Goal: Information Seeking & Learning: Learn about a topic

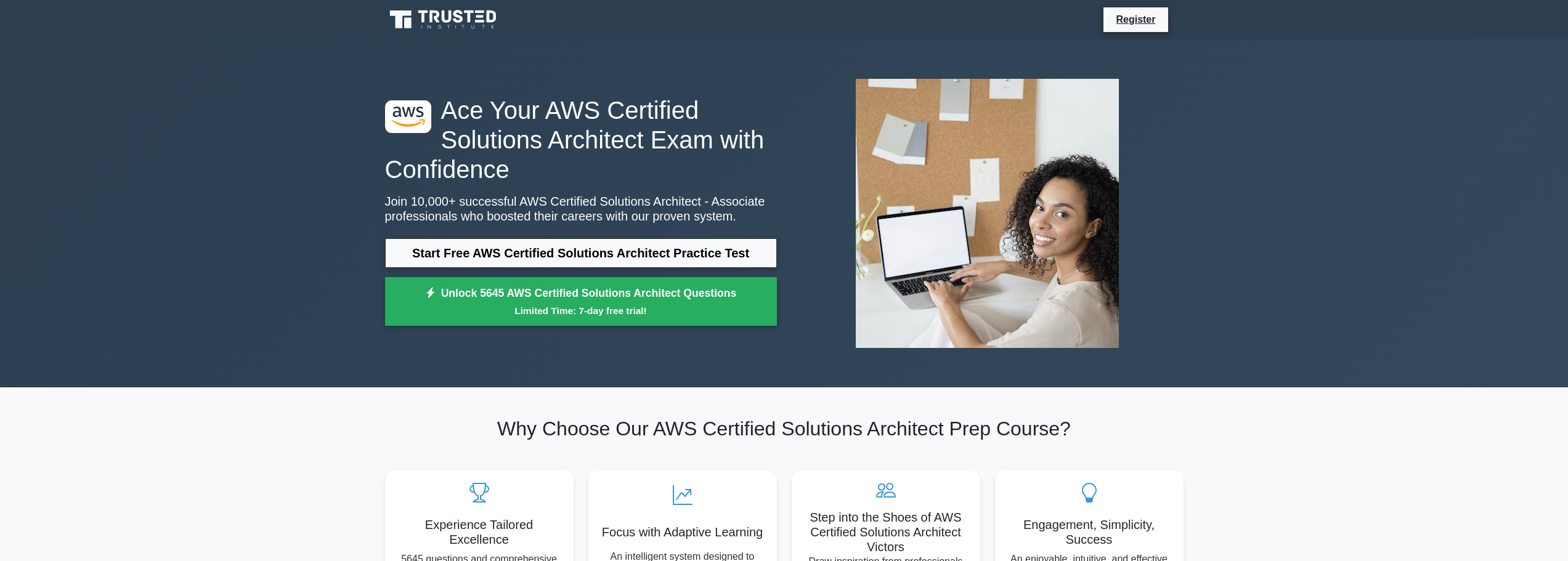
click at [1229, 79] on div ".st0{fill:#252F3E;} .st1{fill-rule:evenodd;clip-rule:evenodd;fill:#FF9900;} Ace…" at bounding box center [784, 213] width 1568 height 348
drag, startPoint x: 523, startPoint y: 16, endPoint x: 400, endPoint y: 10, distance: 123.1
click at [400, 10] on div "Register" at bounding box center [784, 20] width 813 height 29
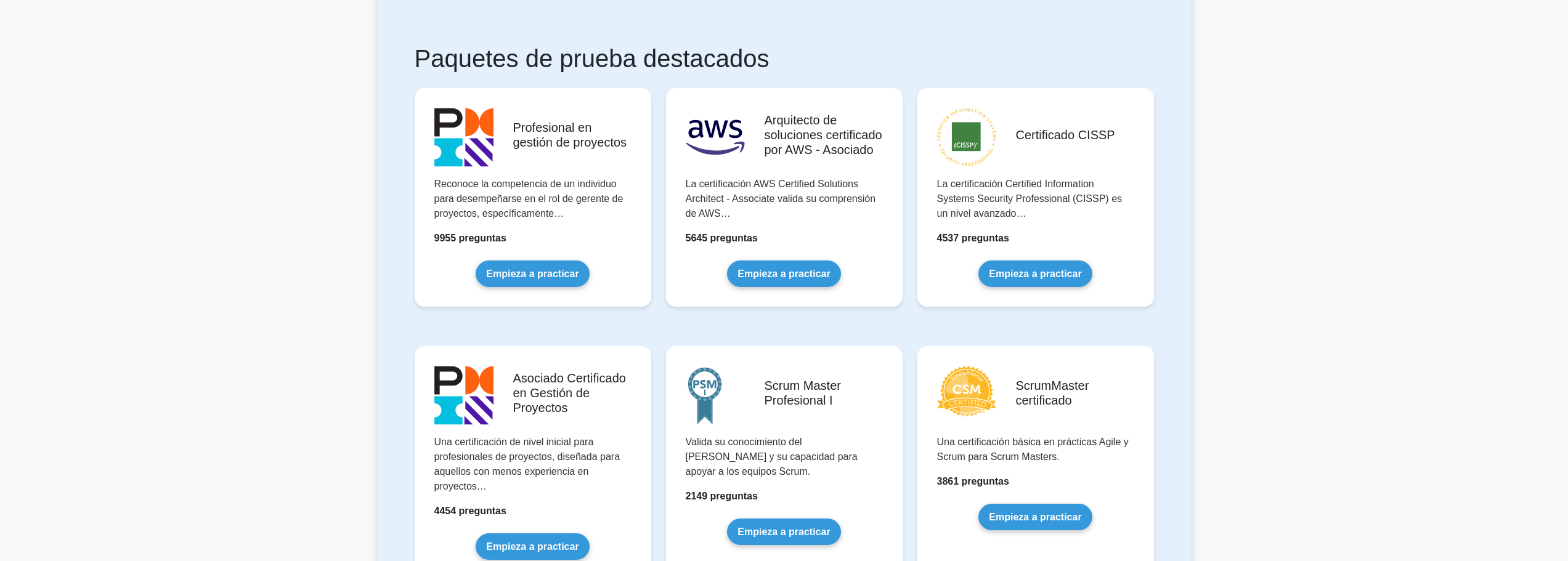
scroll to position [185, 0]
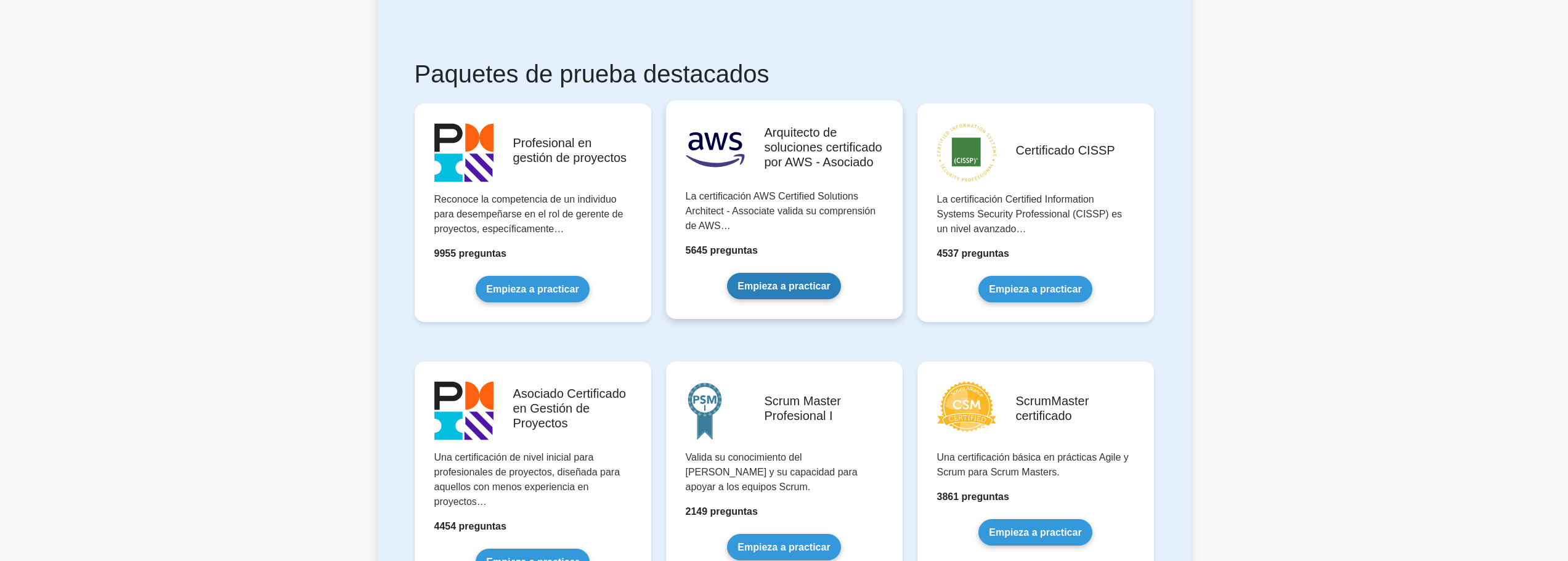
click at [789, 273] on link "Empieza a practicar" at bounding box center [784, 286] width 114 height 26
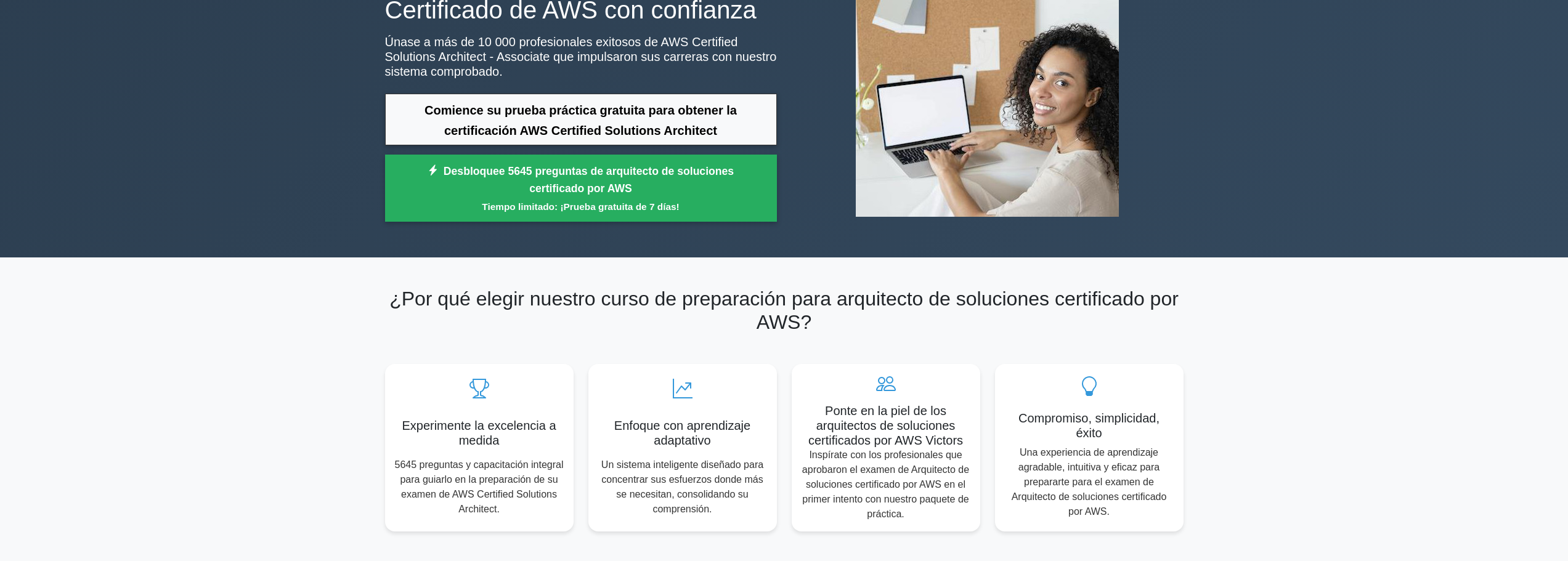
scroll to position [123, 0]
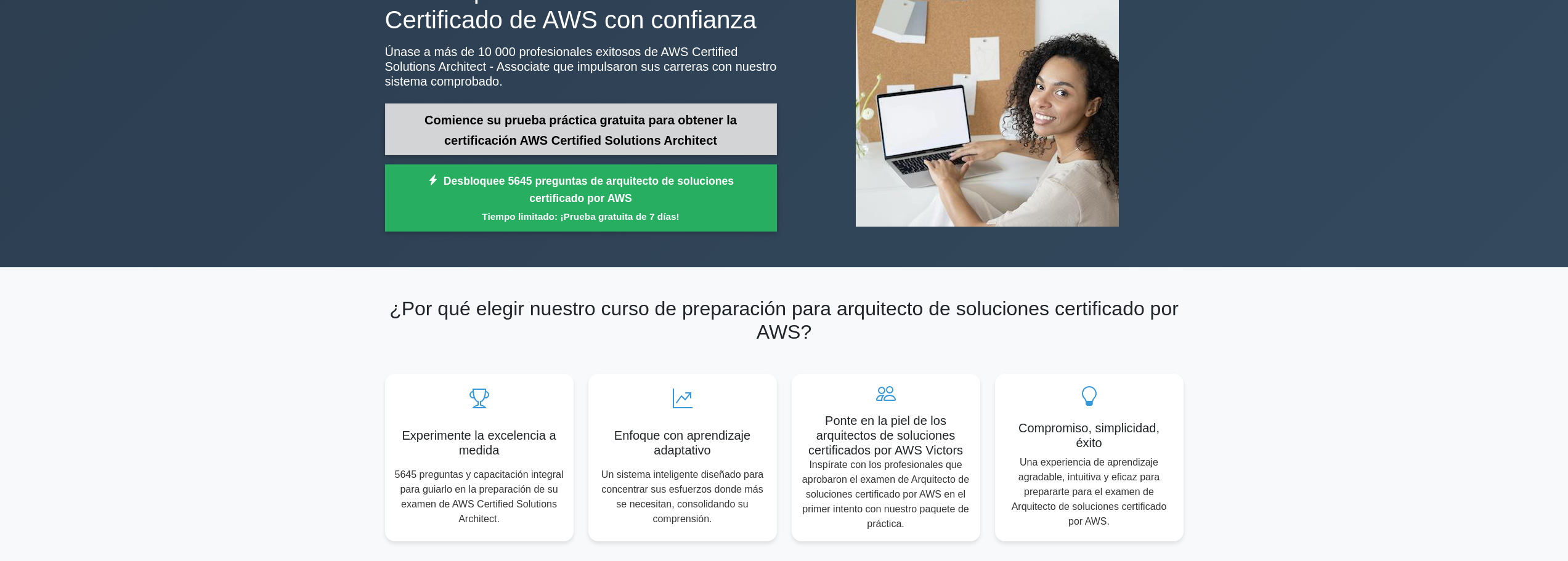
click at [671, 131] on link "Comience su prueba práctica gratuita para obtener la certificación AWS Certifie…" at bounding box center [580, 129] width 392 height 51
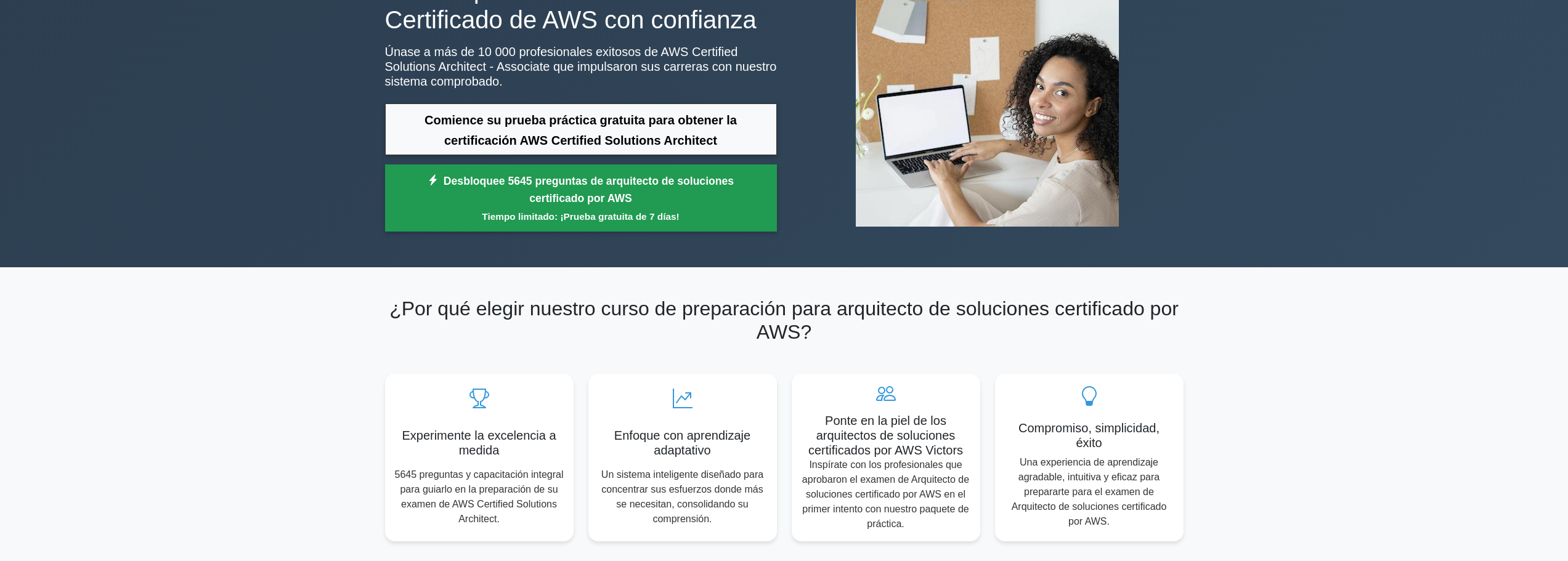
click at [506, 210] on small "Tiempo limitado: ¡Prueba gratuita de 7 días!" at bounding box center [580, 217] width 361 height 14
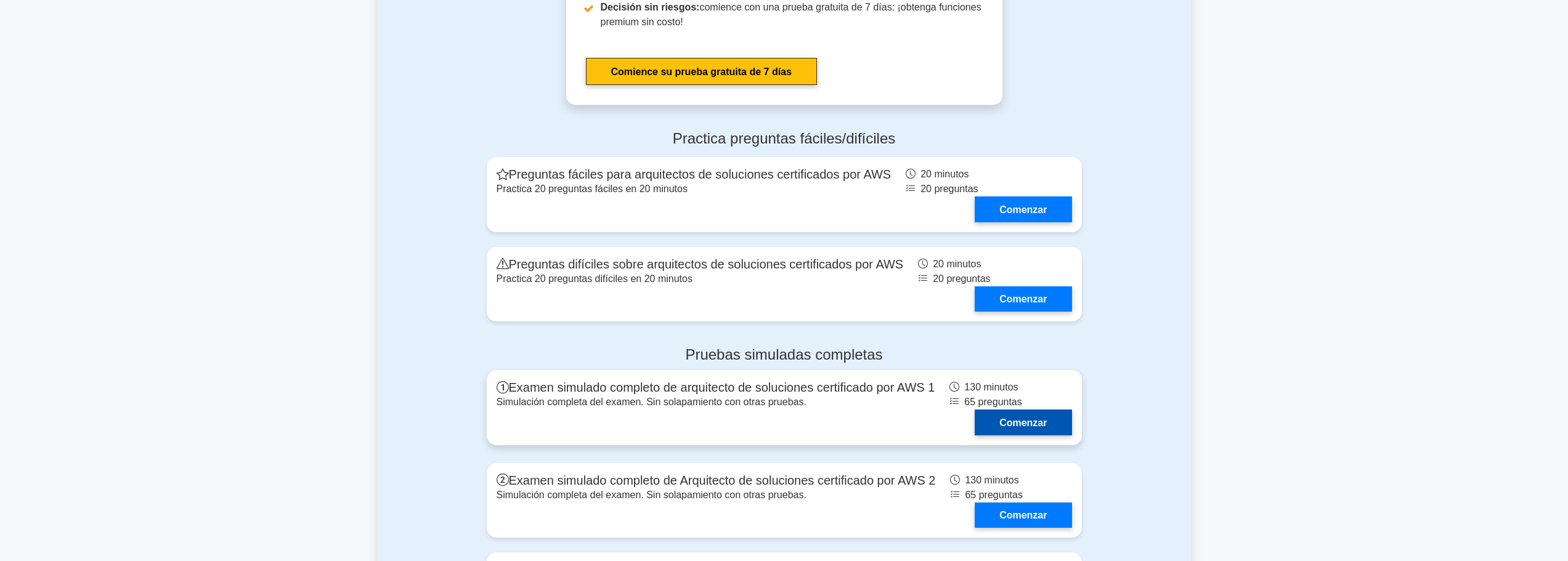
scroll to position [2710, 0]
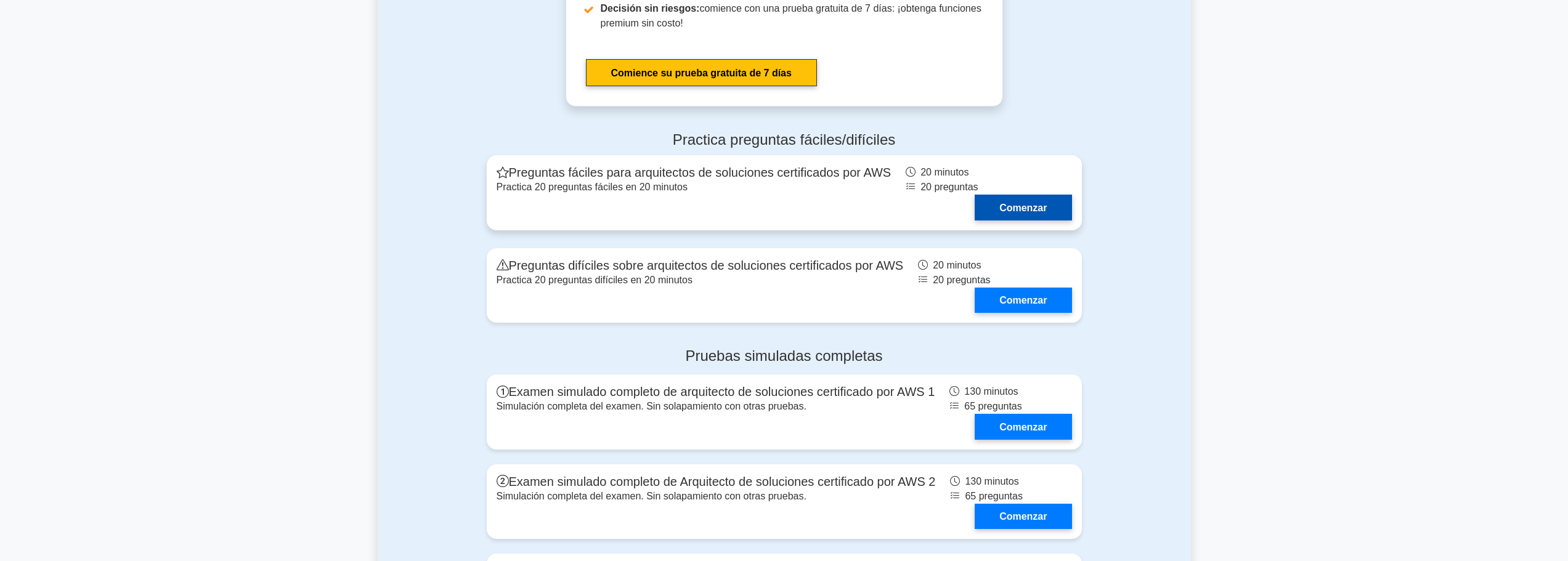
click at [1030, 203] on link "Comenzar" at bounding box center [1023, 207] width 97 height 25
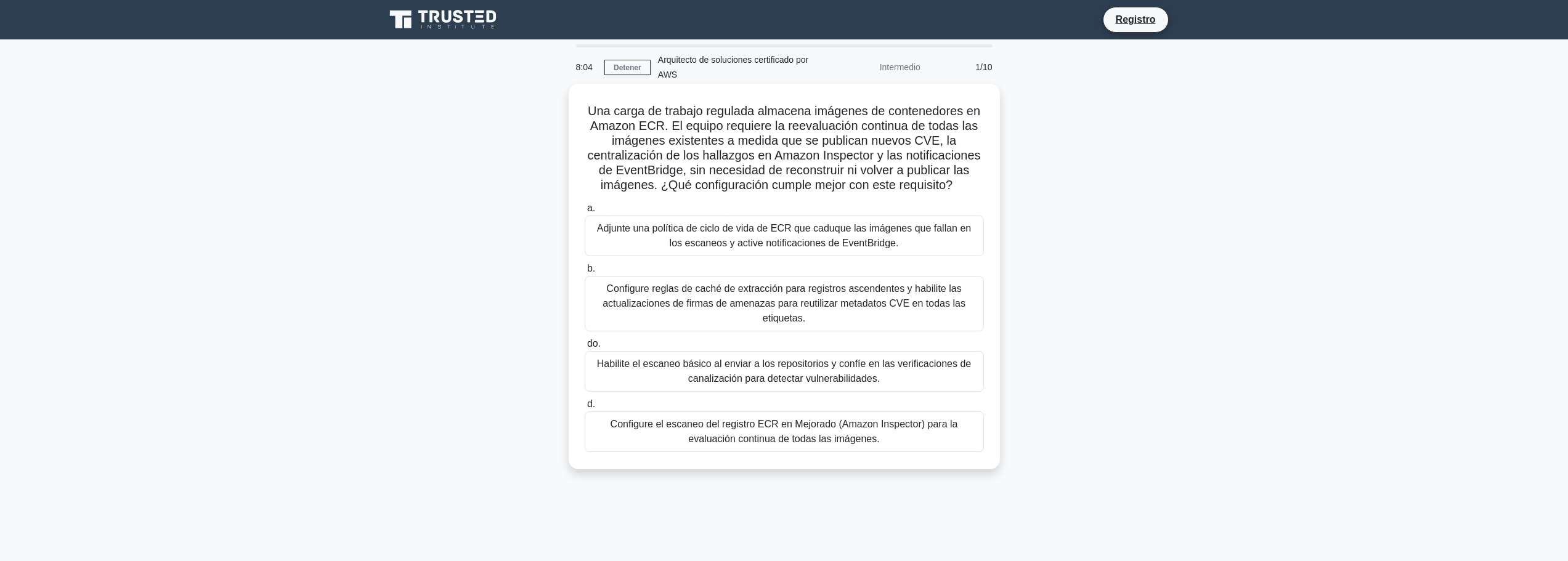
click at [869, 446] on font "Configure el escaneo del registro ECR en Mejorado (Amazon Inspector) para la ev…" at bounding box center [784, 431] width 388 height 29
click at [585, 408] on input "d. Configure el escaneo del registro ECR en Mejorado (Amazon Inspector) para la…" at bounding box center [585, 404] width 0 height 8
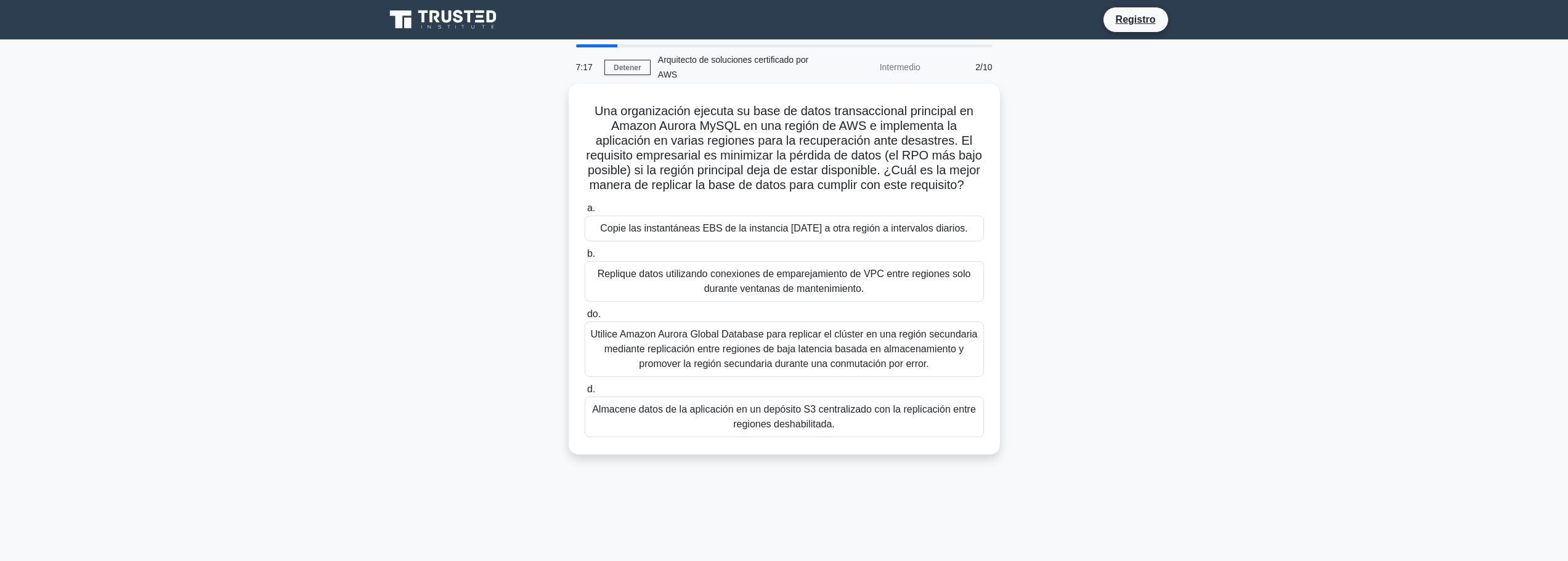
click at [790, 342] on font "Utilice Amazon Aurora Global Database para replicar el clúster en una región se…" at bounding box center [784, 349] width 388 height 44
click at [585, 319] on input "do. Utilice Amazon Aurora Global Database para replicar el clúster en una regió…" at bounding box center [585, 314] width 0 height 8
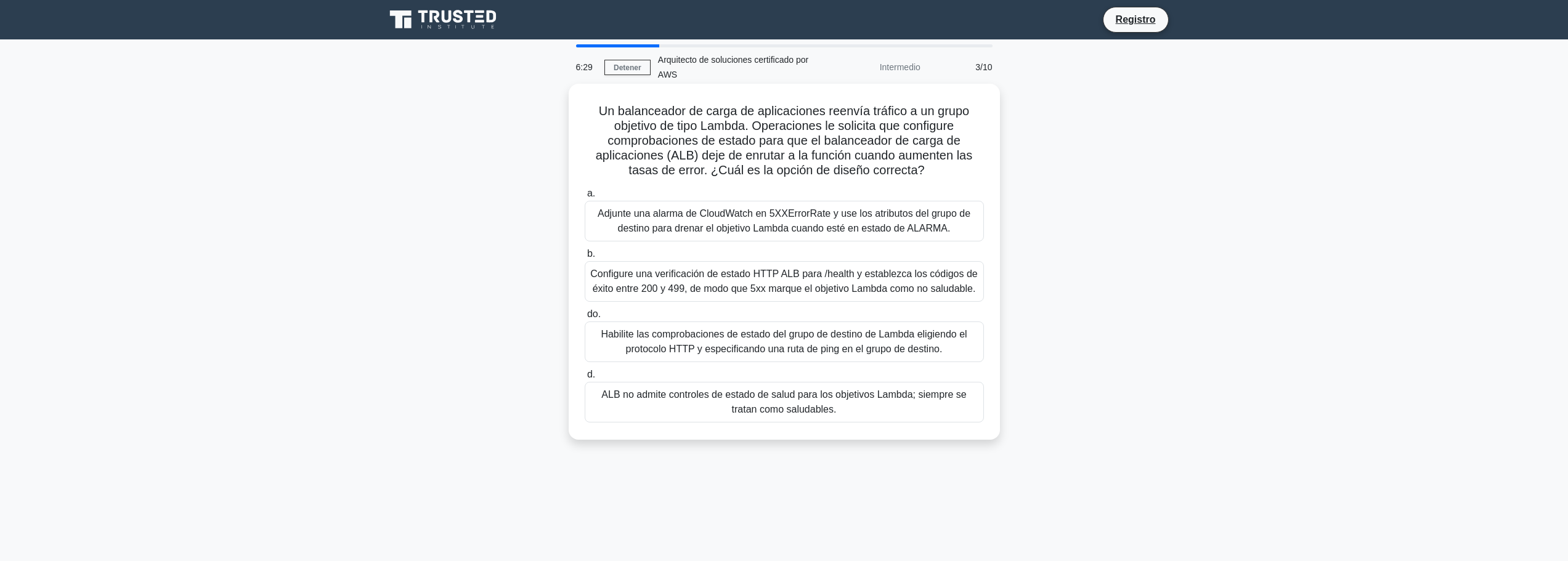
click at [885, 289] on font "Configure una verificación de estado HTTP ALB para /health y establezca los cód…" at bounding box center [784, 281] width 387 height 25
click at [585, 258] on input "b. Configure una verificación de estado HTTP ALB para /health y establezca los …" at bounding box center [585, 254] width 0 height 8
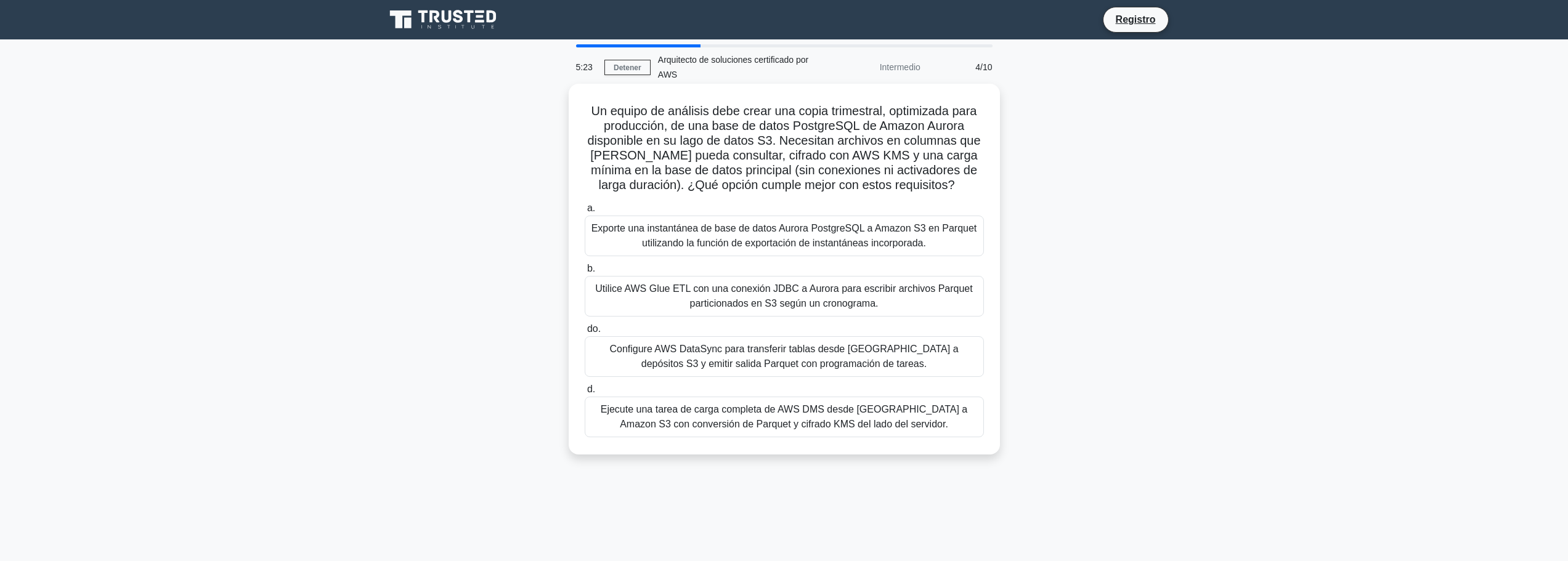
drag, startPoint x: 840, startPoint y: 308, endPoint x: 841, endPoint y: 321, distance: 13.0
click at [841, 321] on div "a. Exporte una instantánea de base de datos Aurora PostgreSQL a Amazon S3 en Pa…" at bounding box center [784, 319] width 414 height 242
click at [901, 301] on font "Utilice AWS Glue ETL con una conexión JDBC a Aurora para escribir archivos Parq…" at bounding box center [784, 296] width 388 height 29
click at [585, 273] on input "b. Utilice AWS Glue ETL con una conexión JDBC a Aurora para escribir archivos P…" at bounding box center [585, 269] width 0 height 8
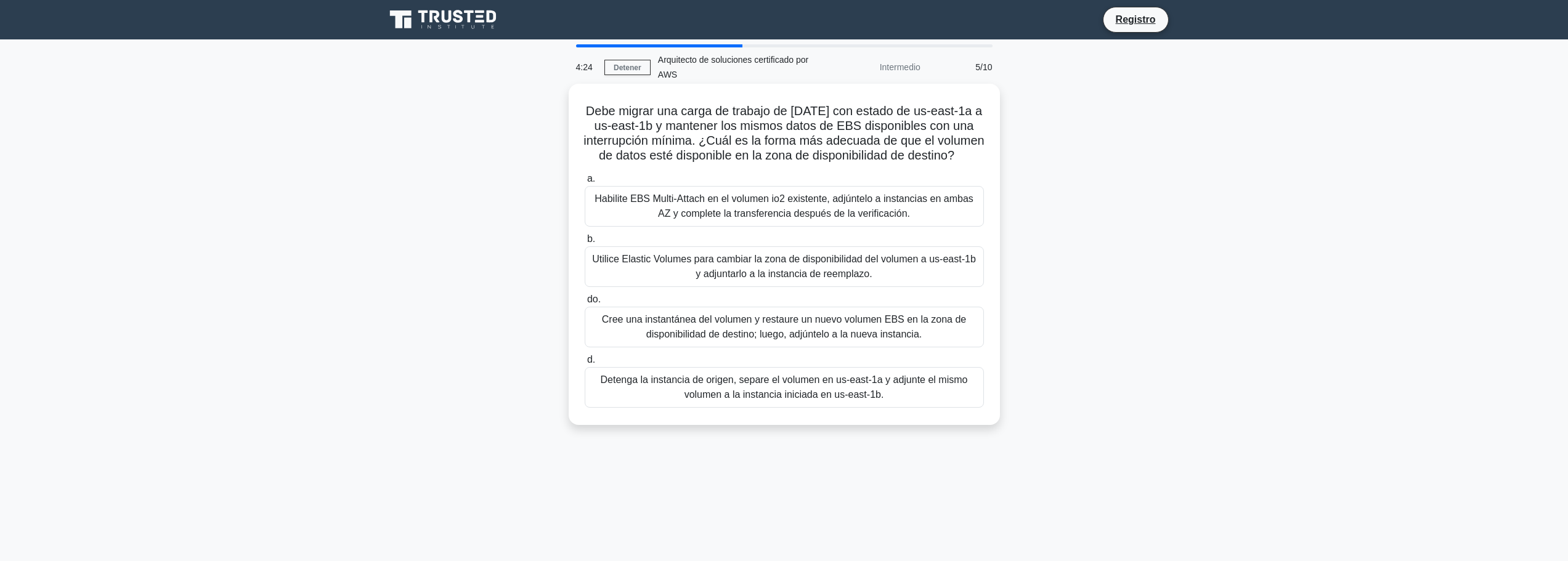
click at [894, 339] on font "Cree una instantánea del volumen y restaure un nuevo volumen EBS en la zona de …" at bounding box center [784, 326] width 365 height 25
click at [585, 304] on input "do. Cree una instantánea del volumen y restaure un nuevo volumen EBS en la zona…" at bounding box center [585, 299] width 0 height 8
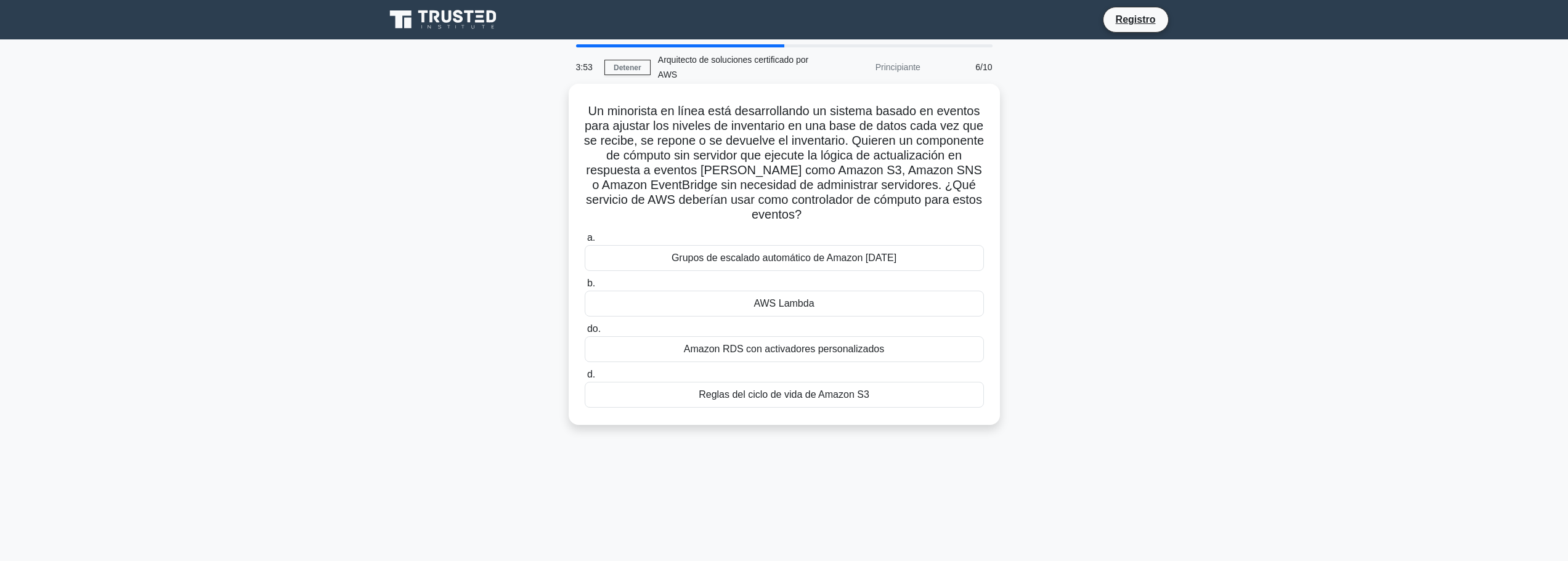
click at [895, 299] on div "AWS Lambda" at bounding box center [784, 303] width 399 height 26
click at [585, 288] on input "b. AWS Lambda" at bounding box center [585, 283] width 0 height 8
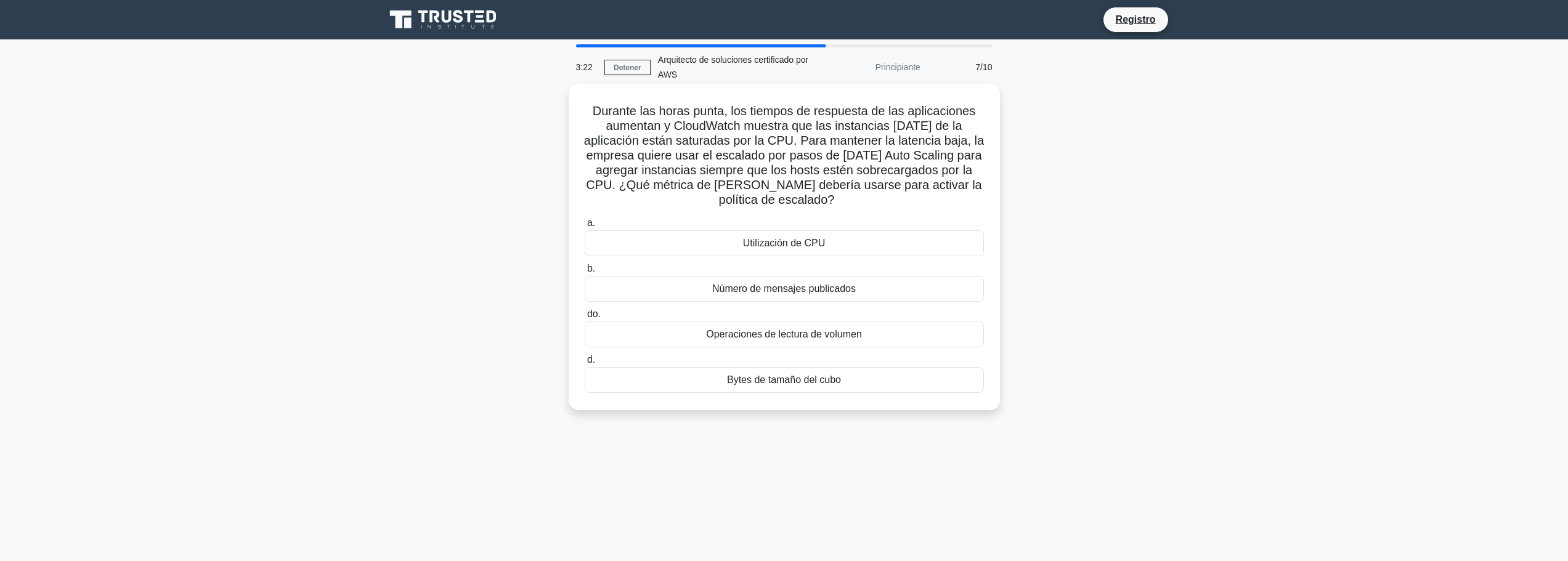
click at [885, 244] on div "Utilización de CPU" at bounding box center [784, 243] width 399 height 26
click at [585, 227] on input "a. Utilización de CPU" at bounding box center [585, 223] width 0 height 8
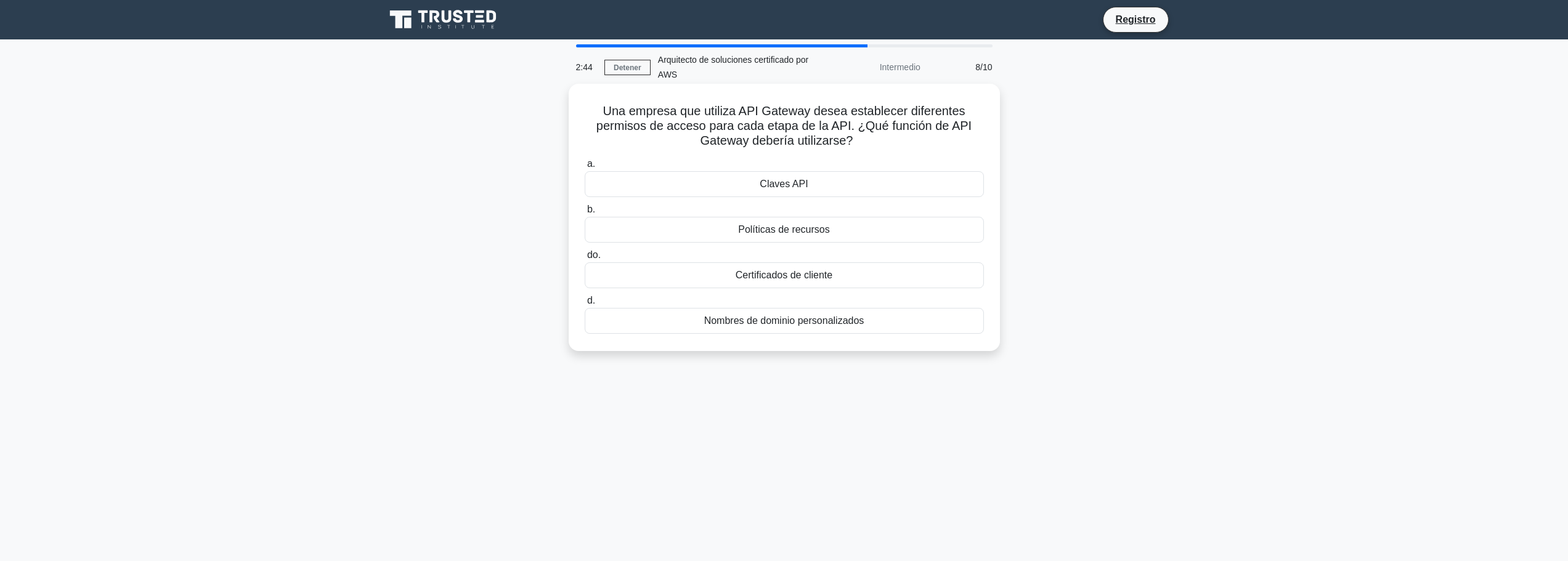
click at [918, 185] on div "Claves API" at bounding box center [784, 184] width 399 height 26
click at [585, 168] on input "a. Claves API" at bounding box center [585, 164] width 0 height 8
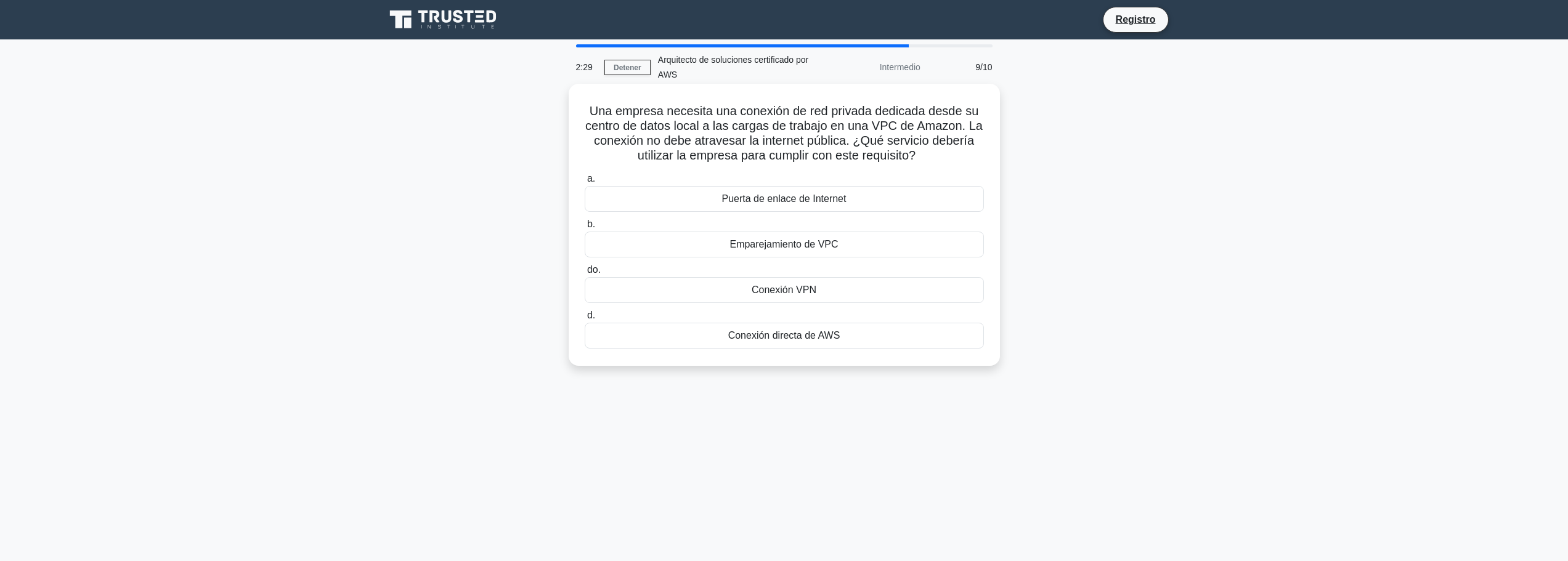
click at [838, 336] on font "Conexión directa de AWS" at bounding box center [784, 335] width 112 height 10
click at [585, 320] on input "d. Conexión directa de AWS" at bounding box center [585, 315] width 0 height 8
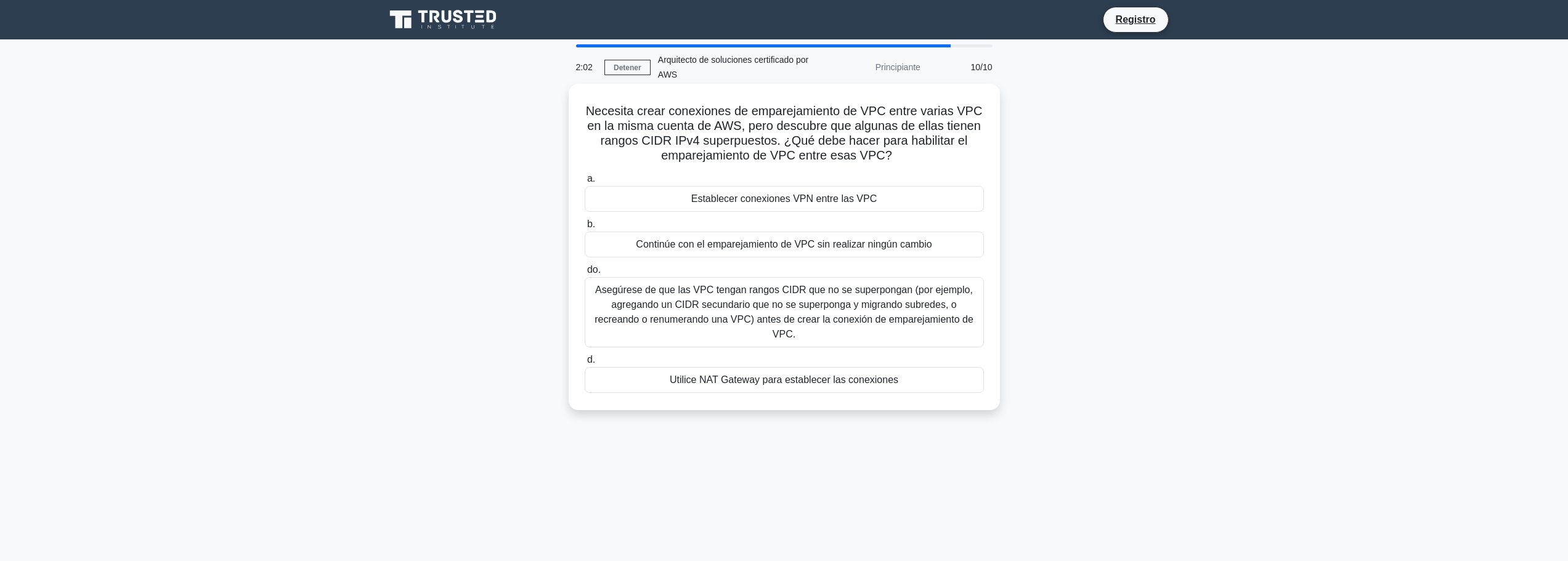
click at [872, 313] on font "Asegúrese de que las VPC tengan rangos CIDR que no se superpongan (por ejemplo,…" at bounding box center [784, 312] width 388 height 59
click at [585, 274] on input "do. Asegúrese de que las VPC tengan rangos CIDR que no se superpongan (por ejem…" at bounding box center [585, 270] width 0 height 8
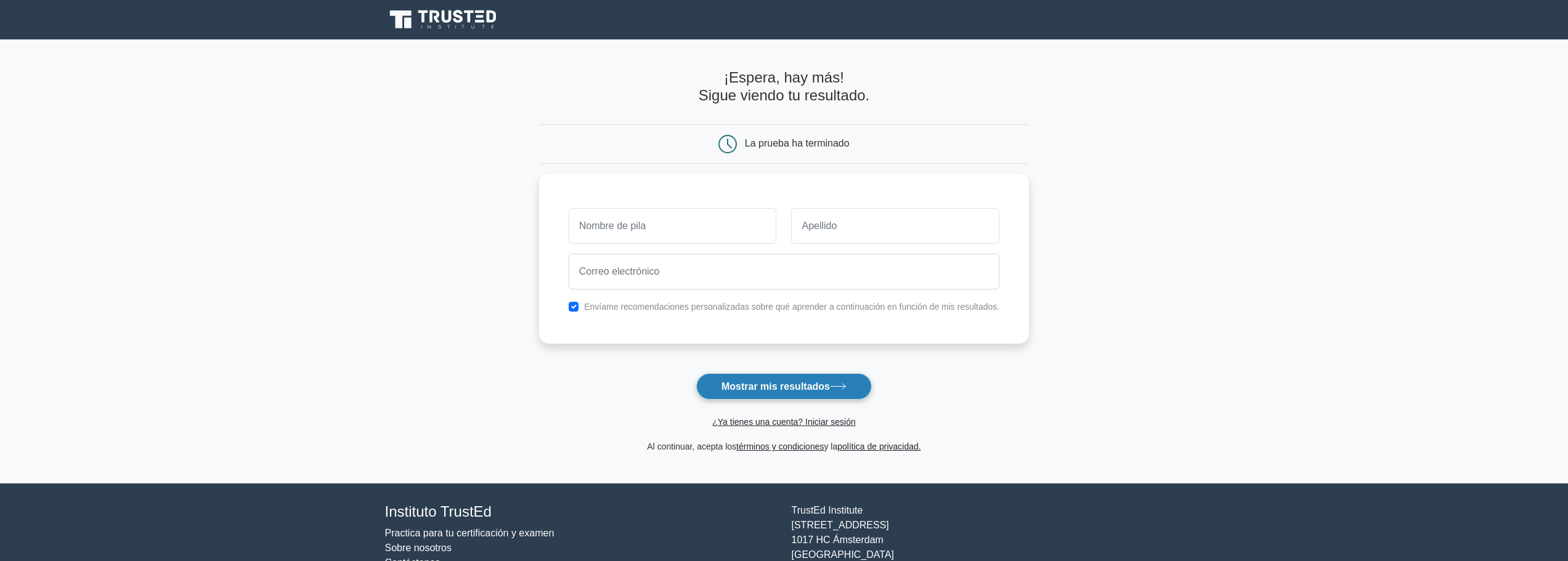
click at [813, 383] on font "Mostrar mis resultados" at bounding box center [775, 387] width 108 height 10
click at [711, 216] on input "text" at bounding box center [673, 223] width 208 height 36
click at [702, 225] on input "text" at bounding box center [673, 223] width 208 height 36
type input "Ramon"
click at [873, 226] on input "text" at bounding box center [895, 223] width 208 height 36
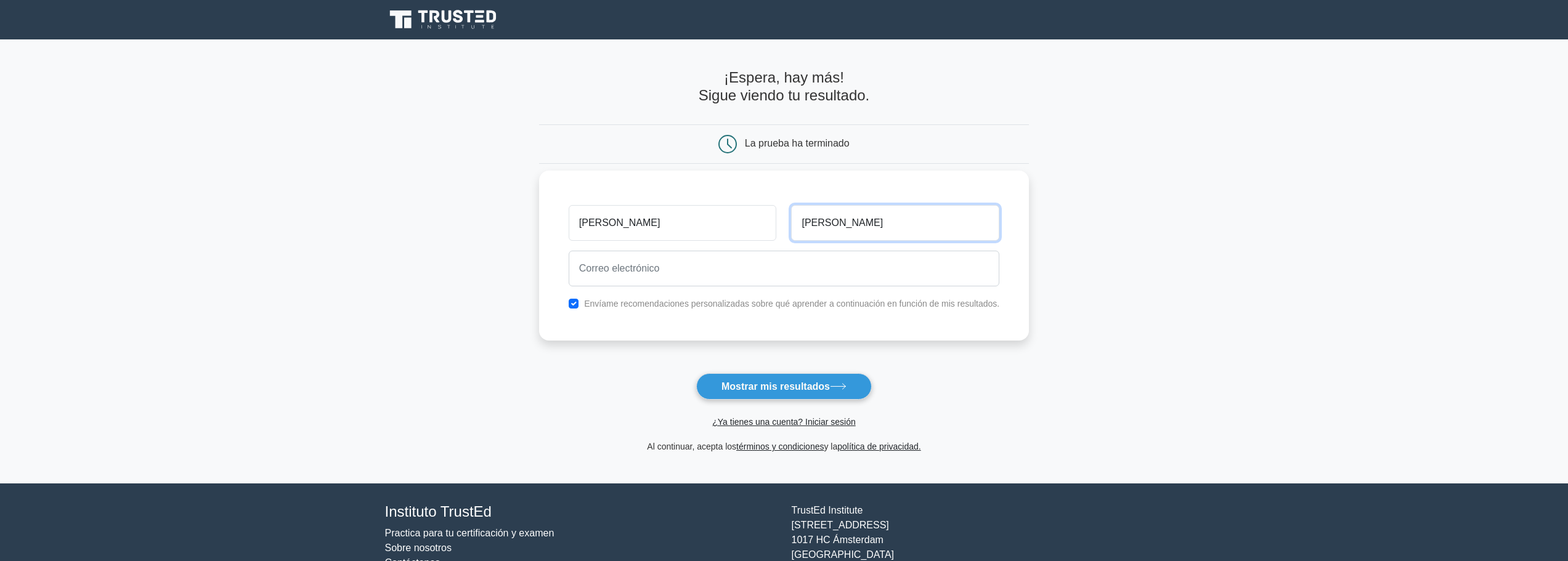
type input "meza"
click at [827, 271] on input "email" at bounding box center [784, 269] width 430 height 36
type input "ramon.meza83@gmail.com"
click at [773, 376] on button "Mostrar mis resultados" at bounding box center [784, 386] width 176 height 26
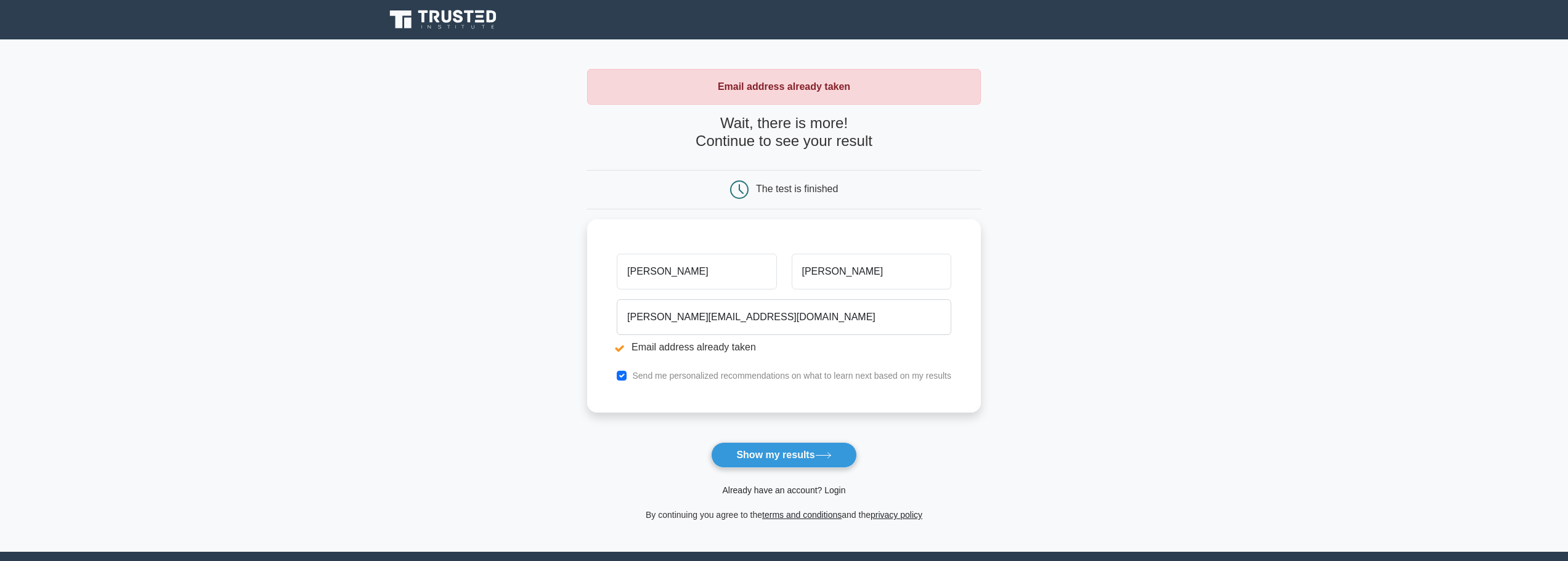
click at [770, 492] on link "Already have an account? Login" at bounding box center [784, 490] width 123 height 10
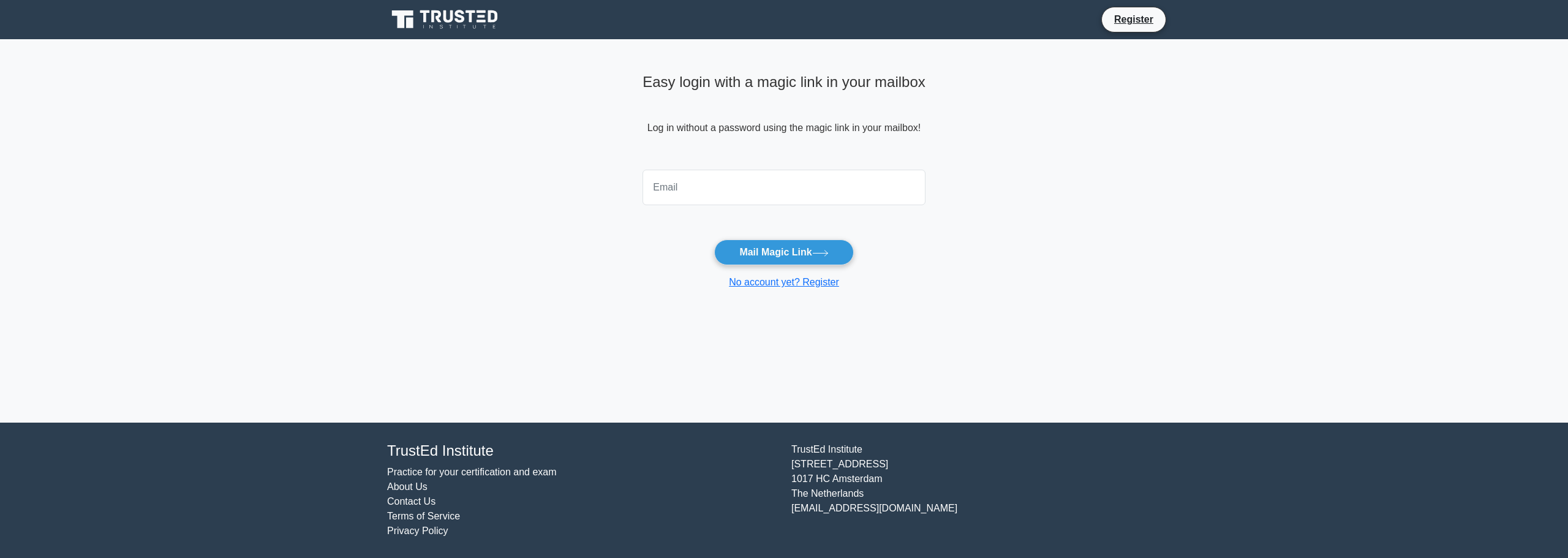
click at [746, 187] on input "email" at bounding box center [784, 187] width 283 height 36
type input "ramon.meza83@gmail.com"
click at [796, 256] on button "Mail Magic Link" at bounding box center [784, 253] width 139 height 26
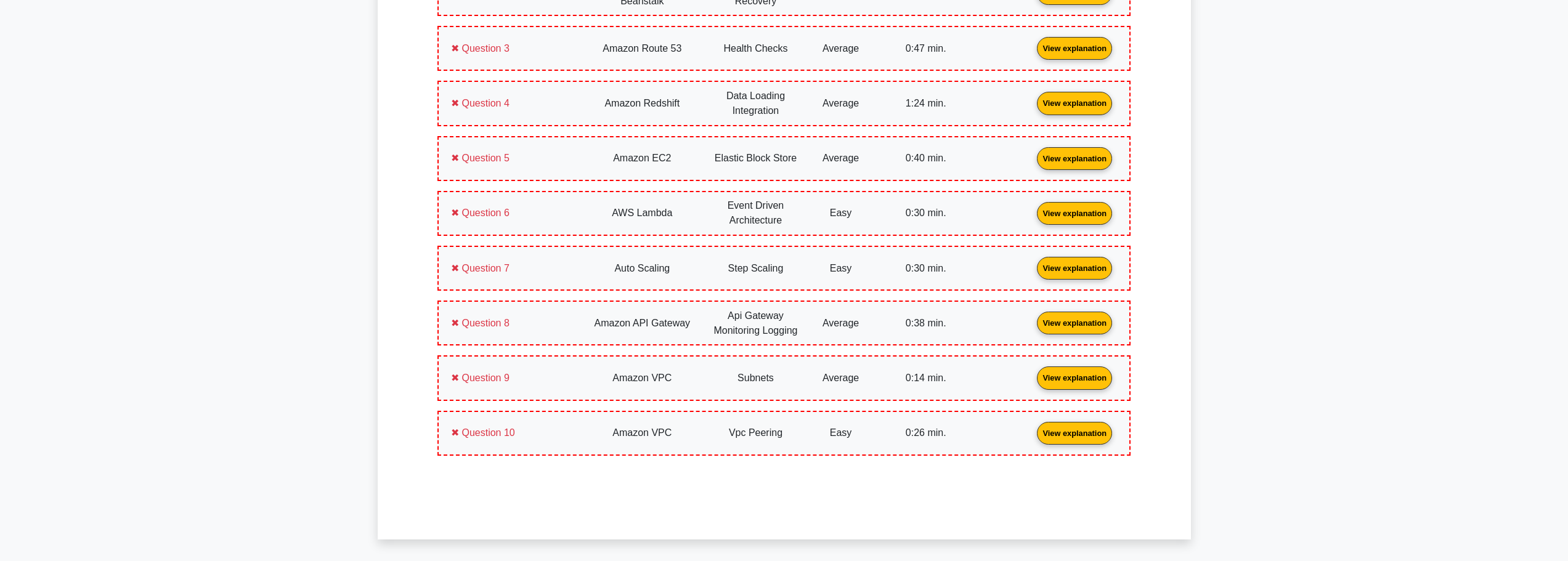
scroll to position [312, 0]
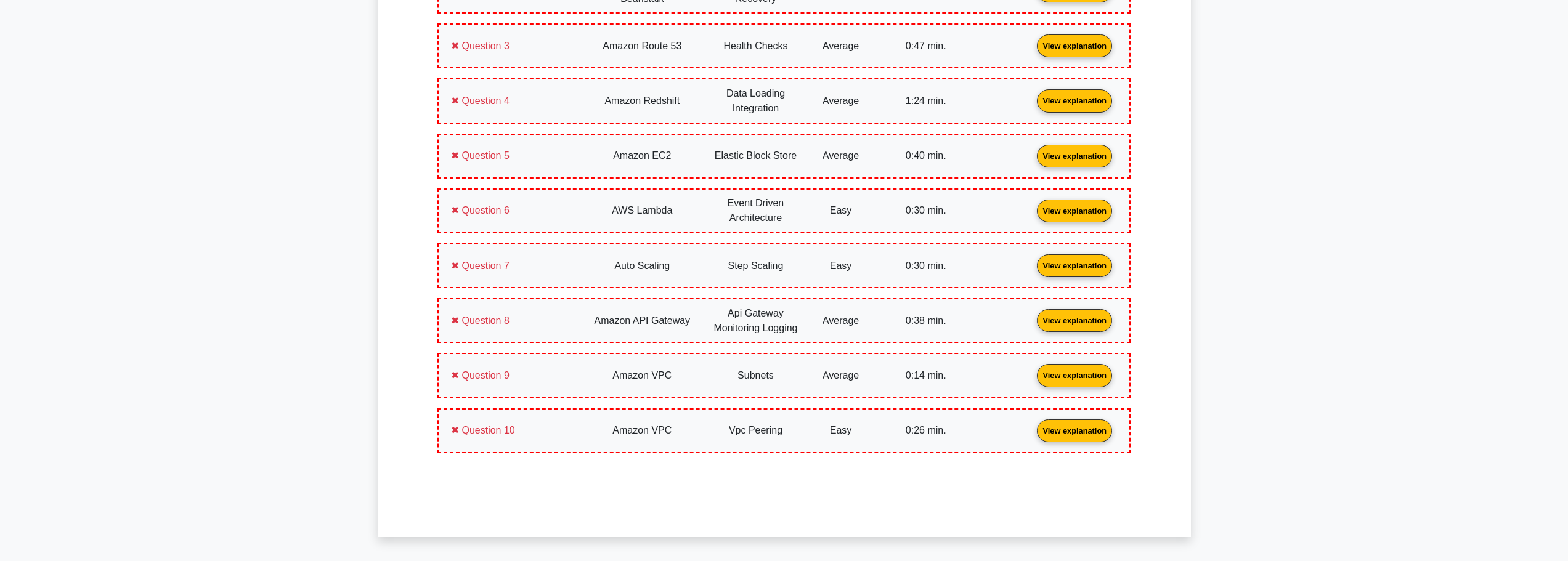
click at [1050, 428] on link "View explanation" at bounding box center [1074, 430] width 85 height 10
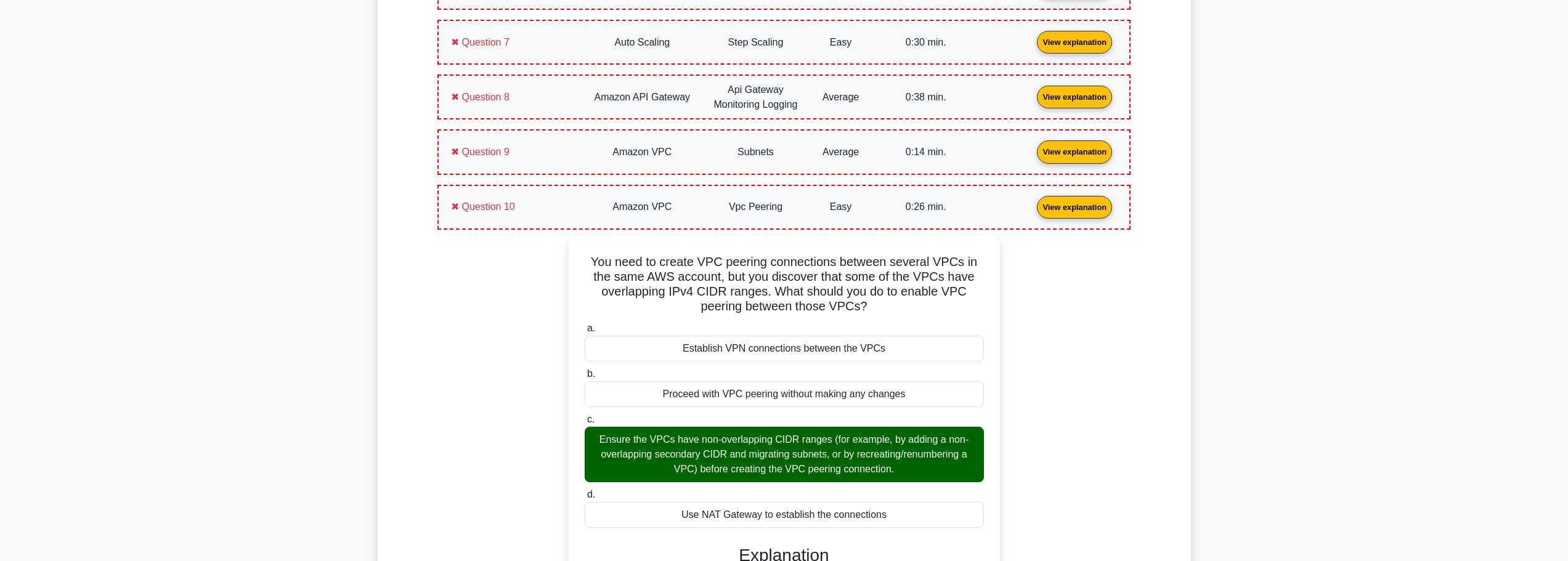
scroll to position [497, 0]
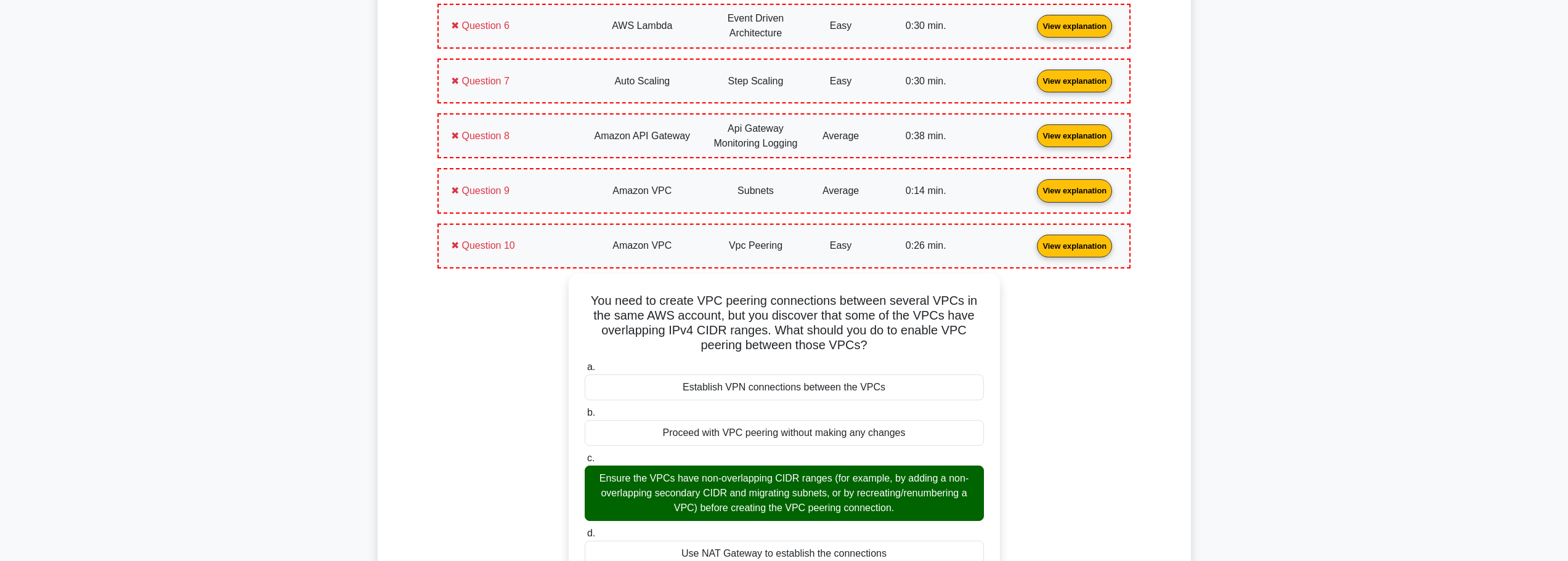
click at [1061, 196] on link "View explanation" at bounding box center [1074, 190] width 85 height 10
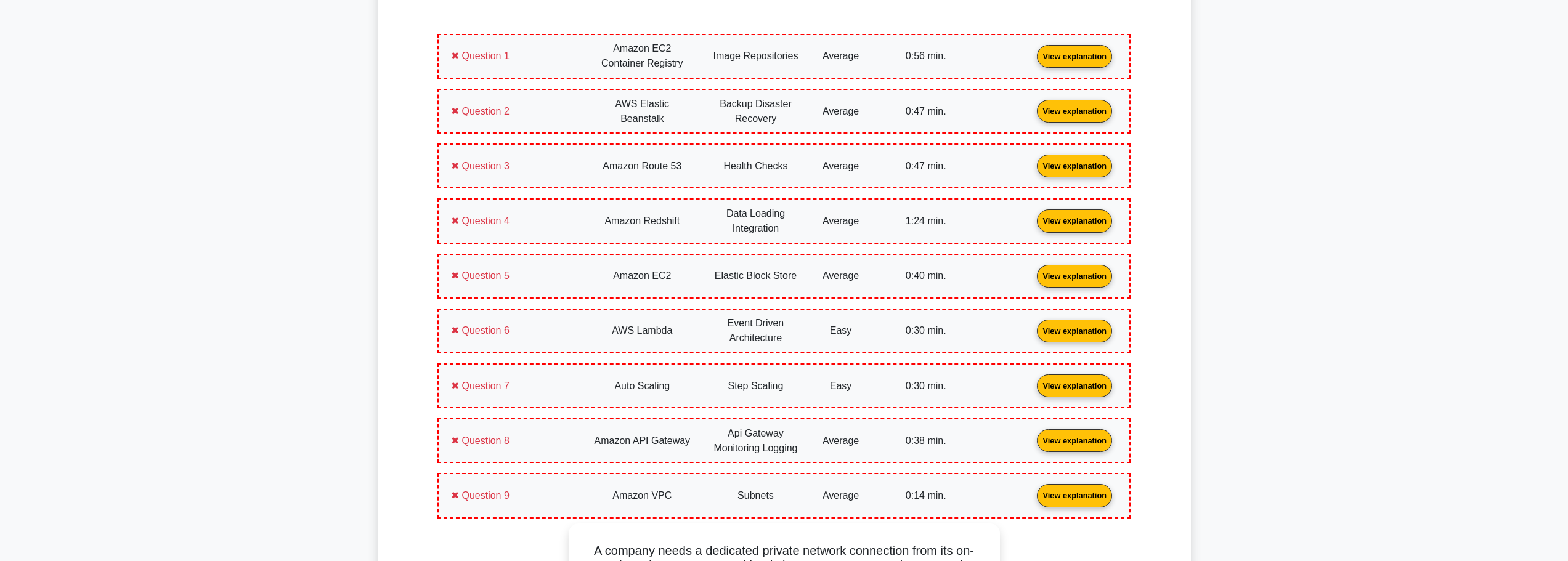
scroll to position [189, 0]
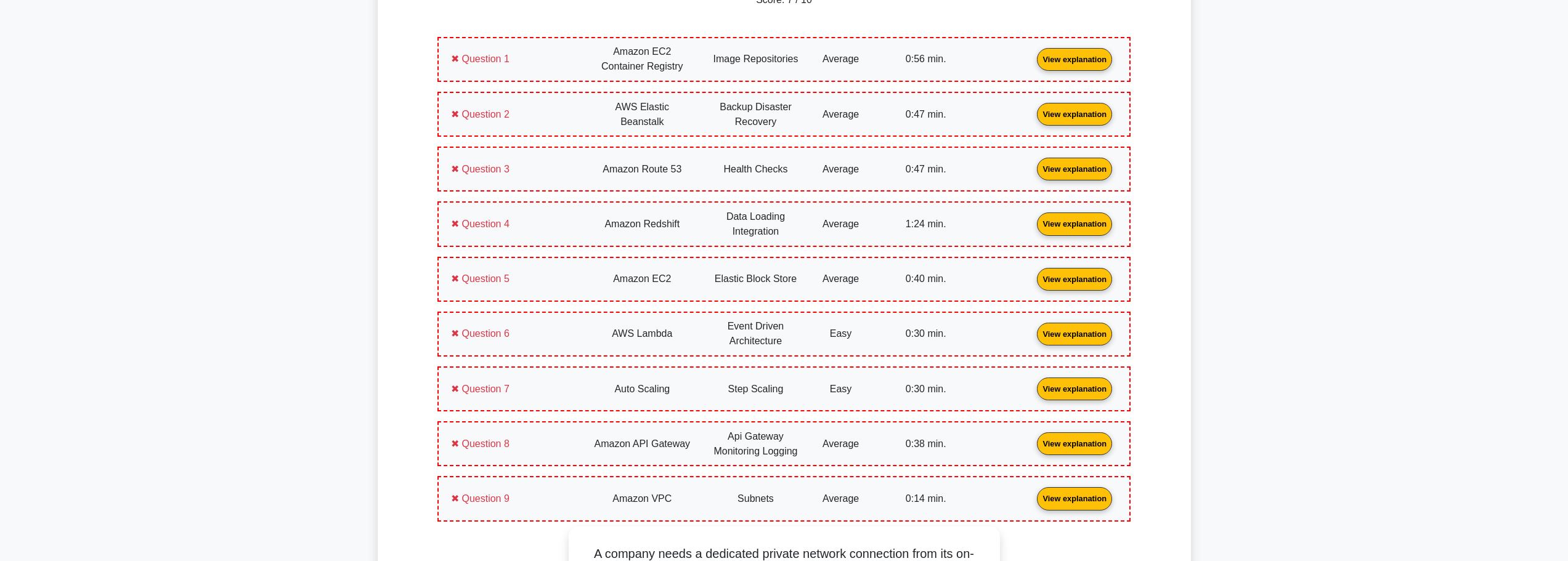
click at [1084, 394] on link "View explanation" at bounding box center [1074, 389] width 85 height 10
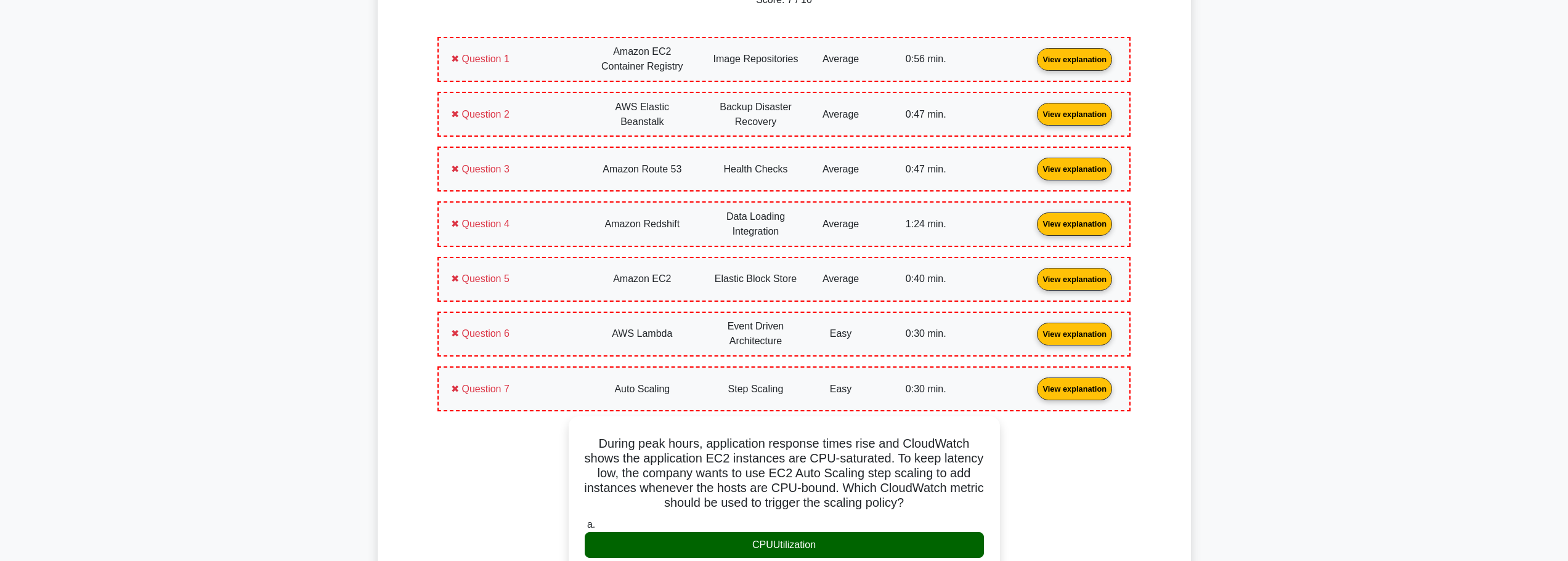
click at [1058, 226] on link "View explanation" at bounding box center [1074, 223] width 85 height 10
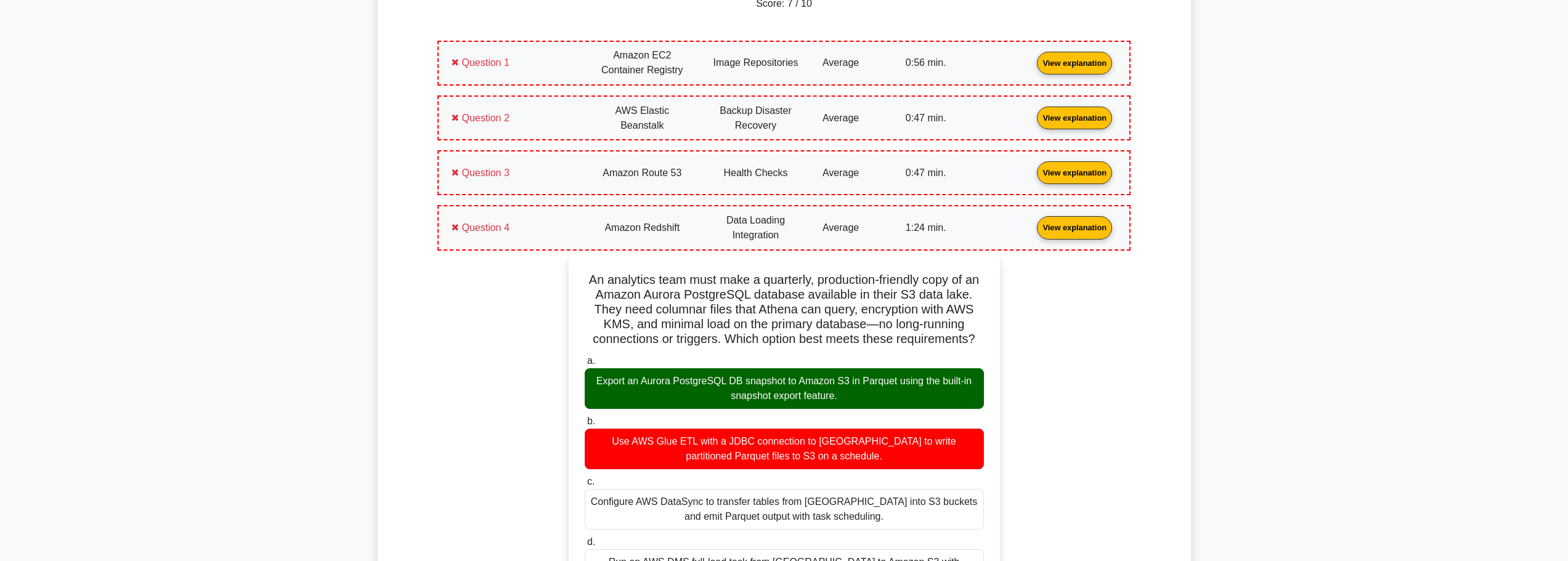
scroll to position [128, 0]
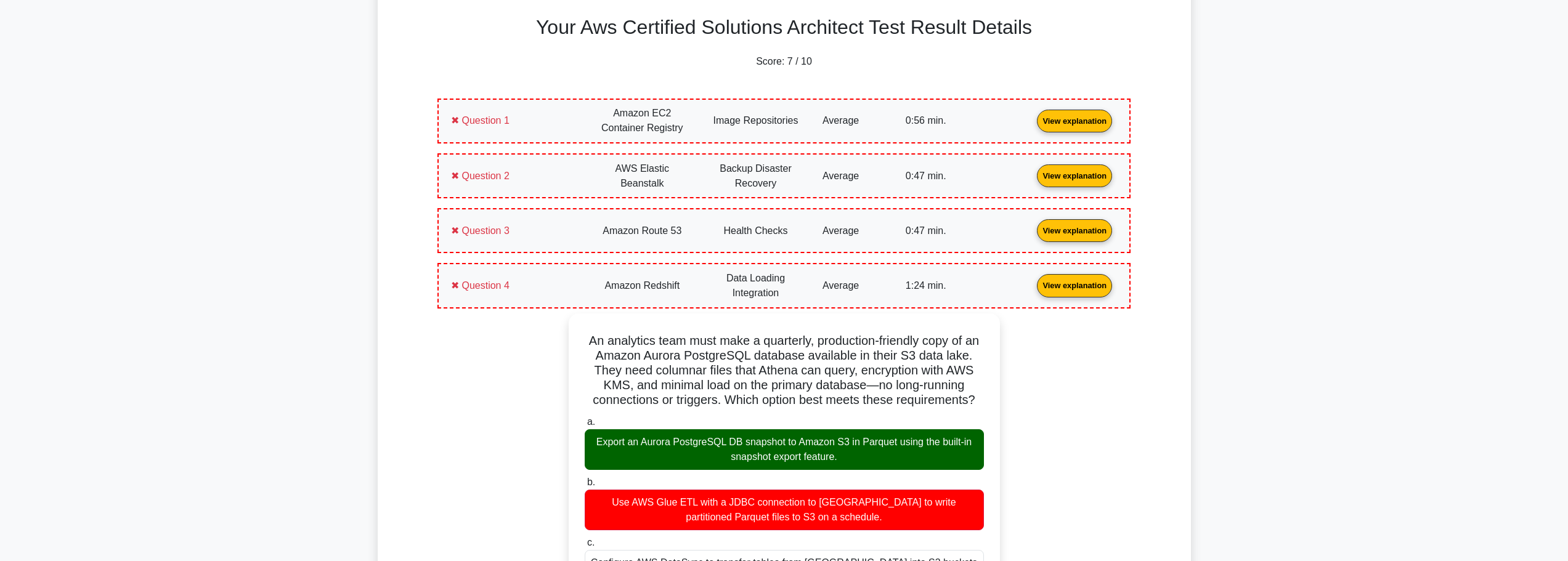
click at [1060, 229] on link "View explanation" at bounding box center [1074, 230] width 85 height 10
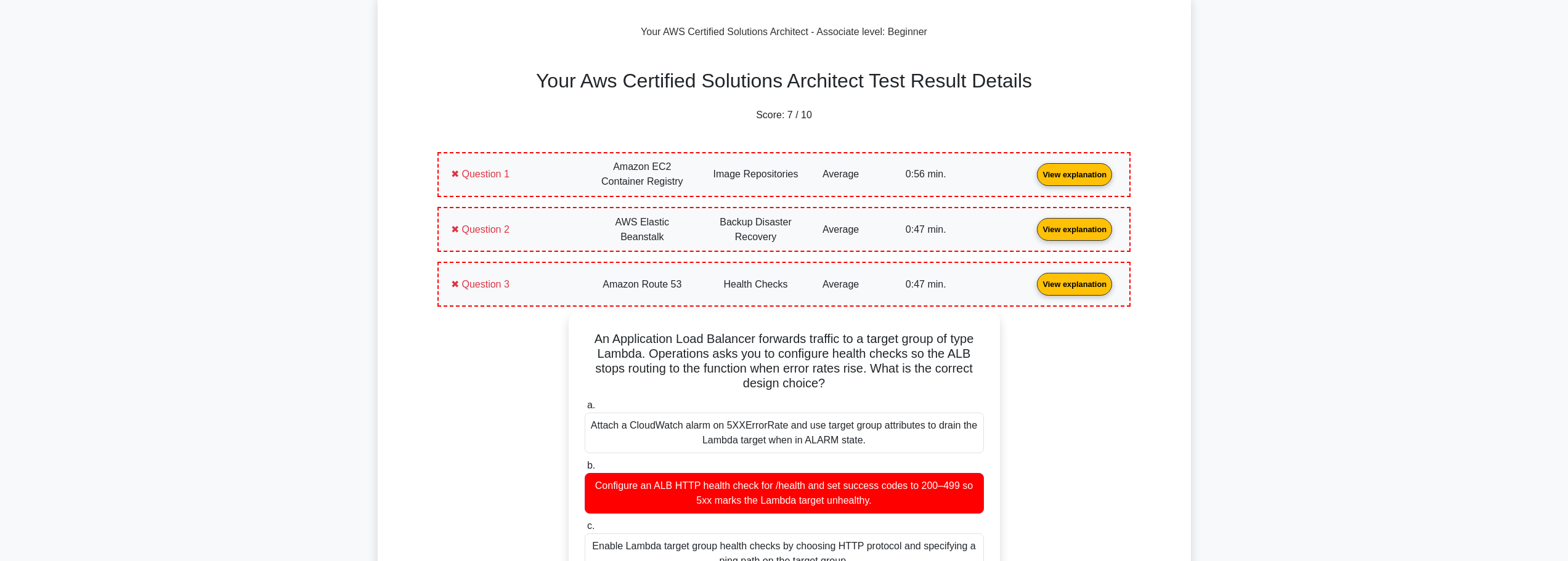
scroll to position [66, 0]
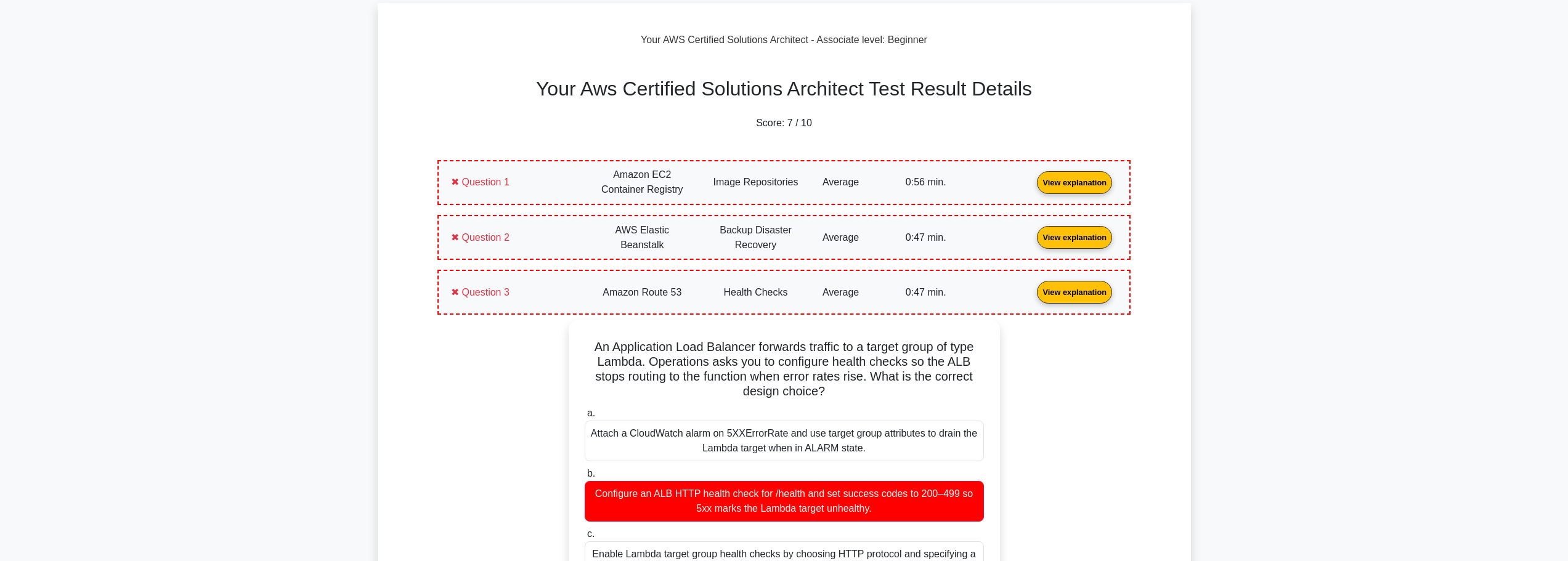
click at [1053, 235] on link "View explanation" at bounding box center [1074, 237] width 85 height 10
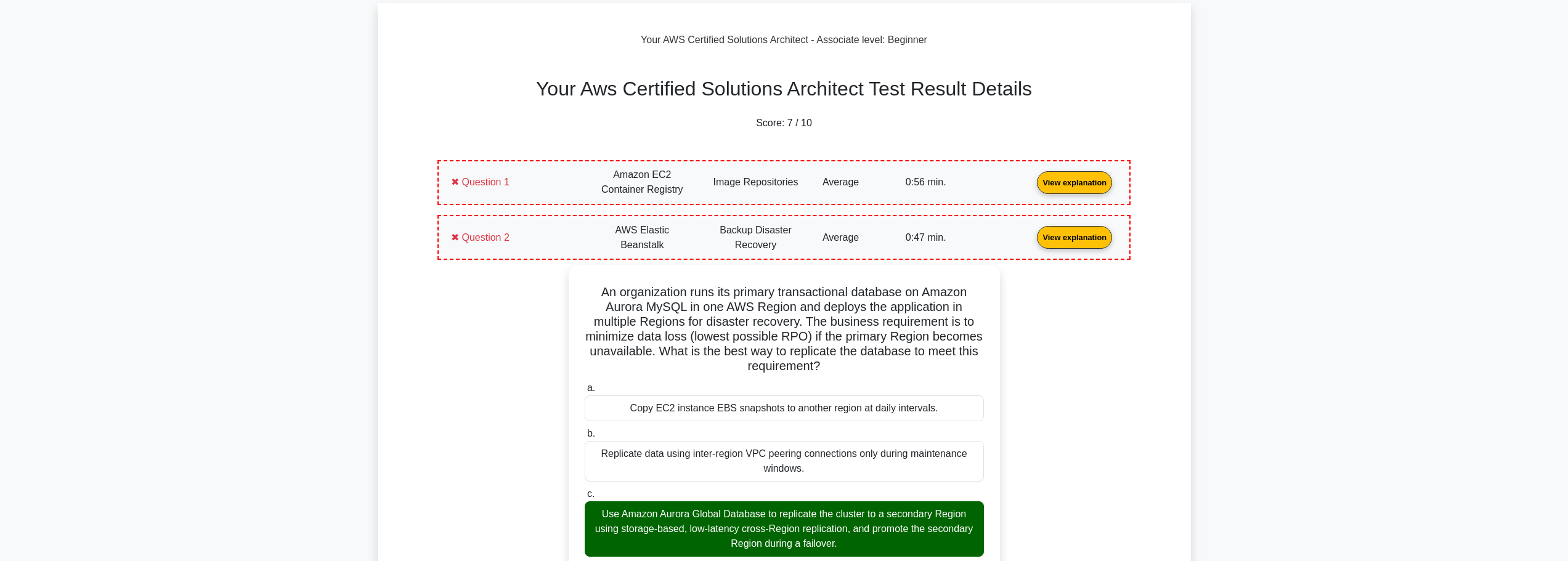
click at [1061, 186] on link "View explanation" at bounding box center [1074, 182] width 85 height 10
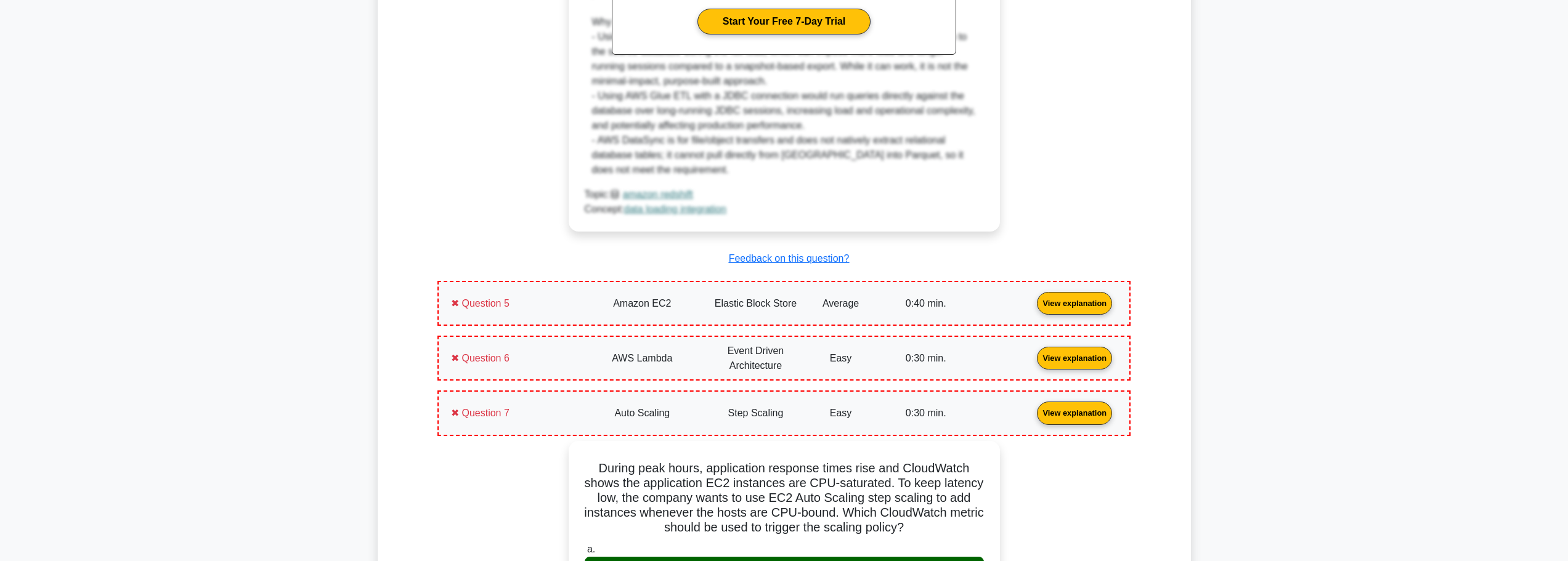
scroll to position [3018, 0]
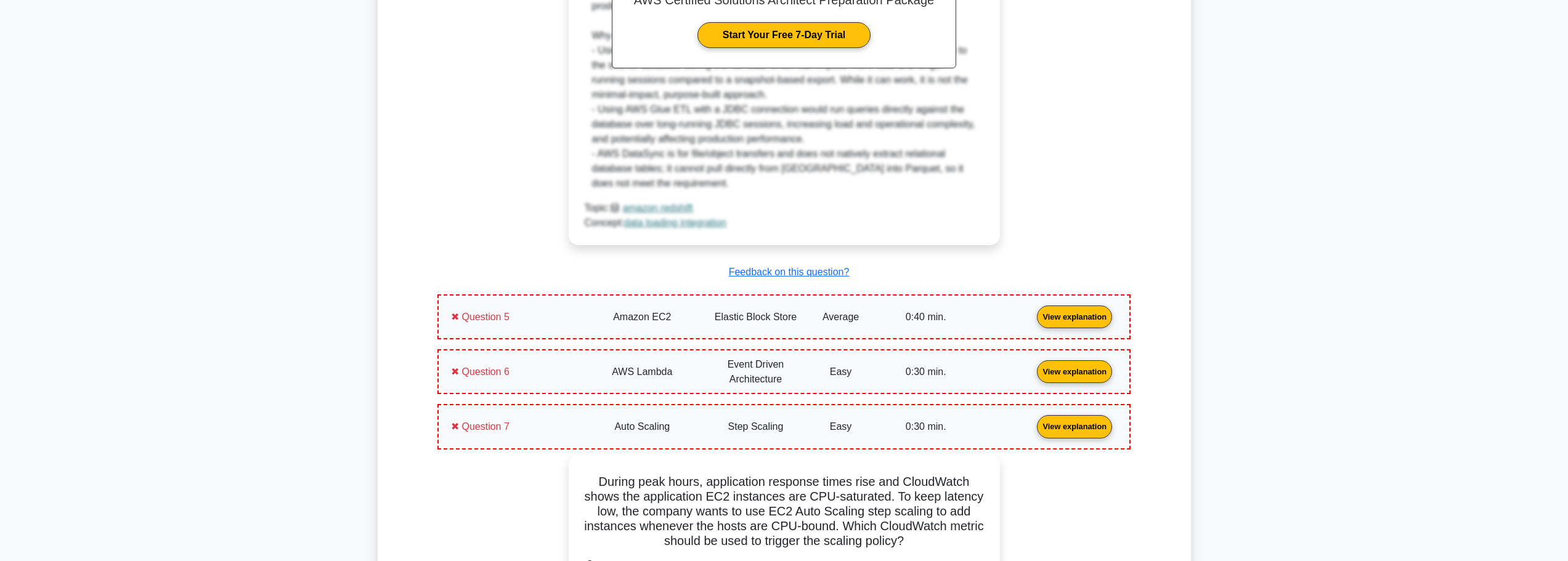
click at [1083, 311] on link "View explanation" at bounding box center [1074, 316] width 85 height 10
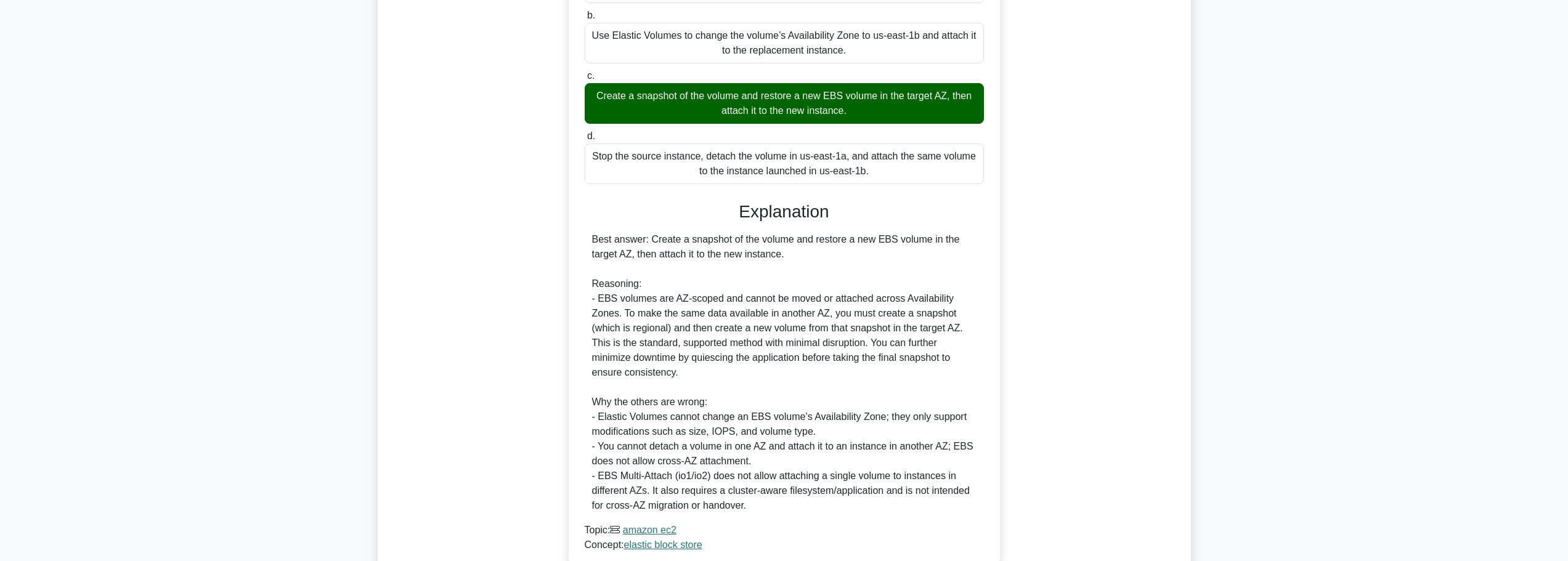
scroll to position [3757, 0]
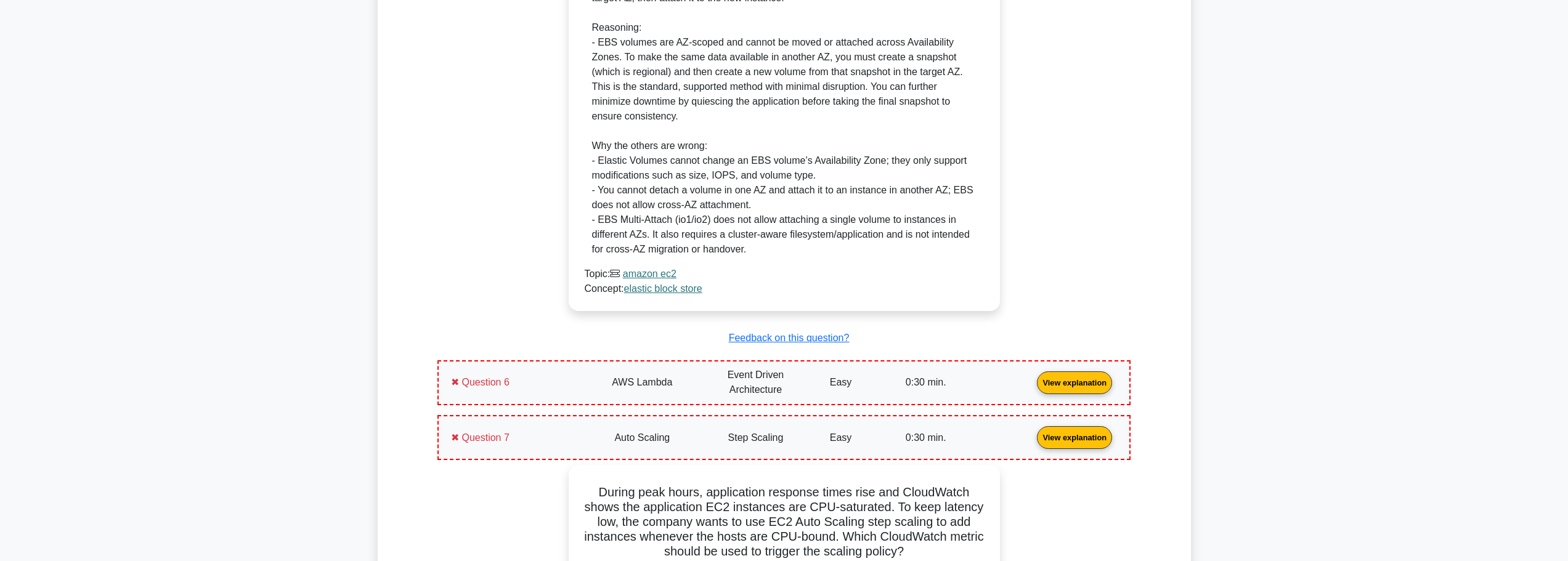
click at [1089, 378] on link "View explanation" at bounding box center [1074, 382] width 85 height 10
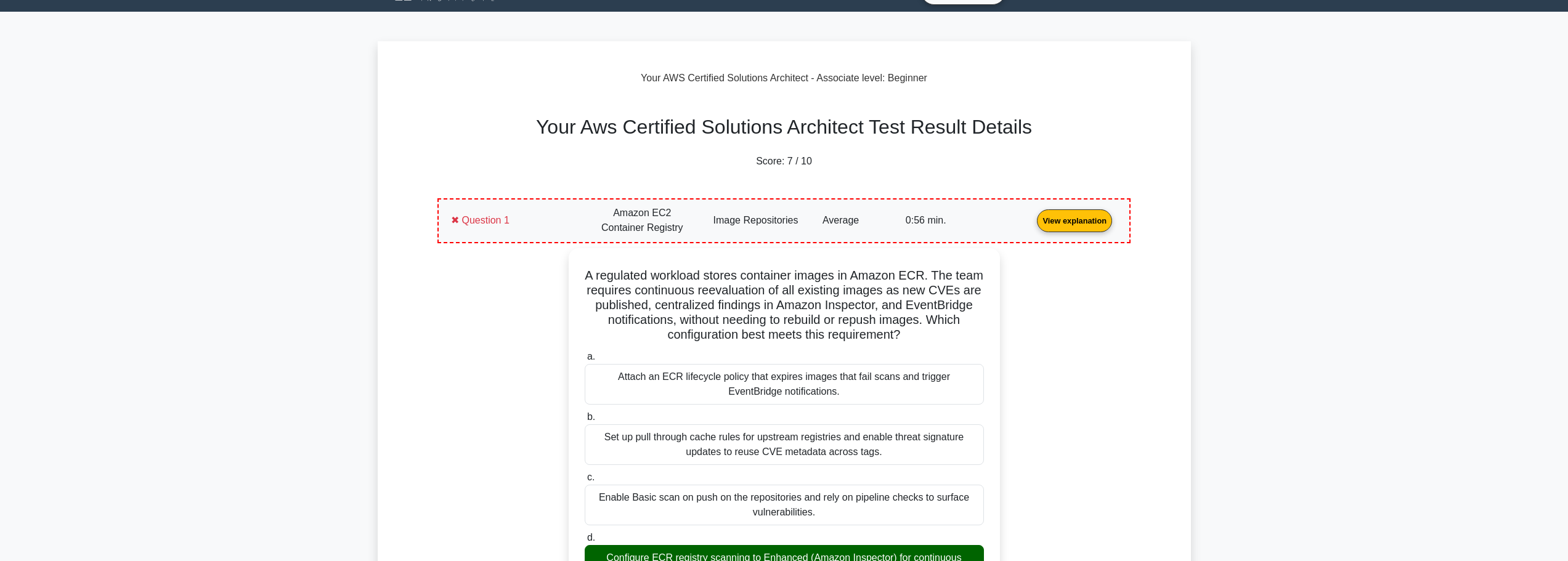
scroll to position [0, 0]
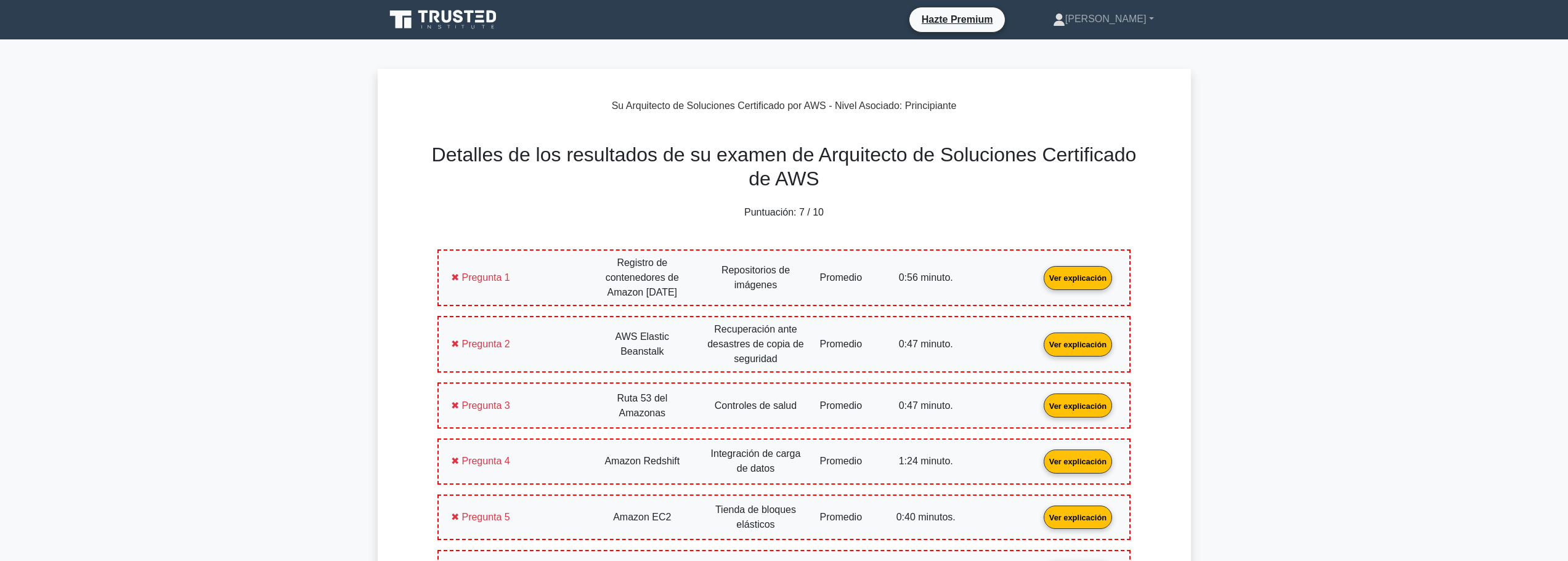
click at [1096, 282] on link "Ver explicación" at bounding box center [1078, 277] width 78 height 10
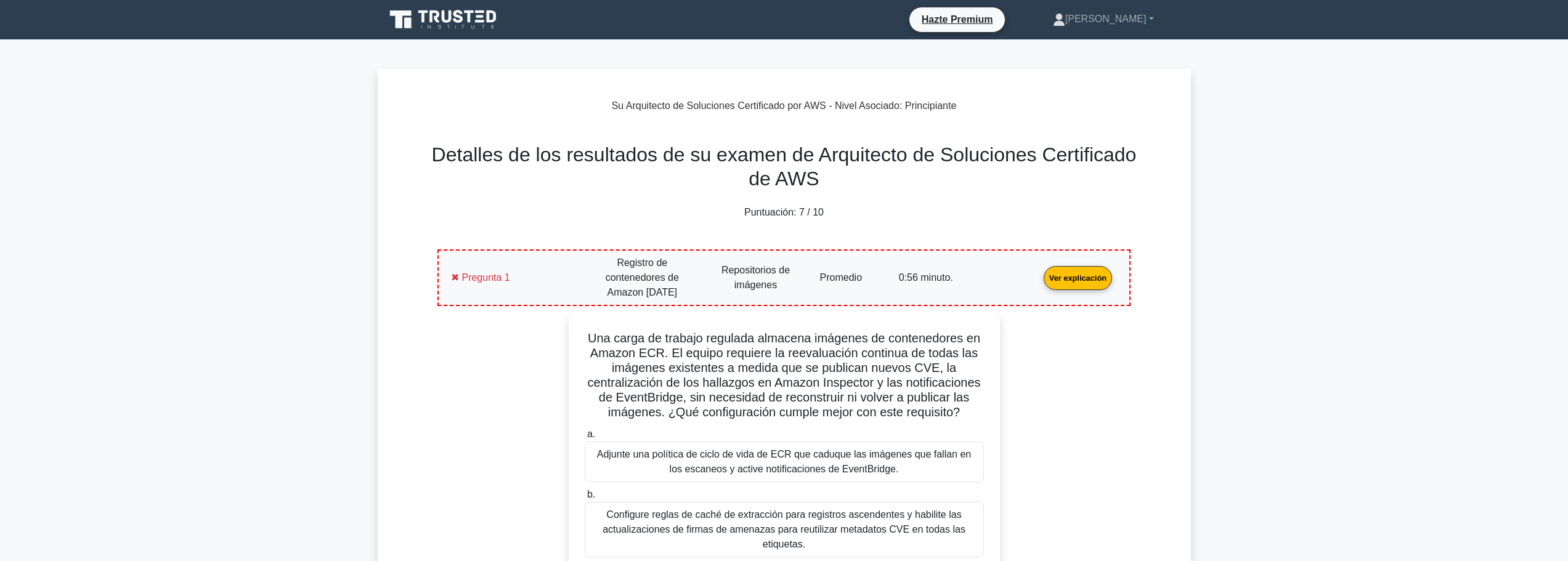
click at [721, 107] on font "Su Arquitecto de Soluciones Certificado por AWS - Nivel Asociado" at bounding box center [755, 106] width 288 height 10
click at [453, 8] on icon at bounding box center [444, 19] width 118 height 24
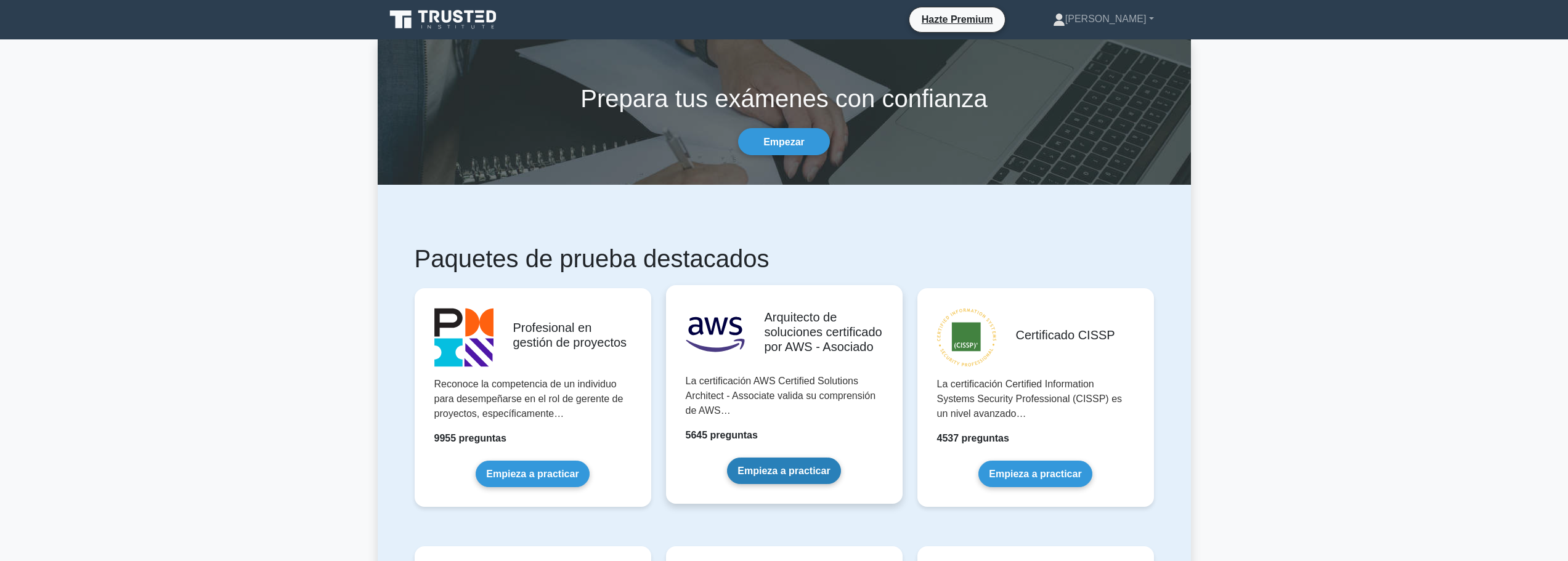
click at [801, 458] on link "Empieza a practicar" at bounding box center [784, 471] width 114 height 26
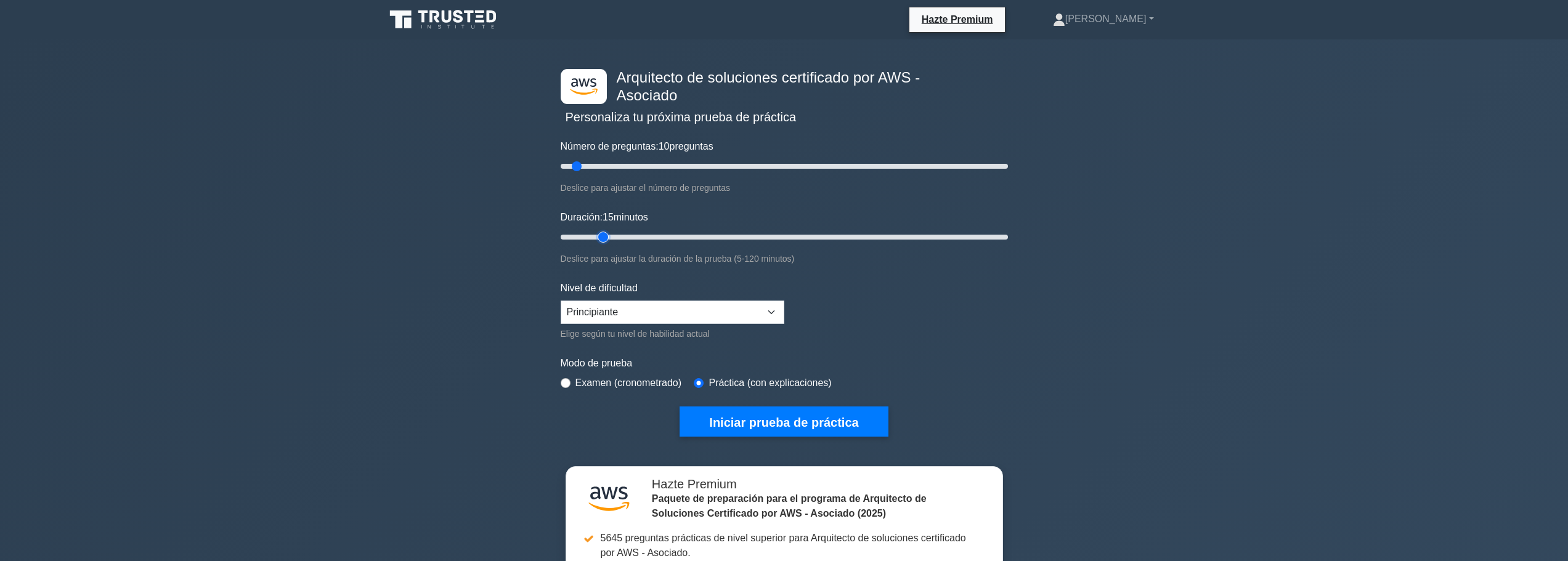
drag, startPoint x: 584, startPoint y: 234, endPoint x: 603, endPoint y: 238, distance: 19.4
type input "15"
click at [603, 238] on input "Duración: 15 minutos" at bounding box center [784, 237] width 447 height 15
click at [791, 424] on font "Iniciar prueba de práctica" at bounding box center [784, 422] width 149 height 13
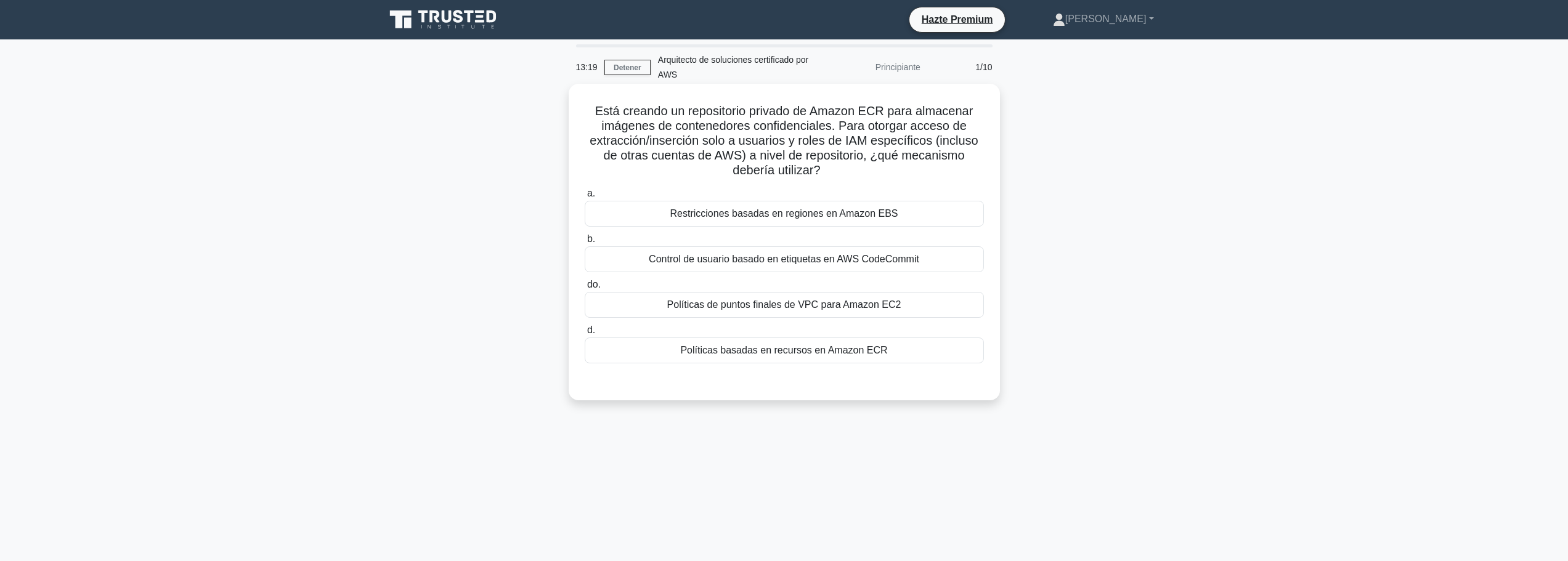
click at [821, 355] on font "Políticas basadas en recursos en Amazon ECR" at bounding box center [784, 350] width 207 height 10
click at [585, 335] on input "d. Políticas basadas en recursos en Amazon ECR" at bounding box center [585, 330] width 0 height 8
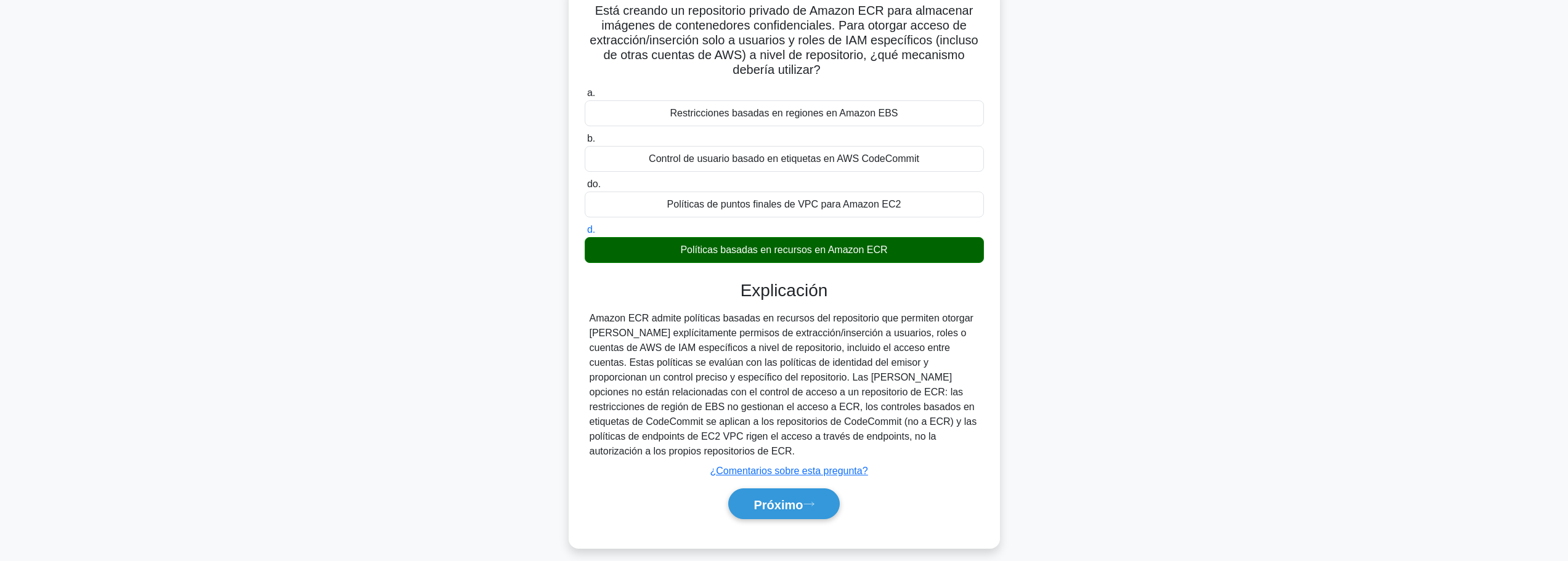
scroll to position [112, 0]
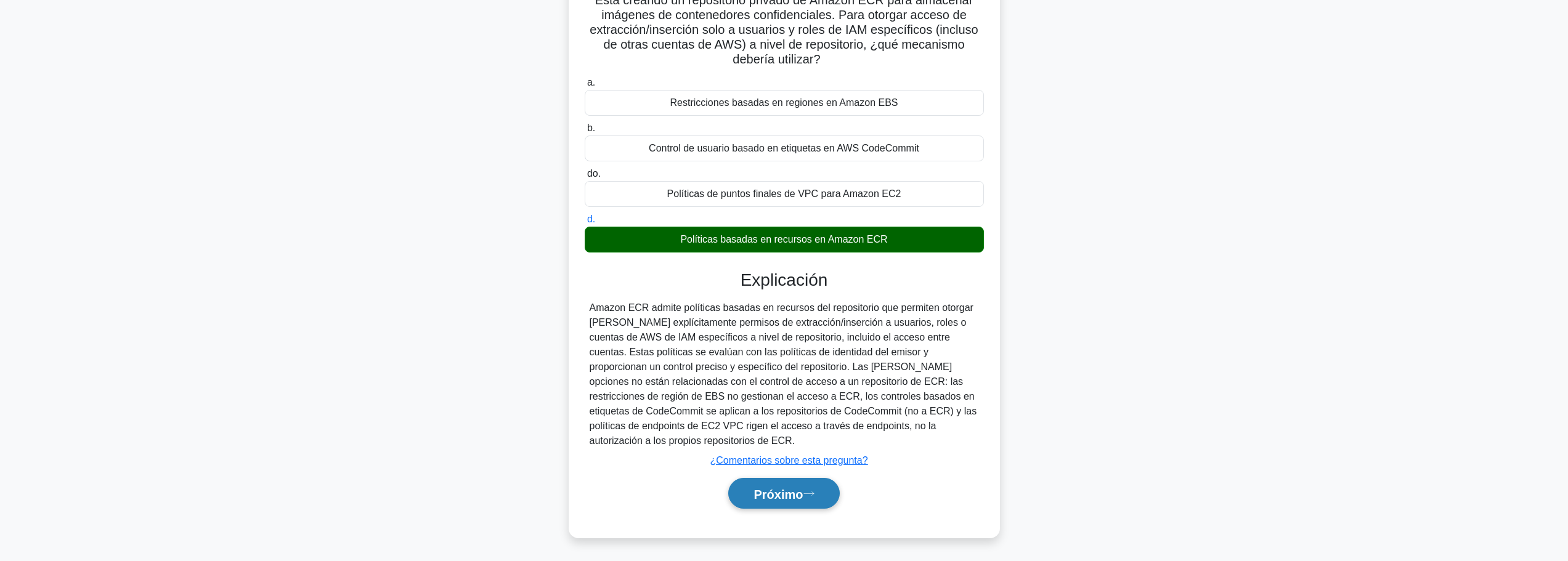
click at [821, 499] on button "Próximo" at bounding box center [783, 493] width 111 height 31
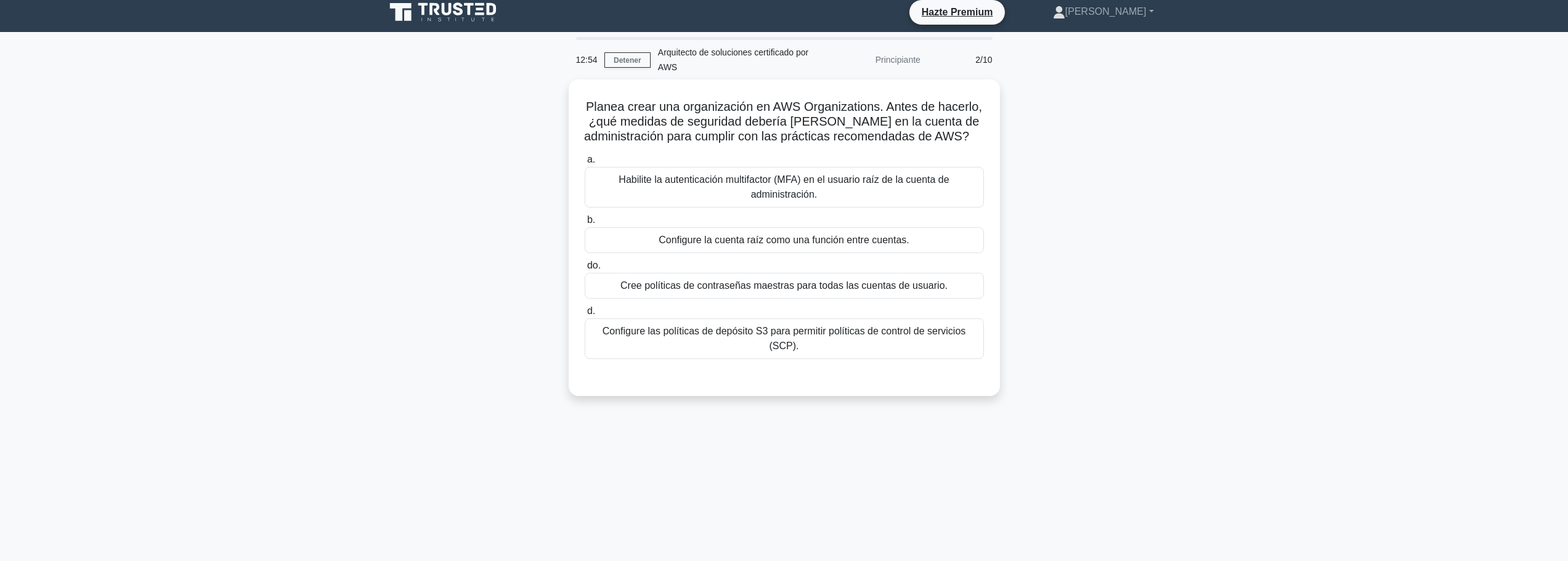
scroll to position [0, 0]
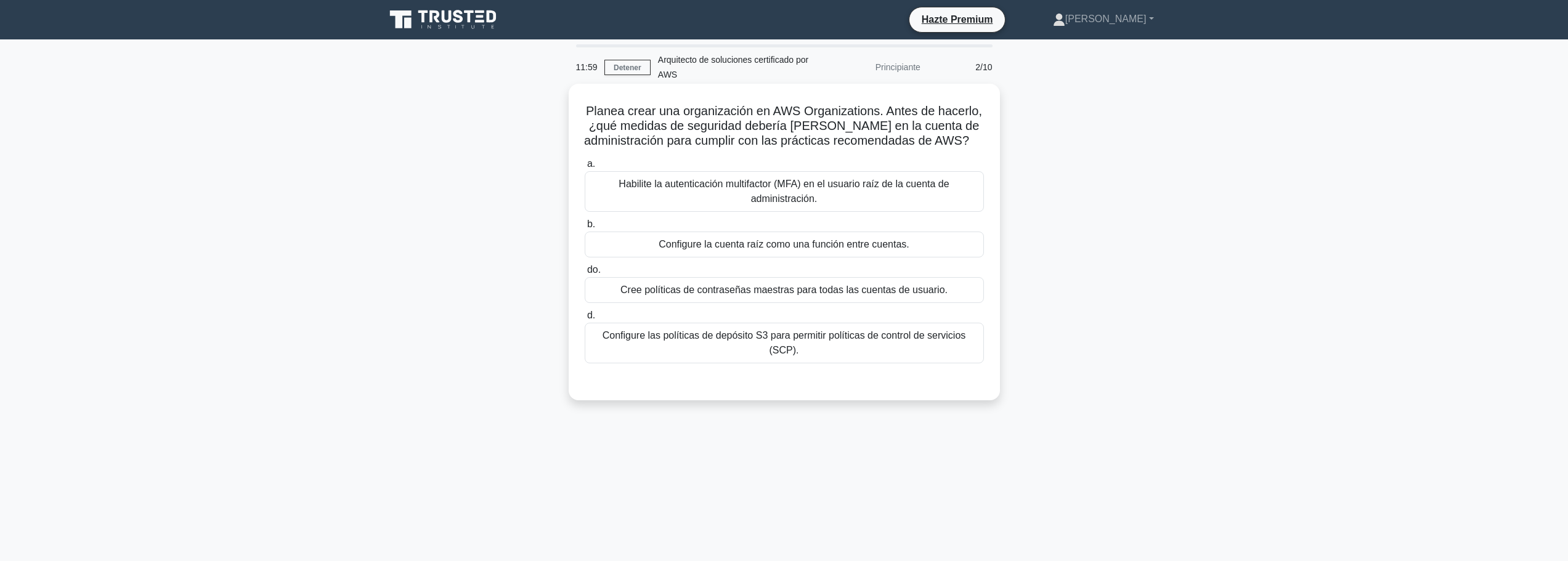
click at [904, 295] on font "Cree políticas de contraseñas maestras para todas las cuentas de usuario." at bounding box center [784, 290] width 327 height 10
click at [585, 274] on input "do. Cree políticas de contraseñas maestras para todas las cuentas de usuario." at bounding box center [585, 270] width 0 height 8
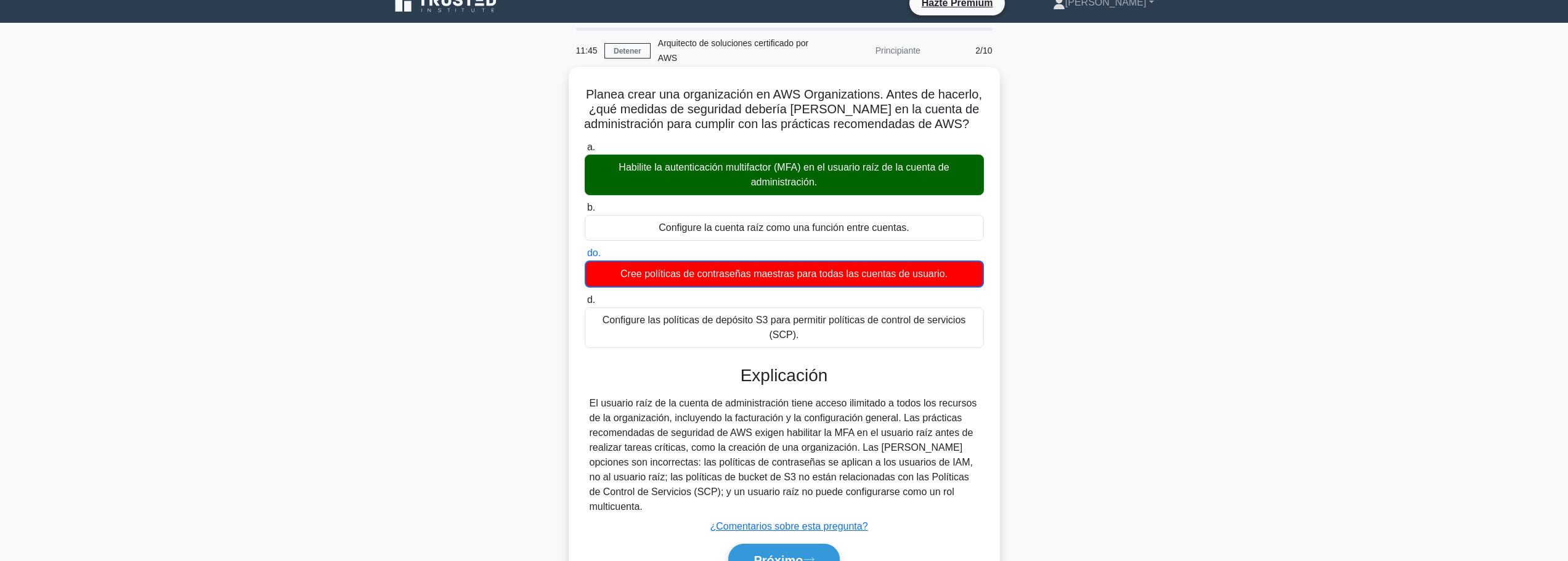
scroll to position [104, 0]
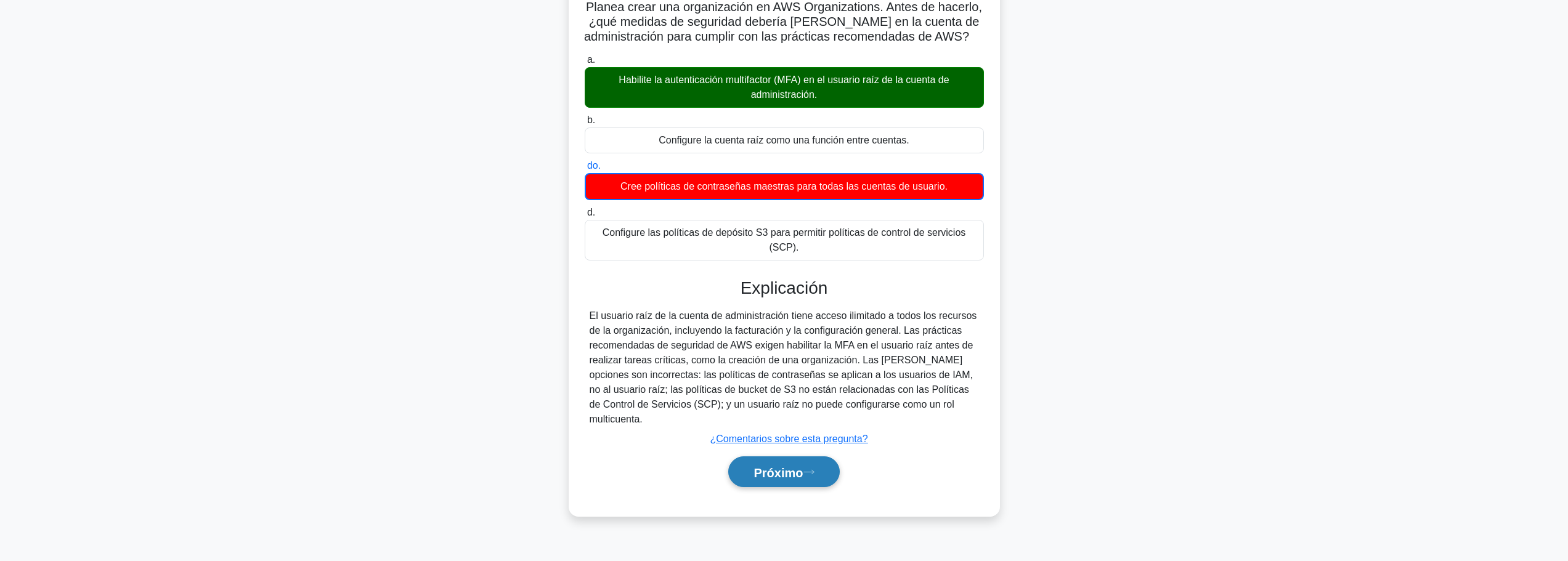
click at [814, 472] on icon at bounding box center [809, 472] width 11 height 7
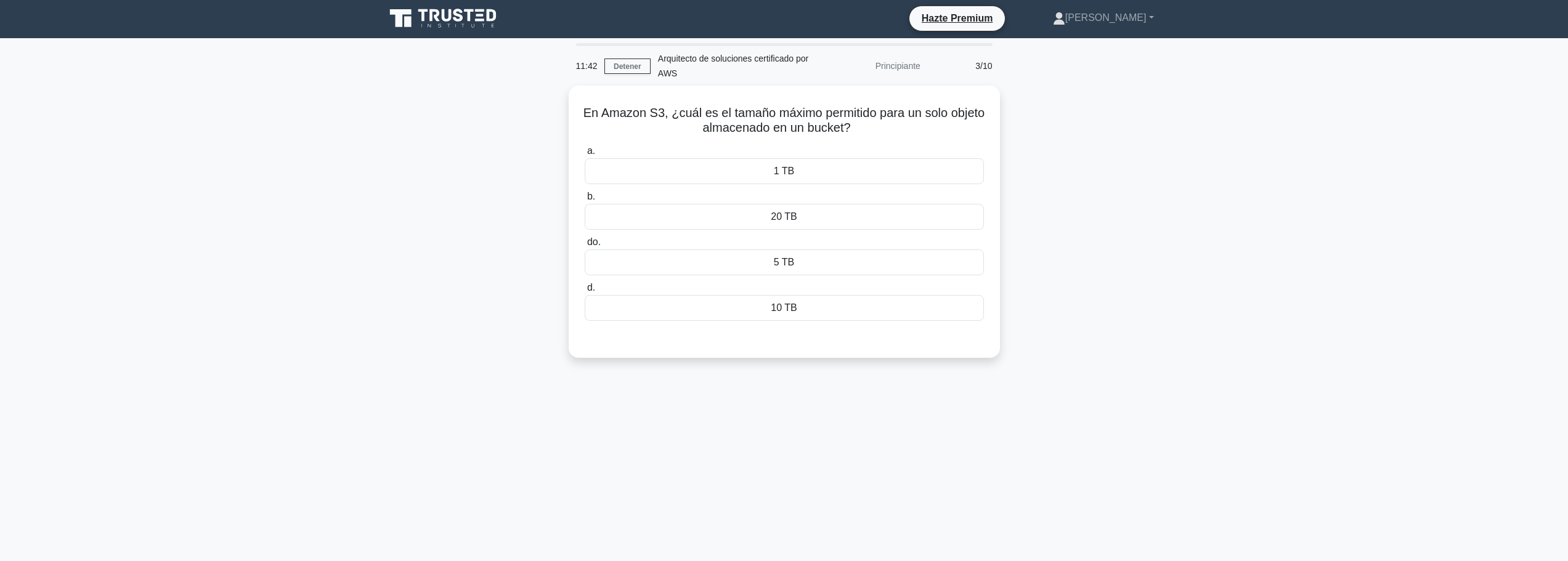
scroll to position [0, 0]
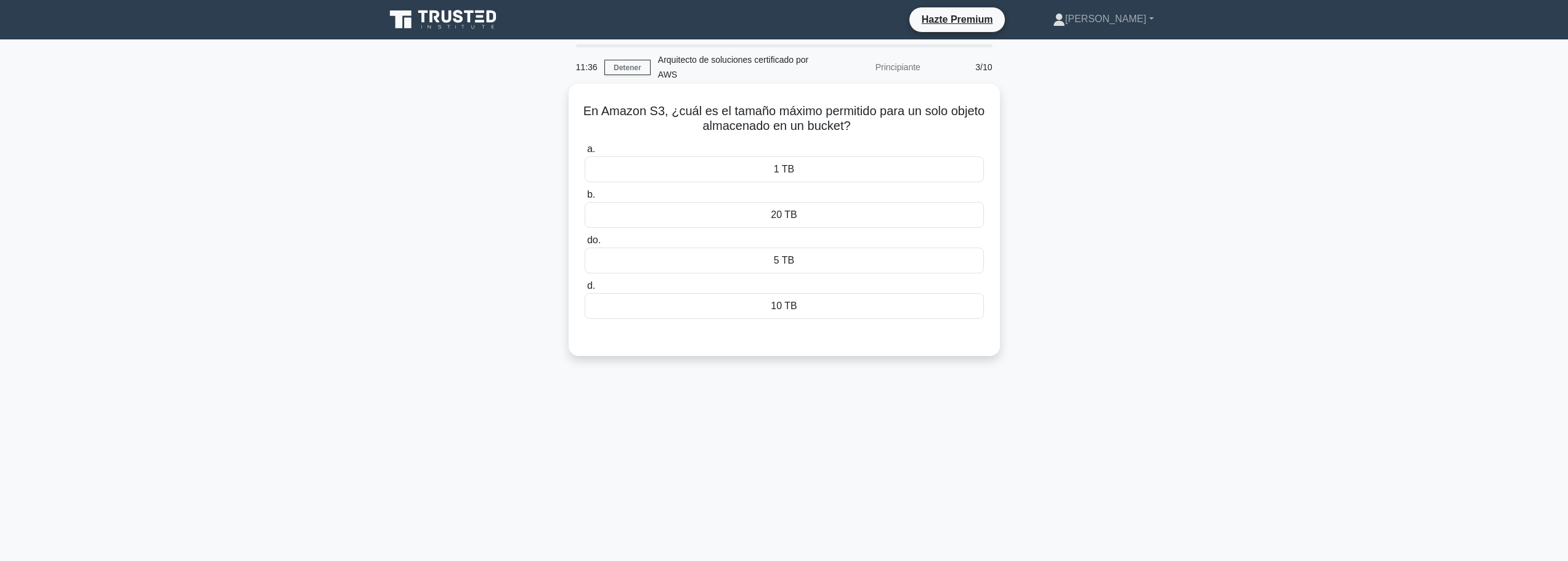
click at [786, 260] on font "5 TB" at bounding box center [784, 260] width 21 height 10
click at [585, 244] on input "do. 5 TB" at bounding box center [585, 240] width 0 height 8
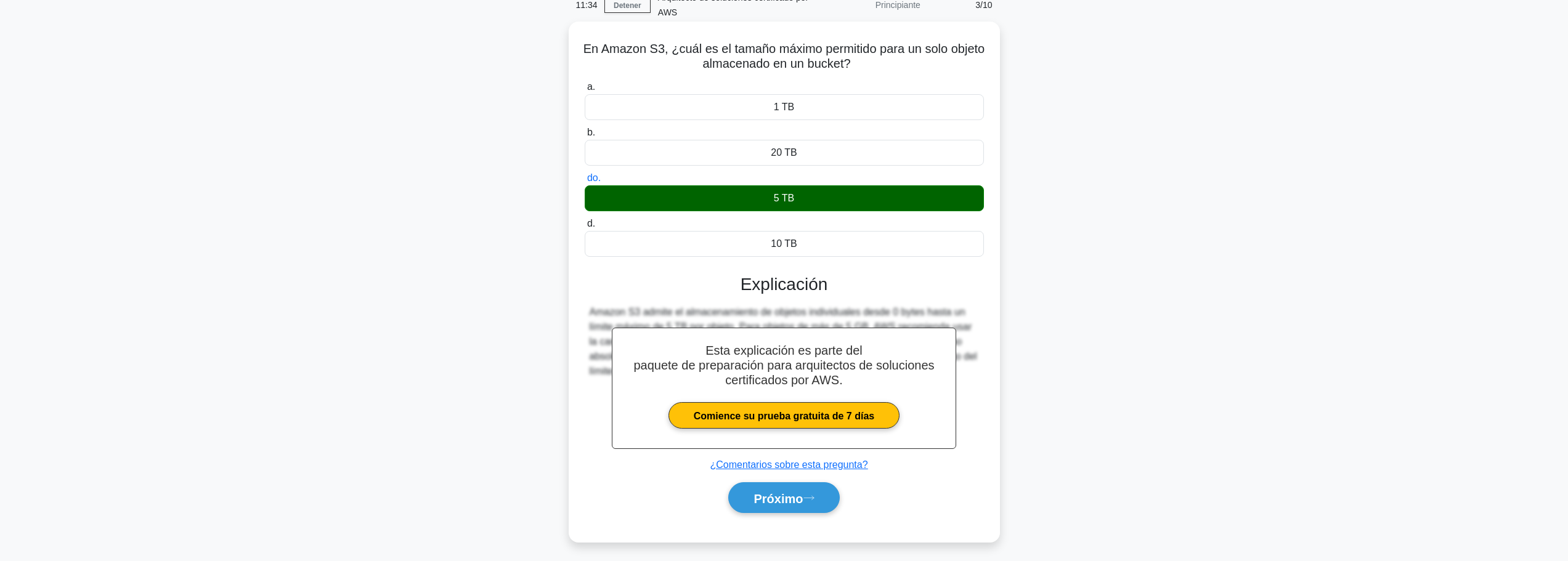
scroll to position [104, 0]
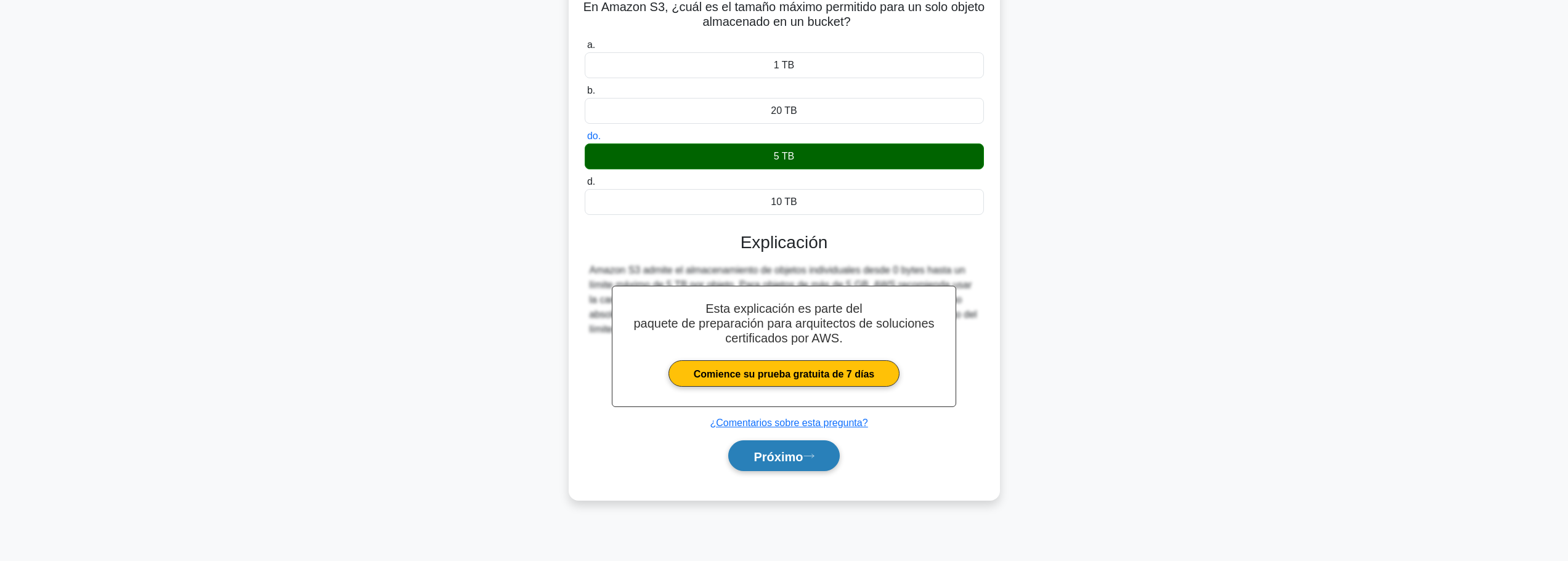
click at [814, 455] on icon at bounding box center [809, 456] width 11 height 7
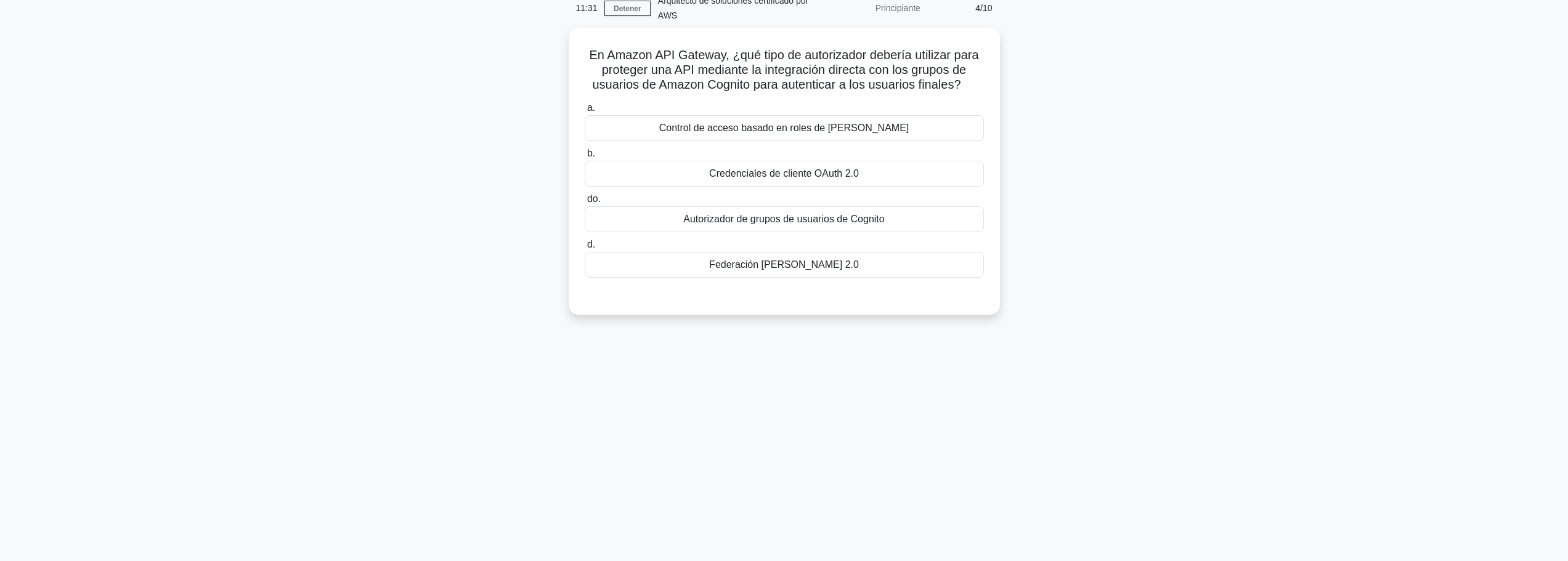
scroll to position [0, 0]
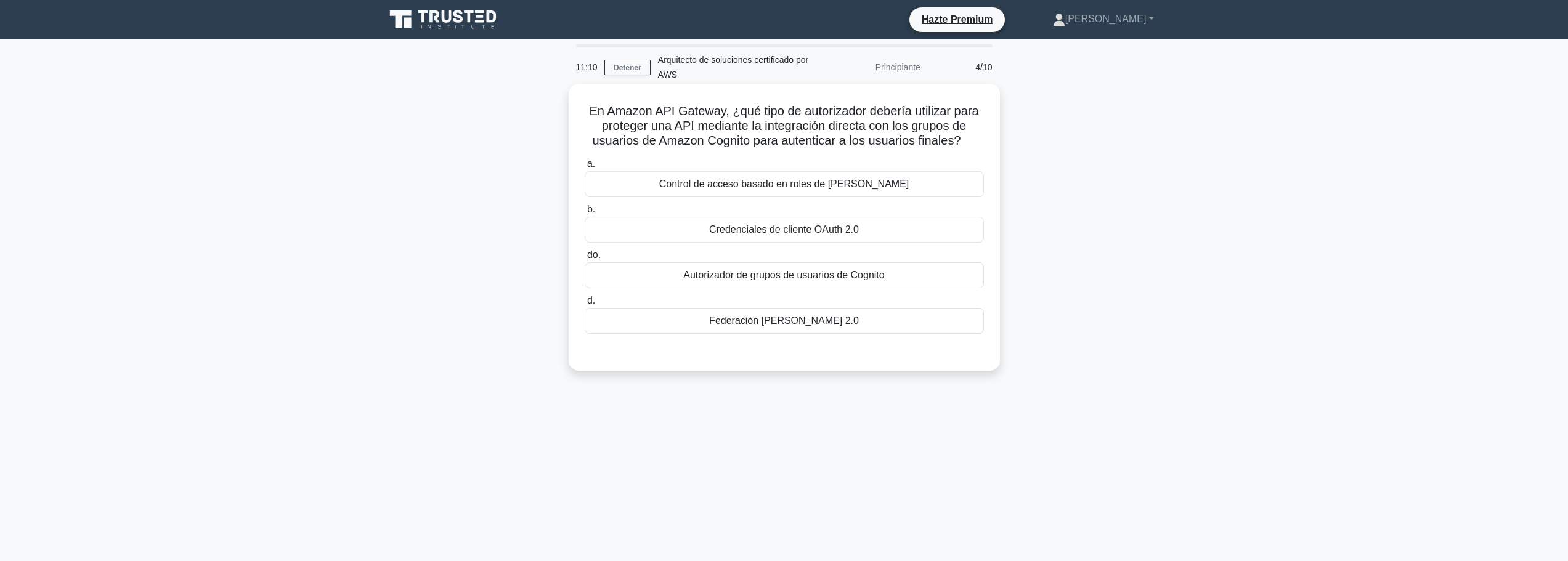
click at [908, 275] on div "Autorizador de grupos de usuarios de Cognito" at bounding box center [784, 275] width 399 height 26
click at [585, 259] on input "do. Autorizador de grupos de usuarios de Cognito" at bounding box center [585, 255] width 0 height 8
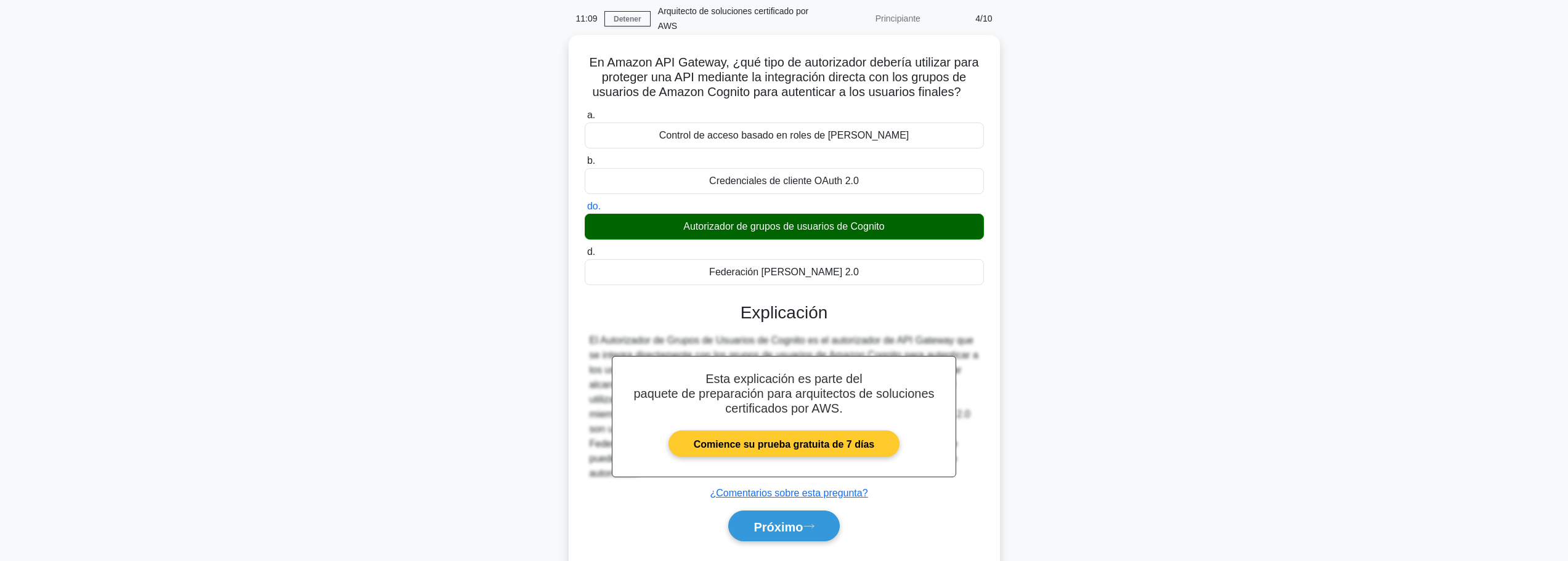
scroll to position [104, 0]
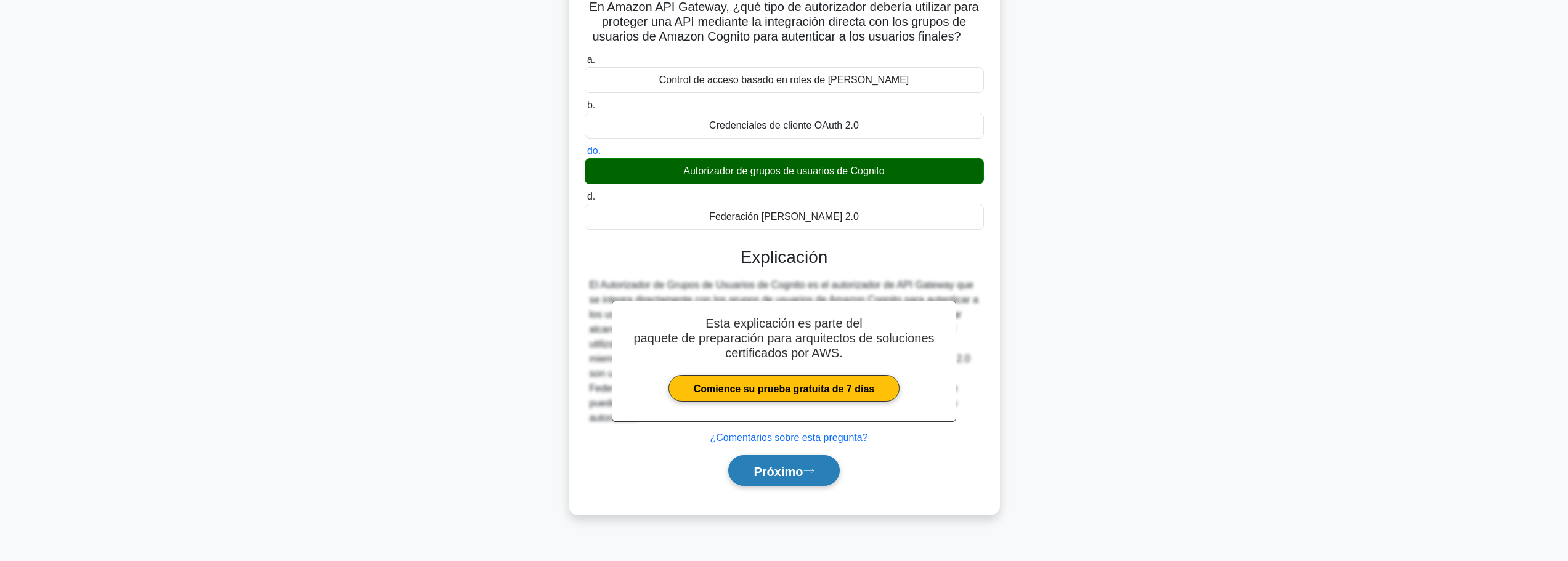
click at [803, 477] on font "Próximo" at bounding box center [778, 471] width 49 height 13
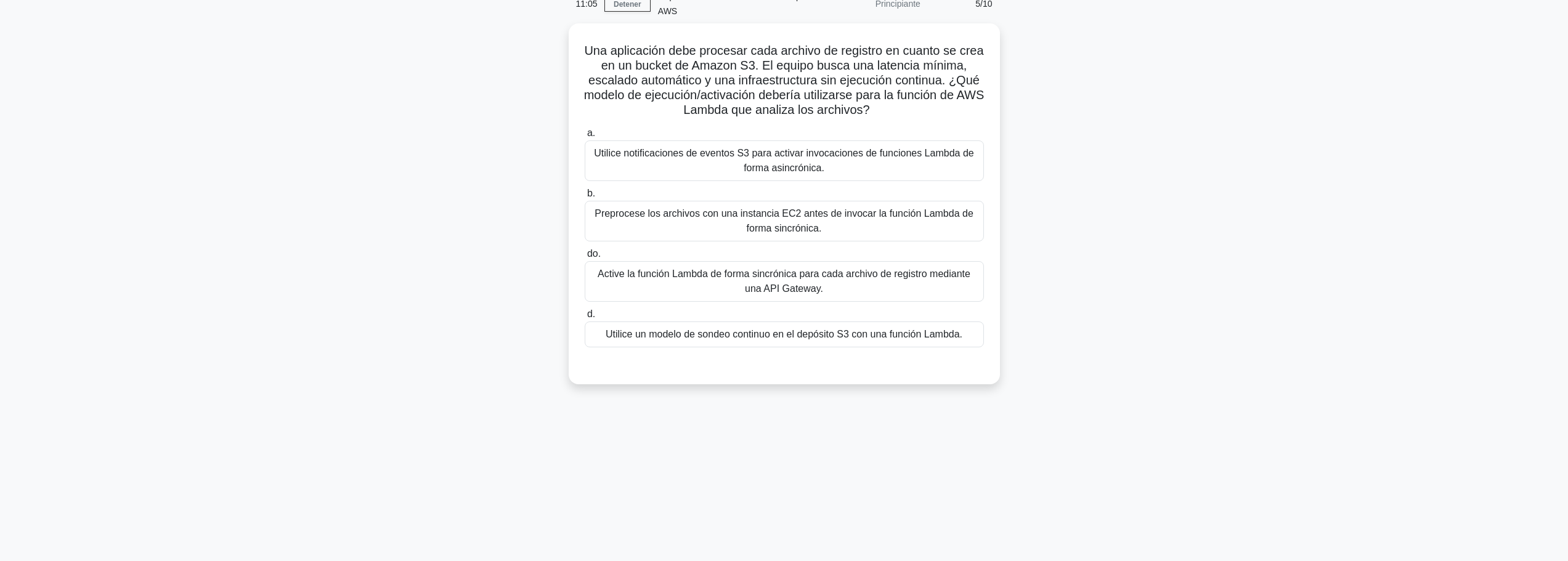
scroll to position [0, 0]
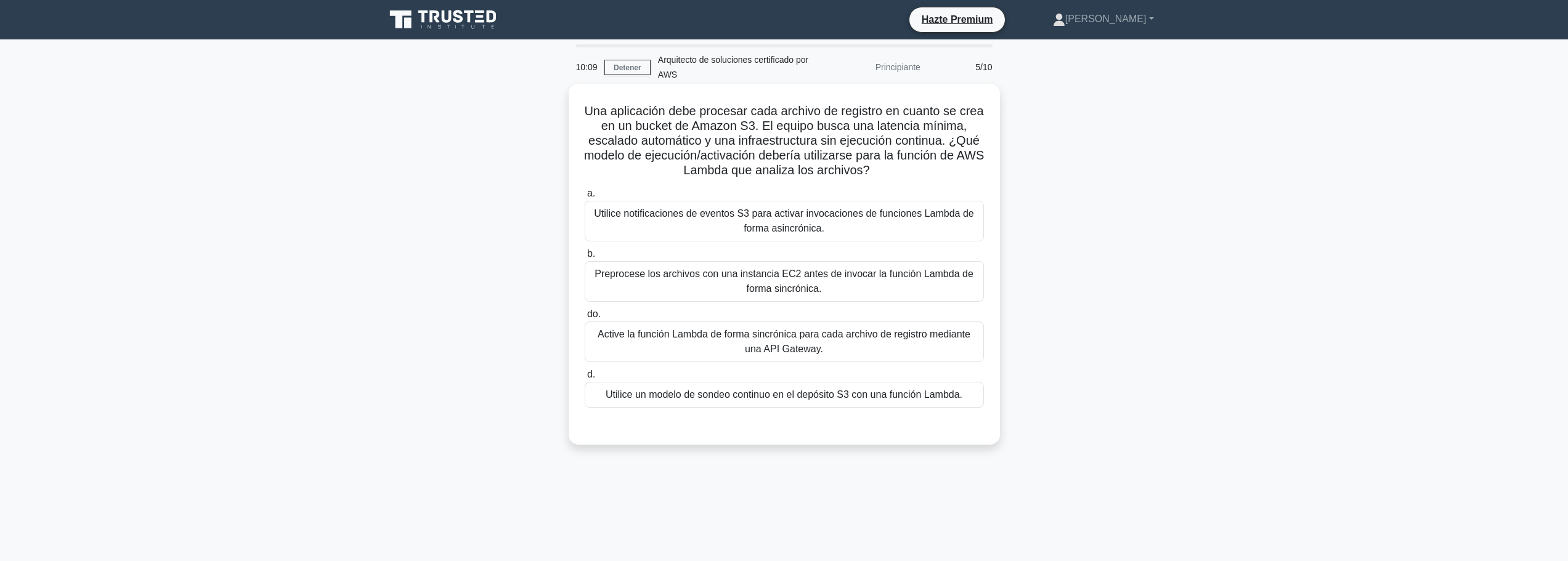
click at [768, 228] on font "Utilice notificaciones de eventos S3 para activar invocaciones de funciones Lam…" at bounding box center [784, 221] width 380 height 25
click at [585, 197] on input "a. Utilice notificaciones de eventos S3 para activar invocaciones de funciones …" at bounding box center [585, 194] width 0 height 8
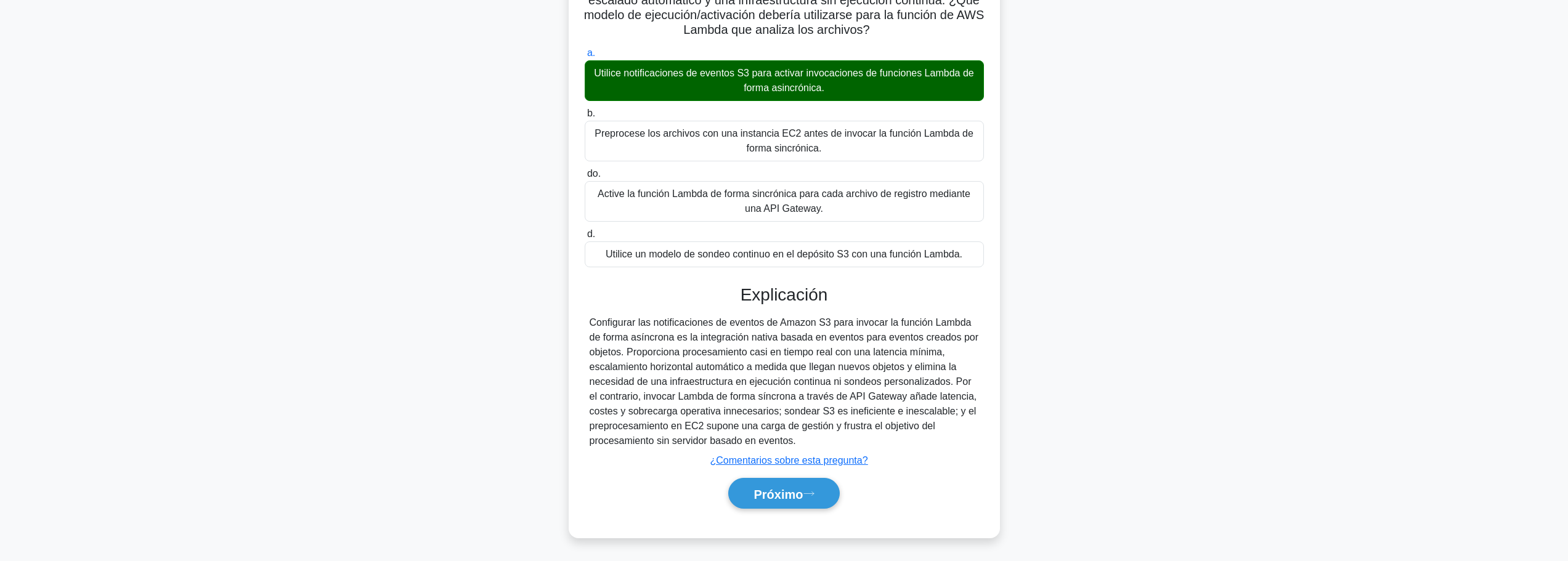
scroll to position [142, 0]
click at [800, 498] on font "Próximo" at bounding box center [778, 494] width 49 height 13
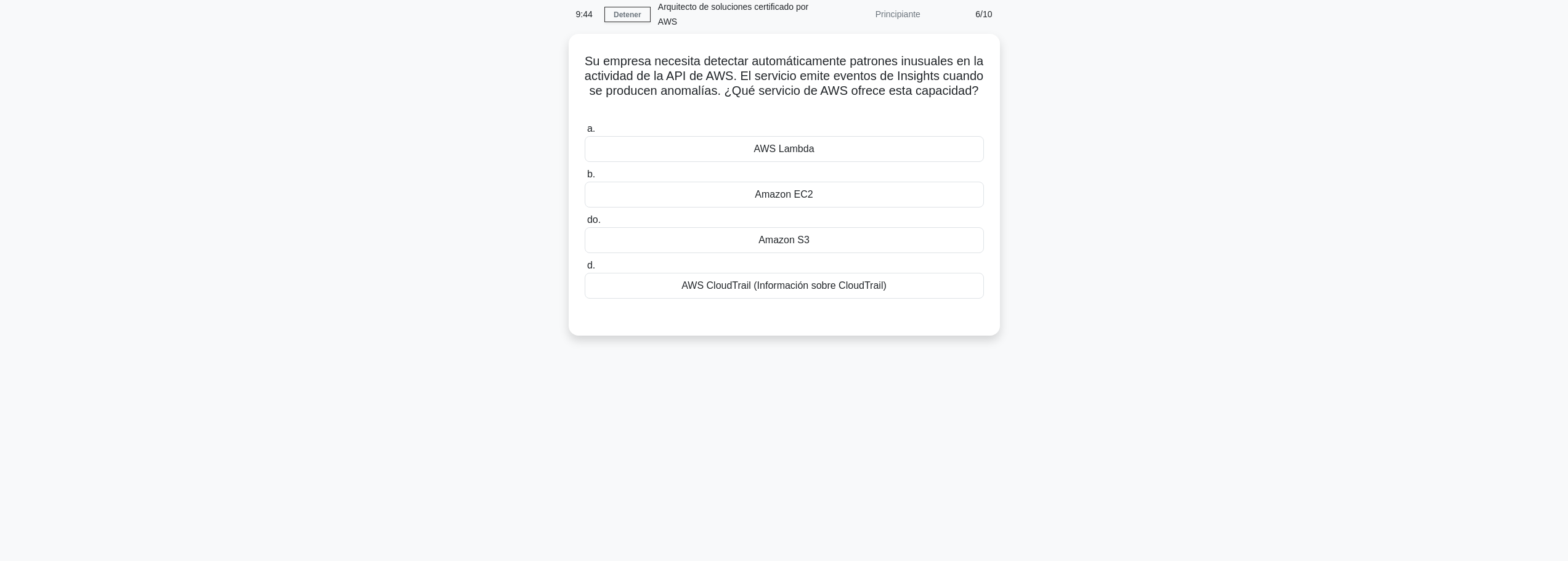
scroll to position [0, 0]
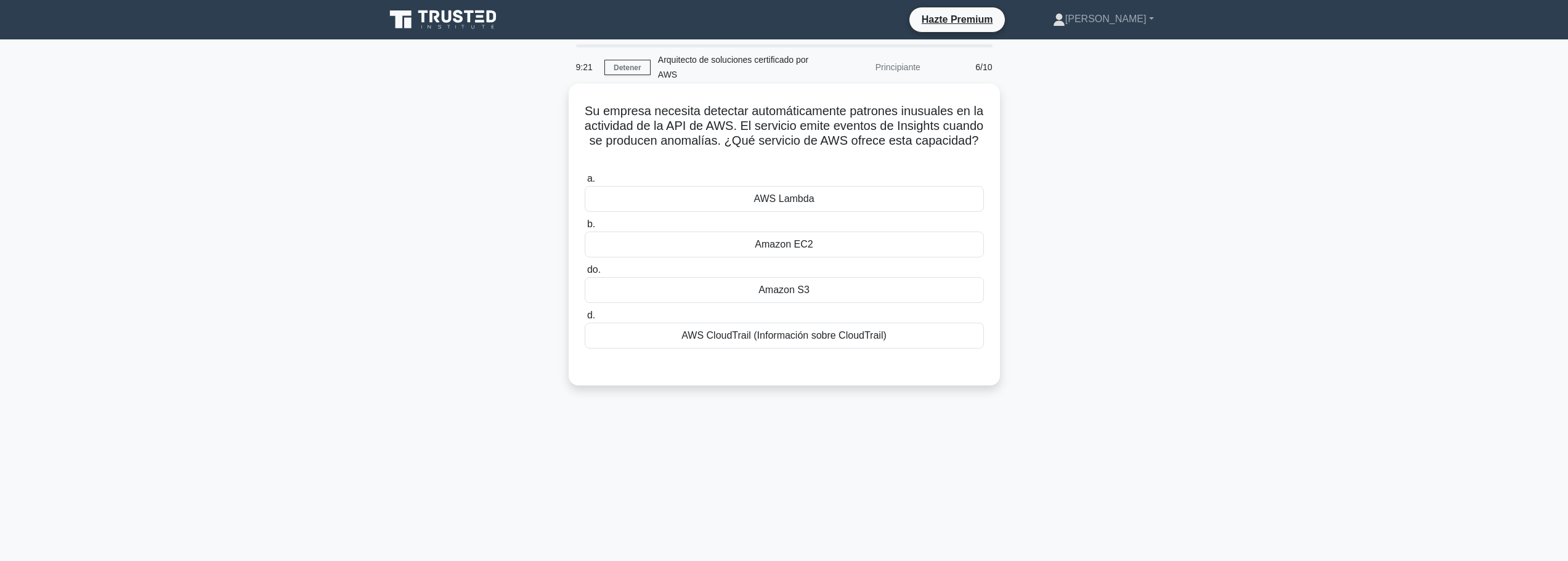
click at [714, 338] on font "AWS CloudTrail (Información sobre CloudTrail)" at bounding box center [784, 335] width 205 height 10
click at [585, 320] on input "d. AWS CloudTrail (Información sobre CloudTrail)" at bounding box center [585, 315] width 0 height 8
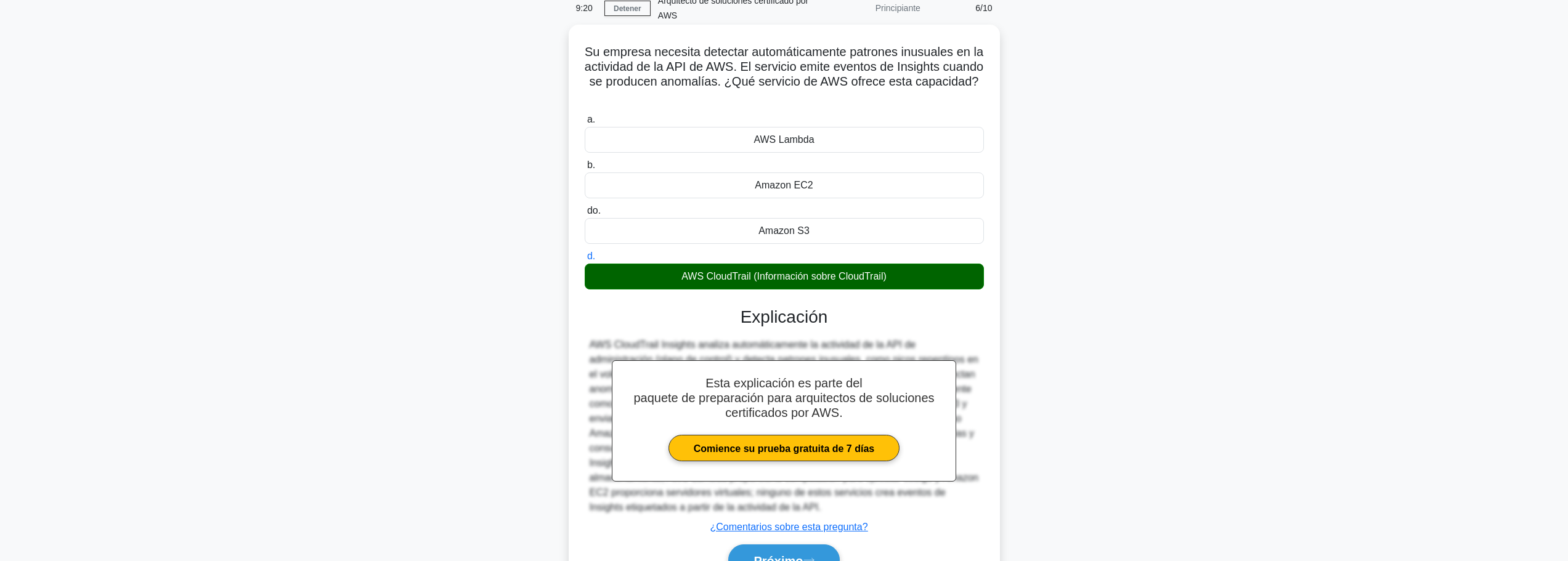
scroll to position [127, 0]
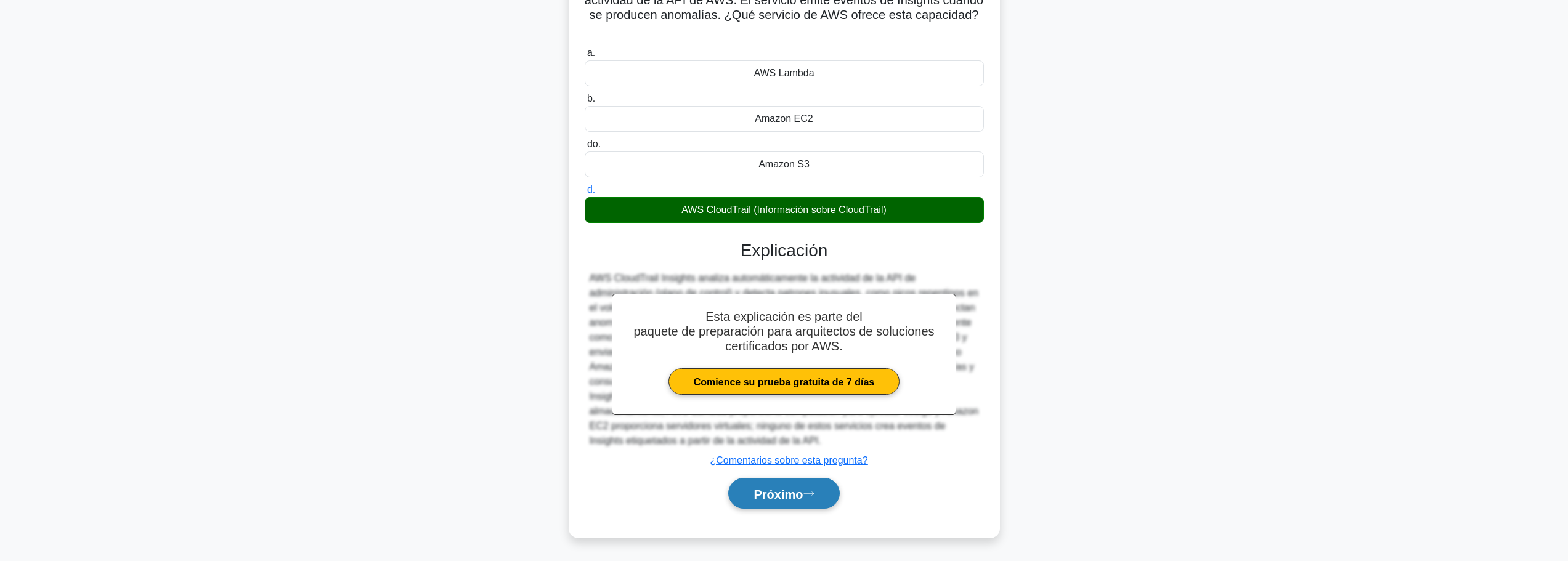
click at [807, 508] on button "Próximo" at bounding box center [783, 493] width 111 height 31
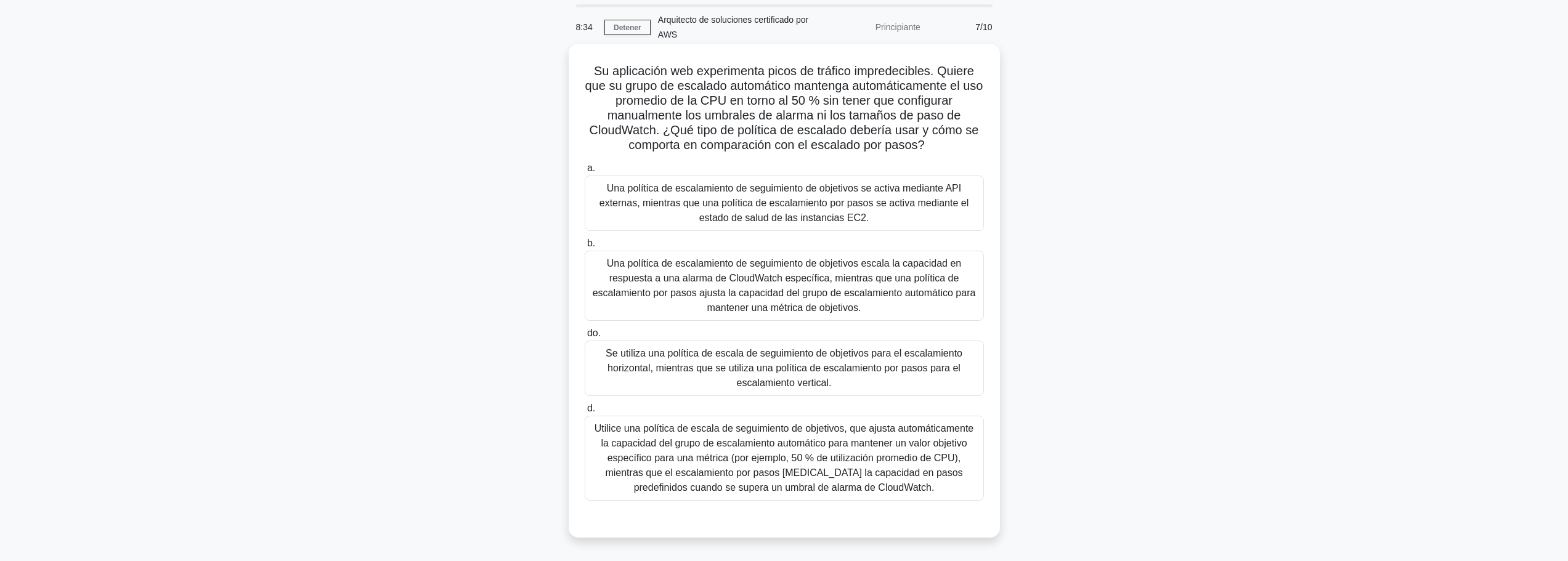
scroll to position [62, 0]
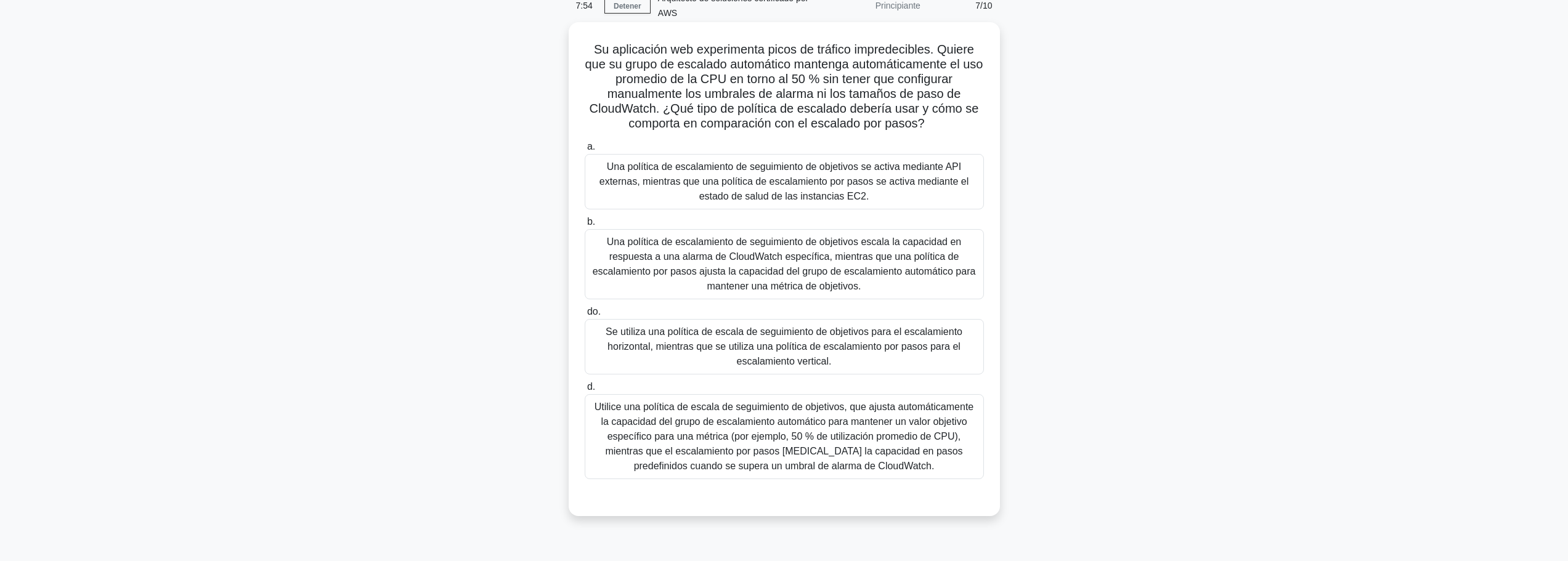
click at [743, 352] on font "Se utiliza una política de escala de seguimiento de objetivos para el escalamie…" at bounding box center [784, 346] width 357 height 40
click at [585, 316] on input "do. Se utiliza una política de escala de seguimiento de objetivos para el escal…" at bounding box center [585, 312] width 0 height 8
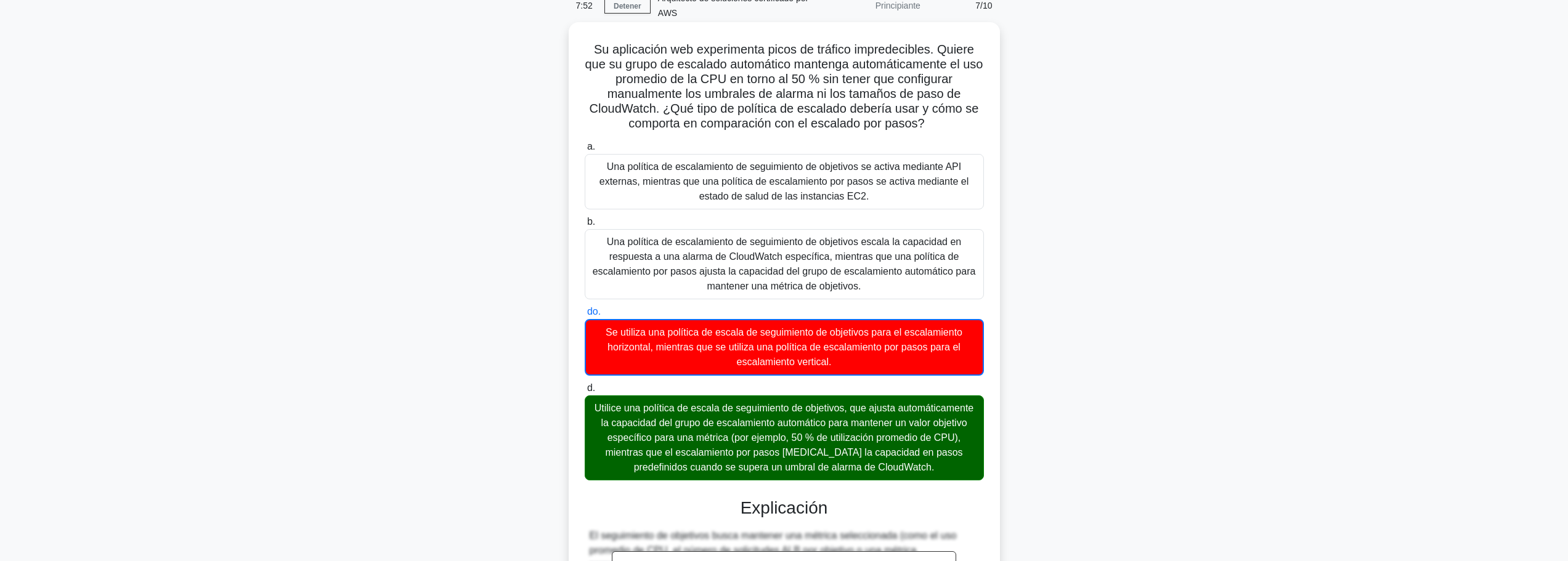
click at [710, 427] on font "Utilice una política de escala de seguimiento de objetivos, que ajusta automáti…" at bounding box center [784, 437] width 379 height 70
click at [585, 392] on input "d. Utilice una política de escala de seguimiento de objetivos, que ajusta autom…" at bounding box center [585, 388] width 0 height 8
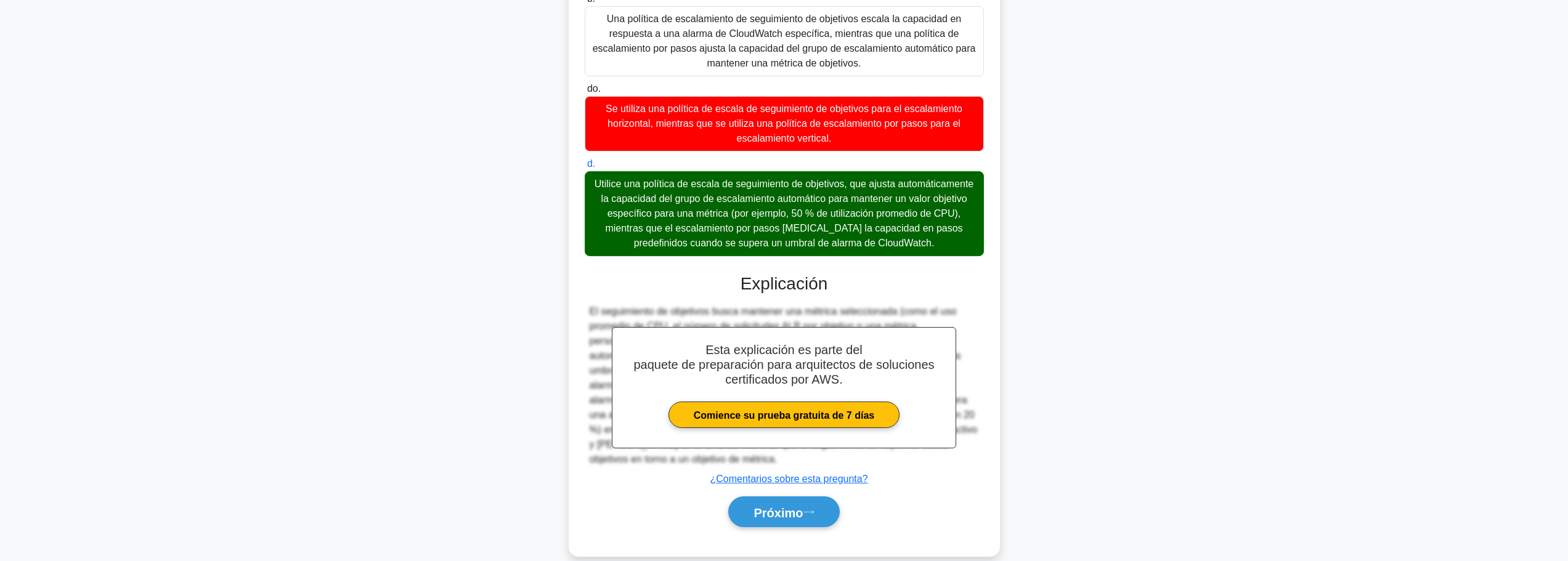
scroll to position [305, 0]
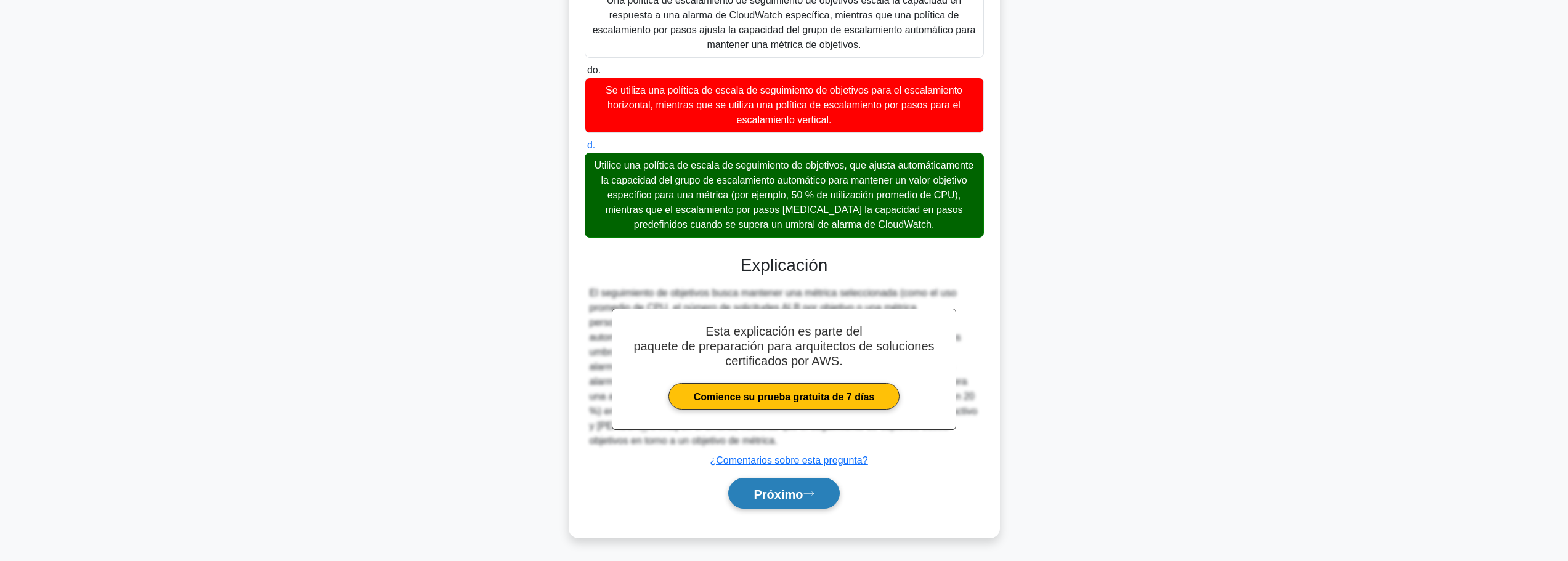
click at [784, 487] on font "Próximo" at bounding box center [778, 494] width 49 height 13
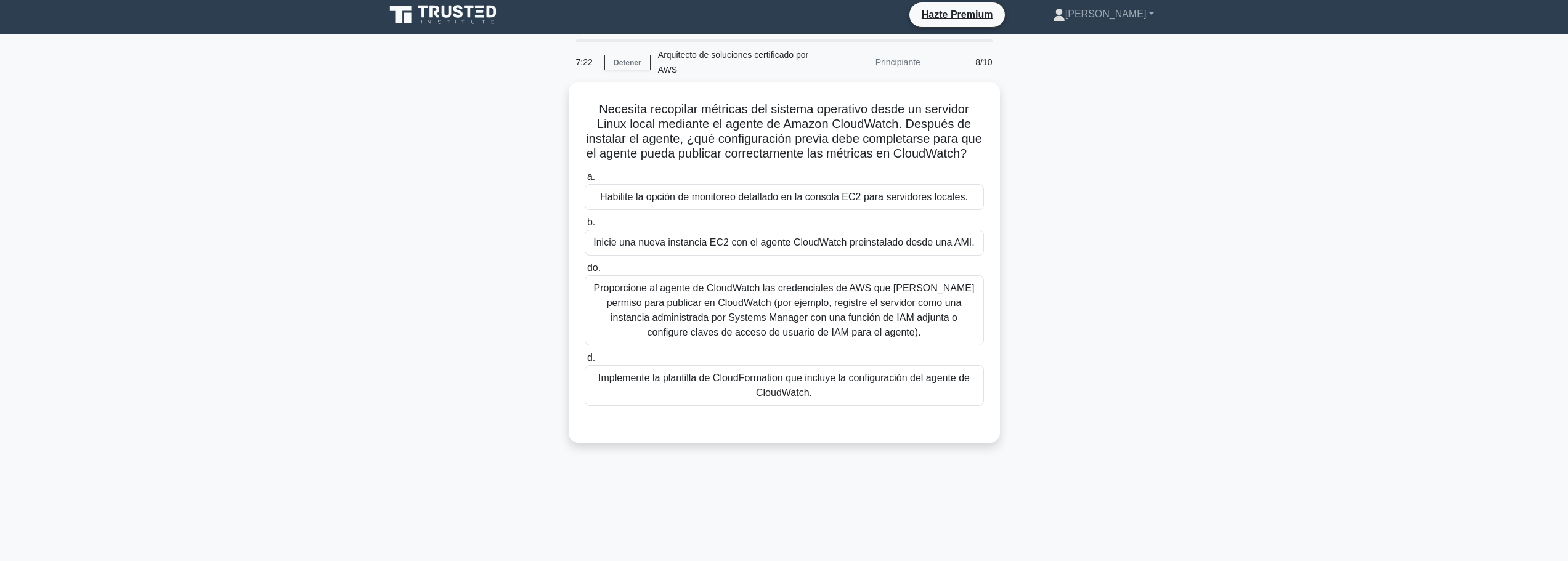
scroll to position [0, 0]
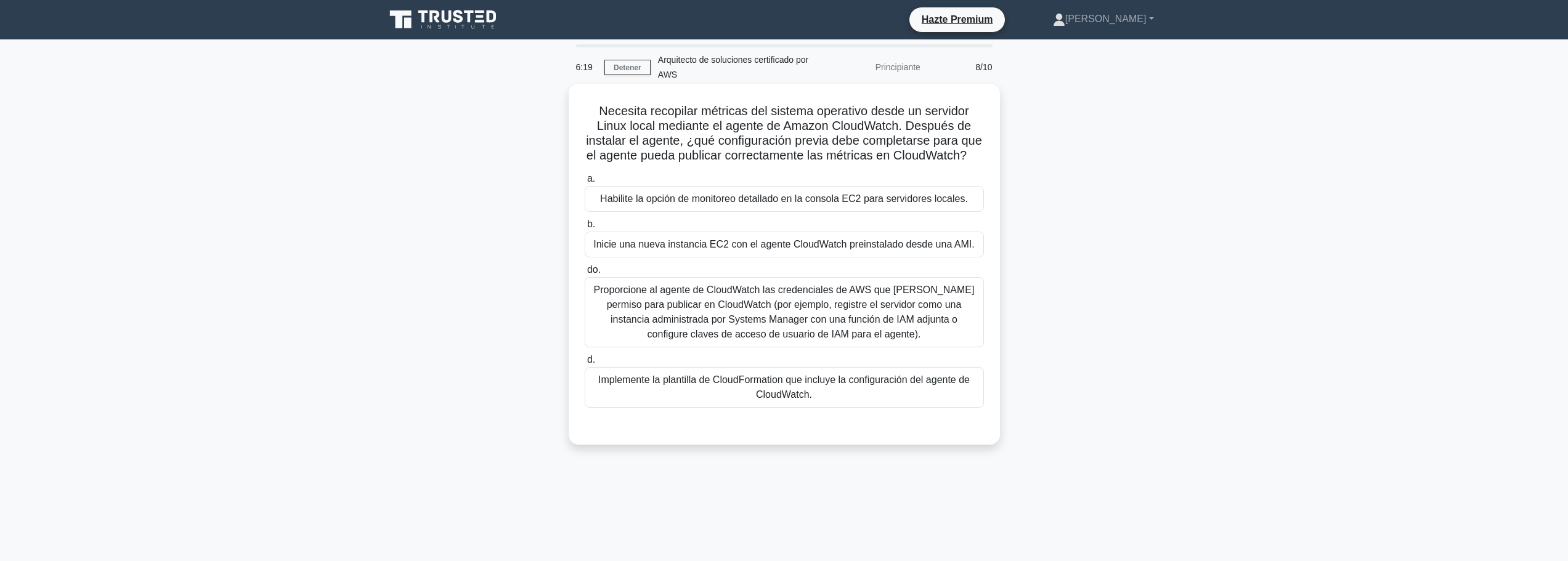
click at [787, 315] on font "Proporcione al agente de CloudWatch las credenciales de AWS que tengan permiso …" at bounding box center [784, 312] width 381 height 54
click at [585, 274] on input "do. Proporcione al agente de CloudWatch las credenciales de AWS que tengan perm…" at bounding box center [585, 270] width 0 height 8
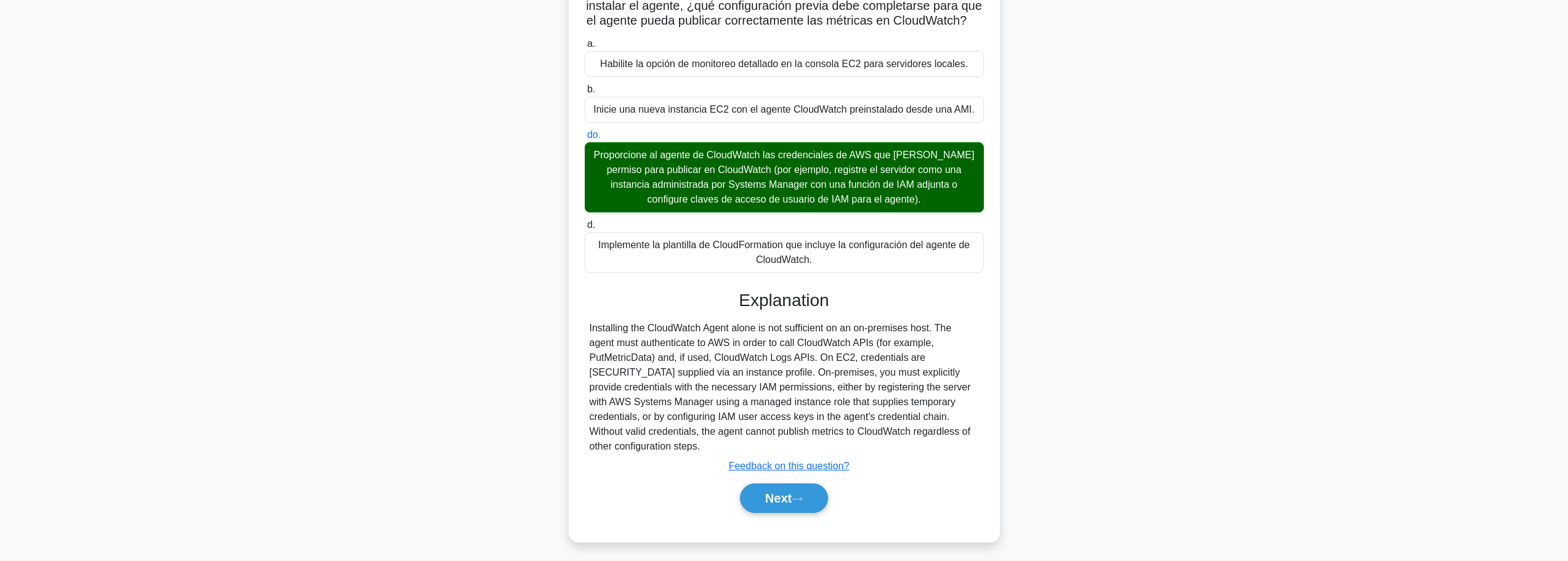
scroll to position [155, 0]
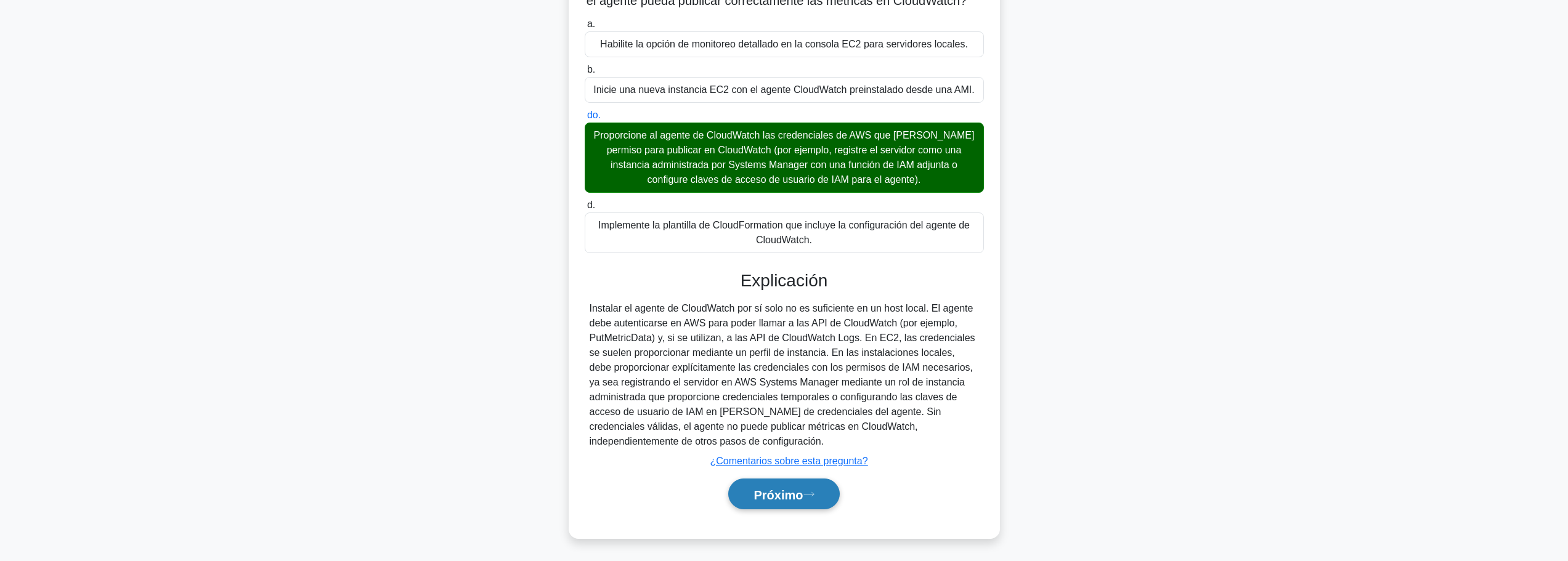
click at [822, 510] on button "Próximo" at bounding box center [783, 494] width 111 height 31
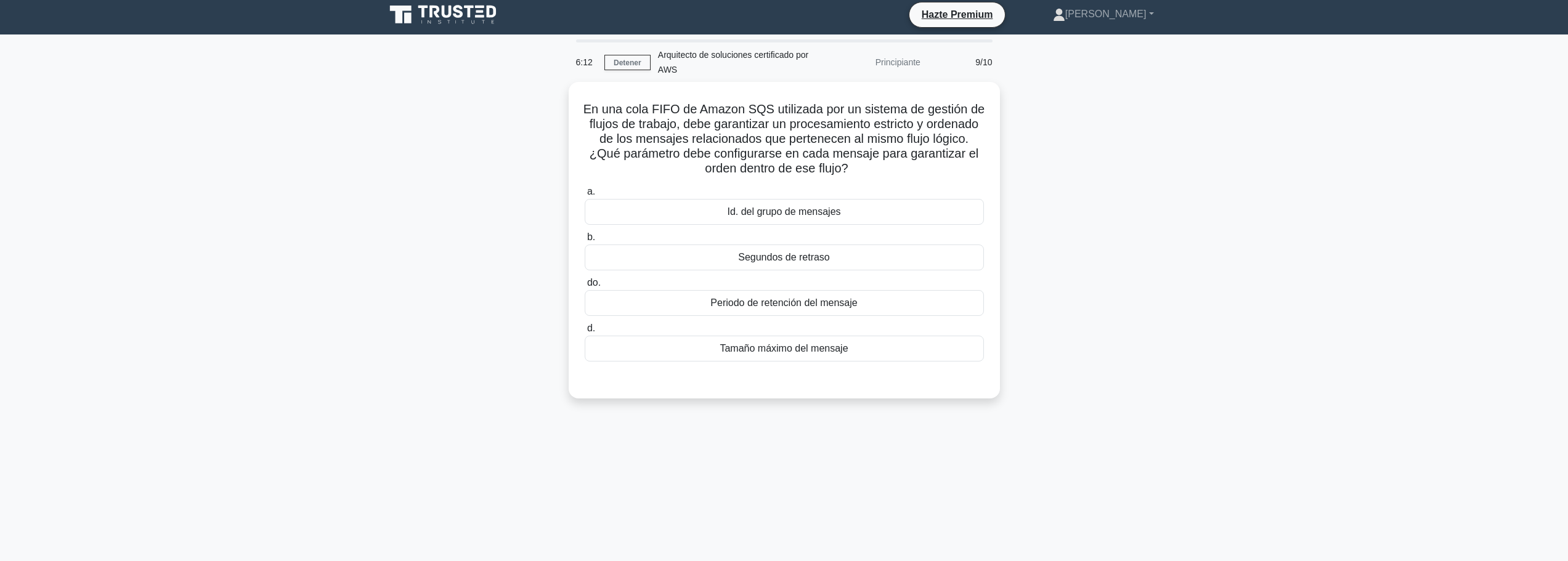
scroll to position [0, 0]
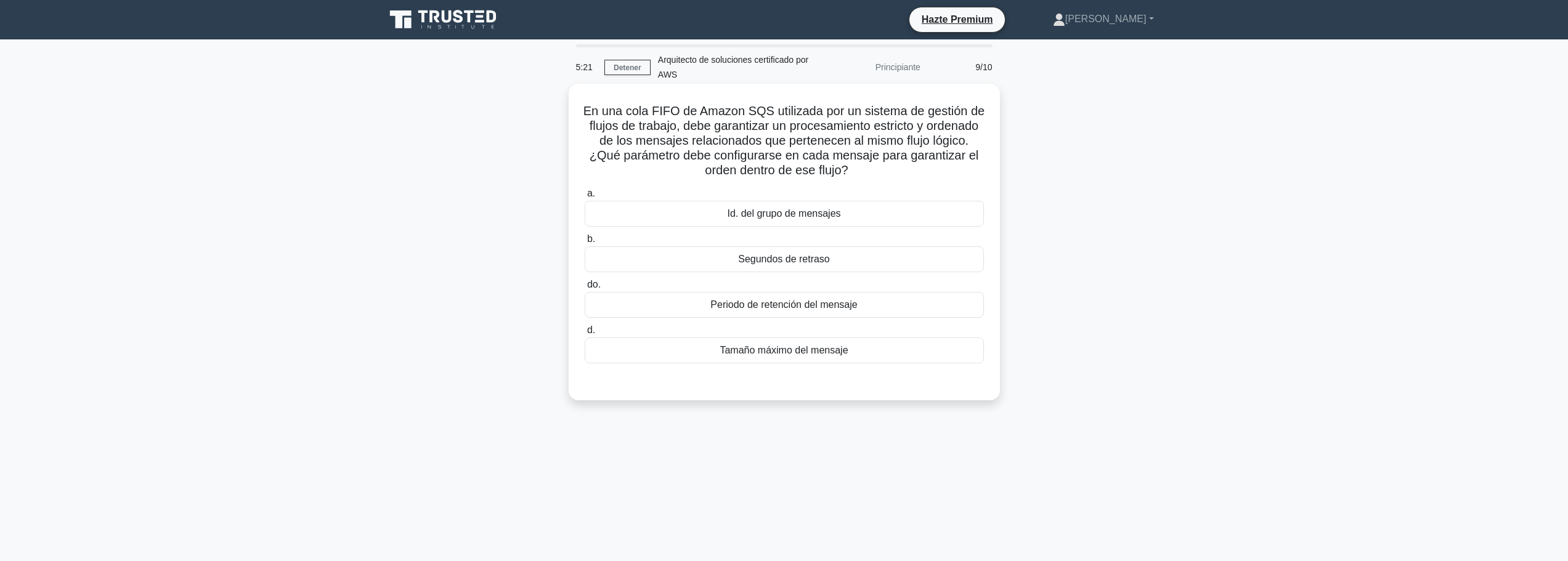
click at [799, 218] on font "Id. del grupo de mensajes" at bounding box center [784, 214] width 114 height 10
click at [585, 197] on input "a. Id. del grupo de mensajes" at bounding box center [585, 194] width 0 height 8
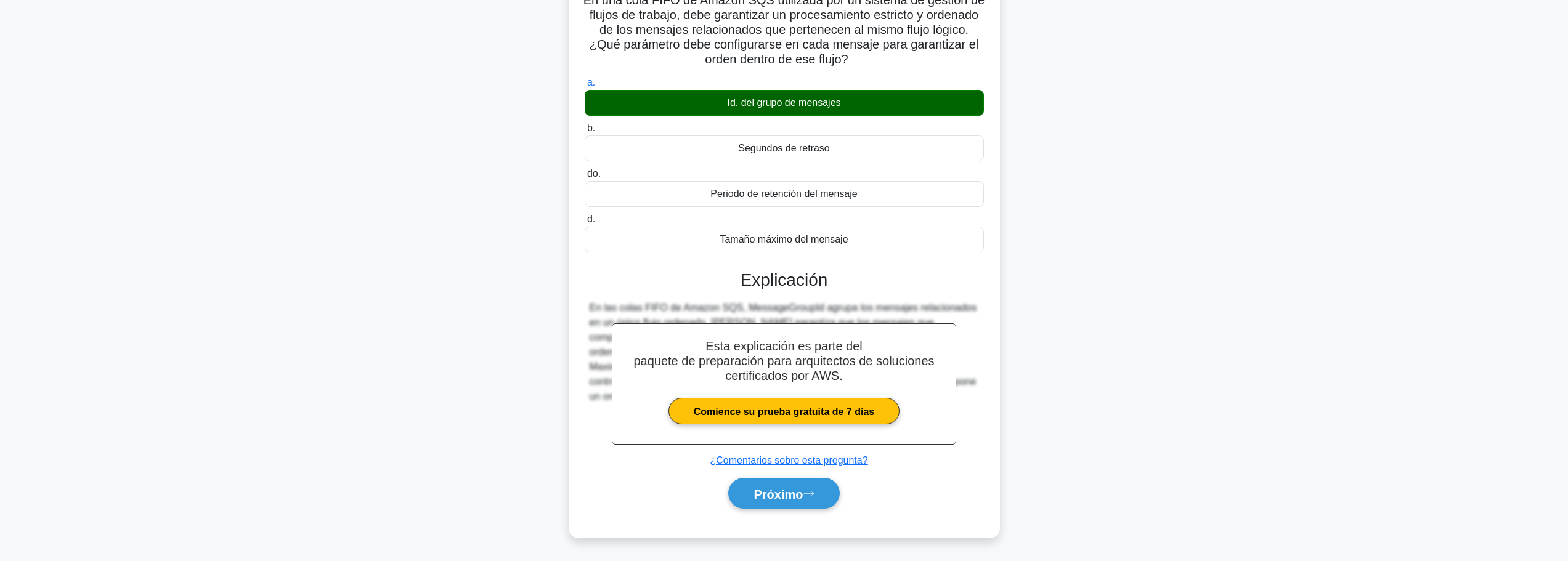
scroll to position [112, 0]
click at [814, 496] on icon at bounding box center [809, 494] width 11 height 7
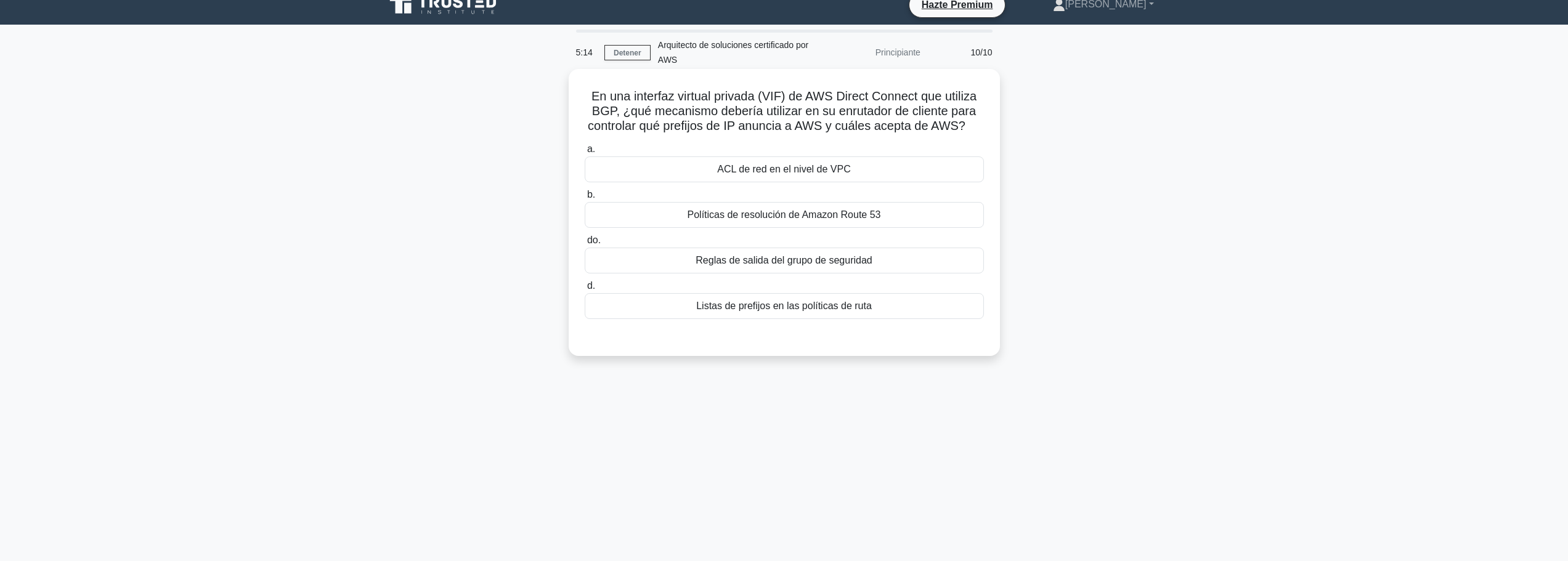
scroll to position [0, 0]
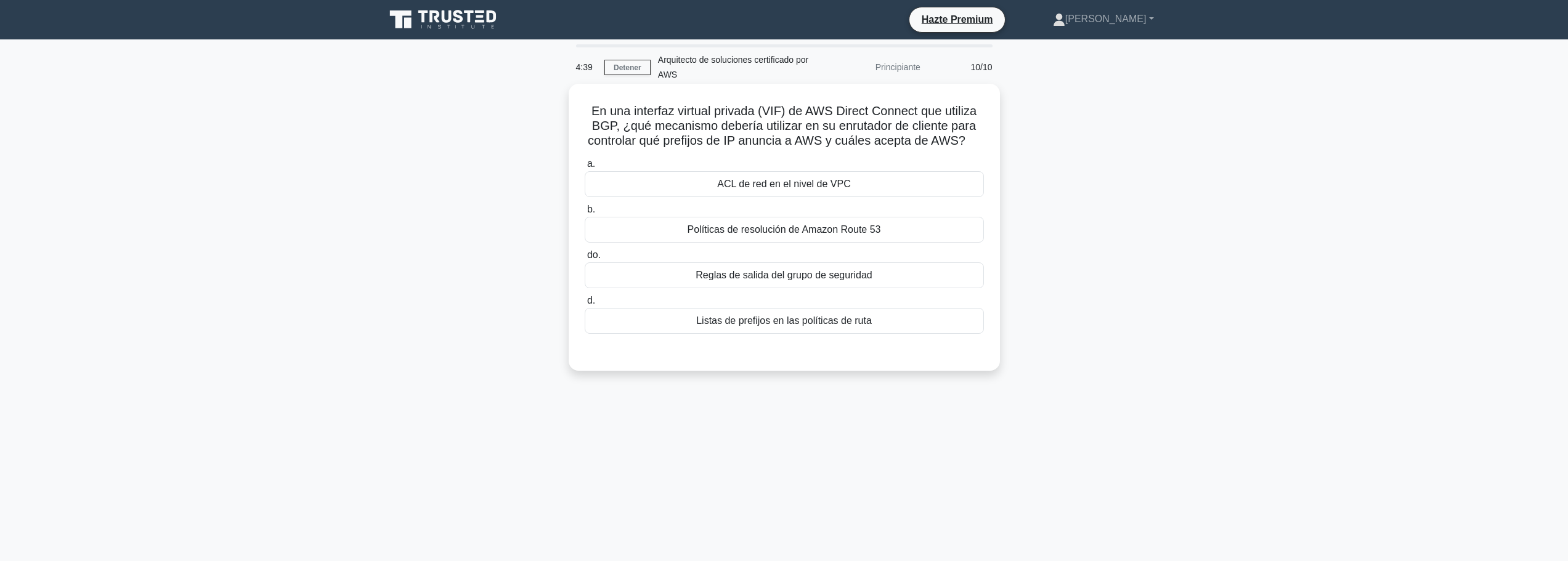
click at [793, 319] on font "Listas de prefijos en las políticas de ruta" at bounding box center [784, 321] width 176 height 10
click at [585, 305] on input "d. Listas de prefijos en las políticas de ruta" at bounding box center [585, 301] width 0 height 8
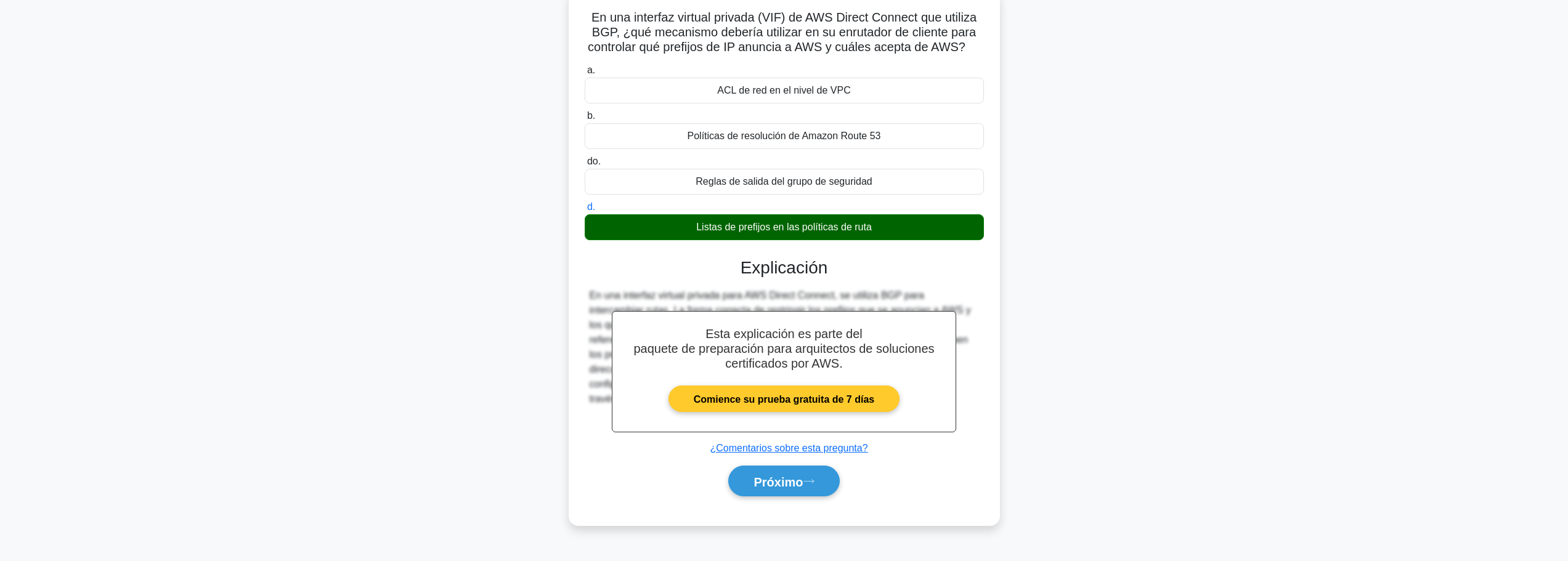
scroll to position [104, 0]
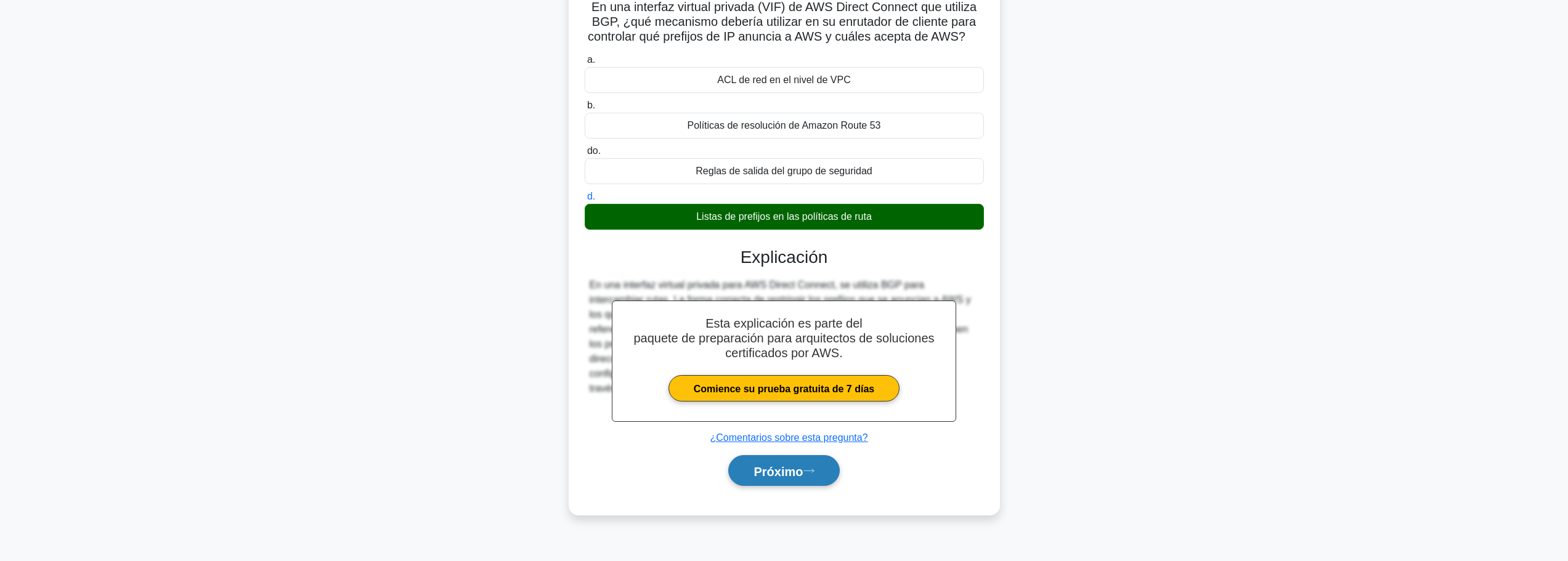
click at [802, 464] on button "Próximo" at bounding box center [783, 471] width 111 height 31
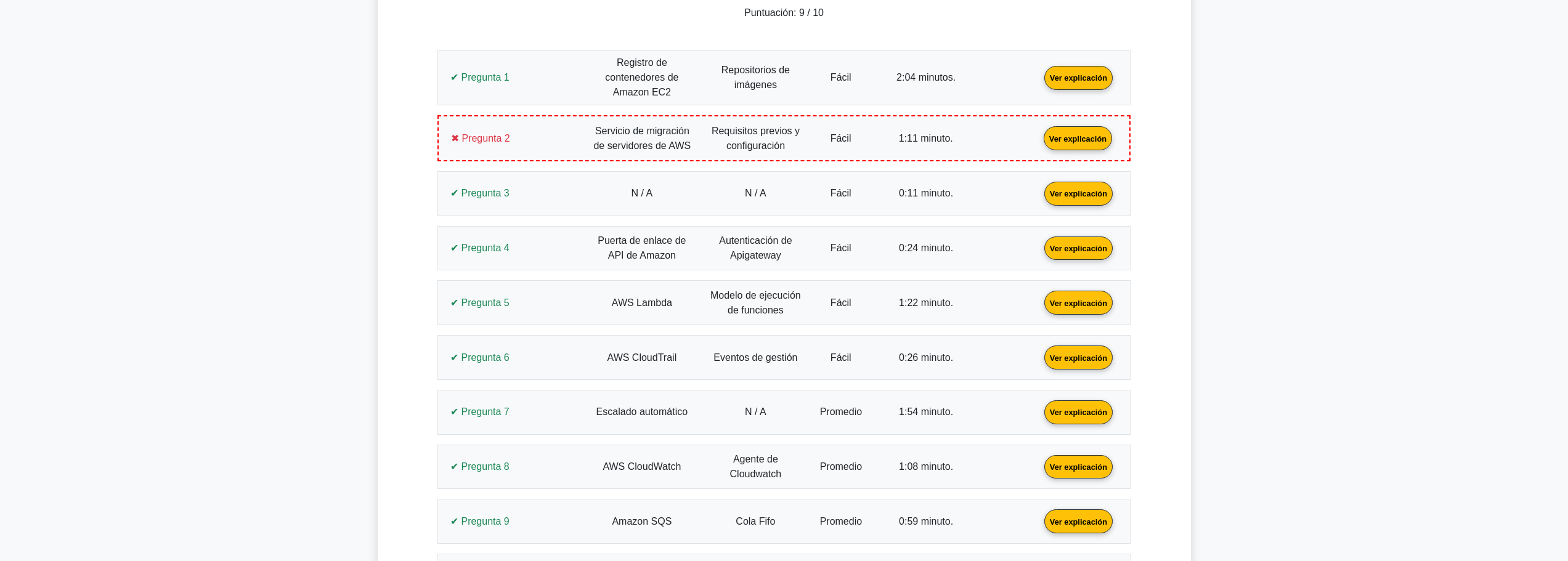
scroll to position [185, 0]
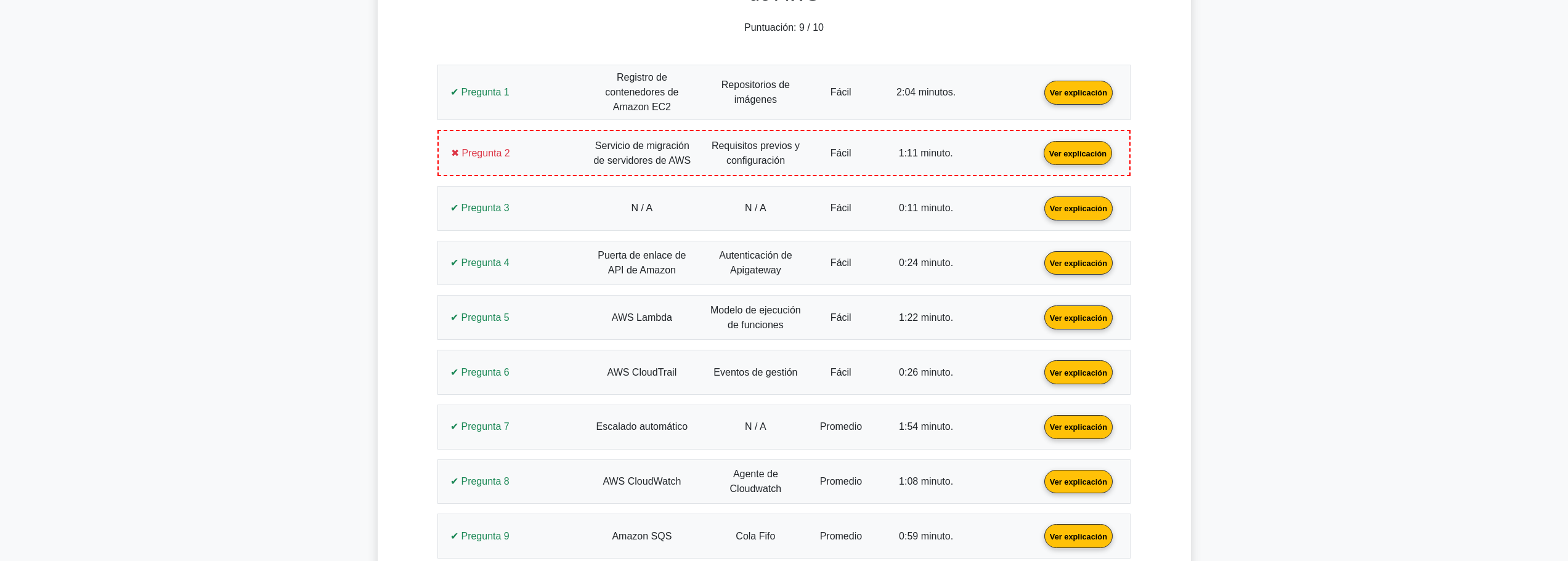
click at [1086, 153] on link "Ver explicación" at bounding box center [1078, 153] width 78 height 10
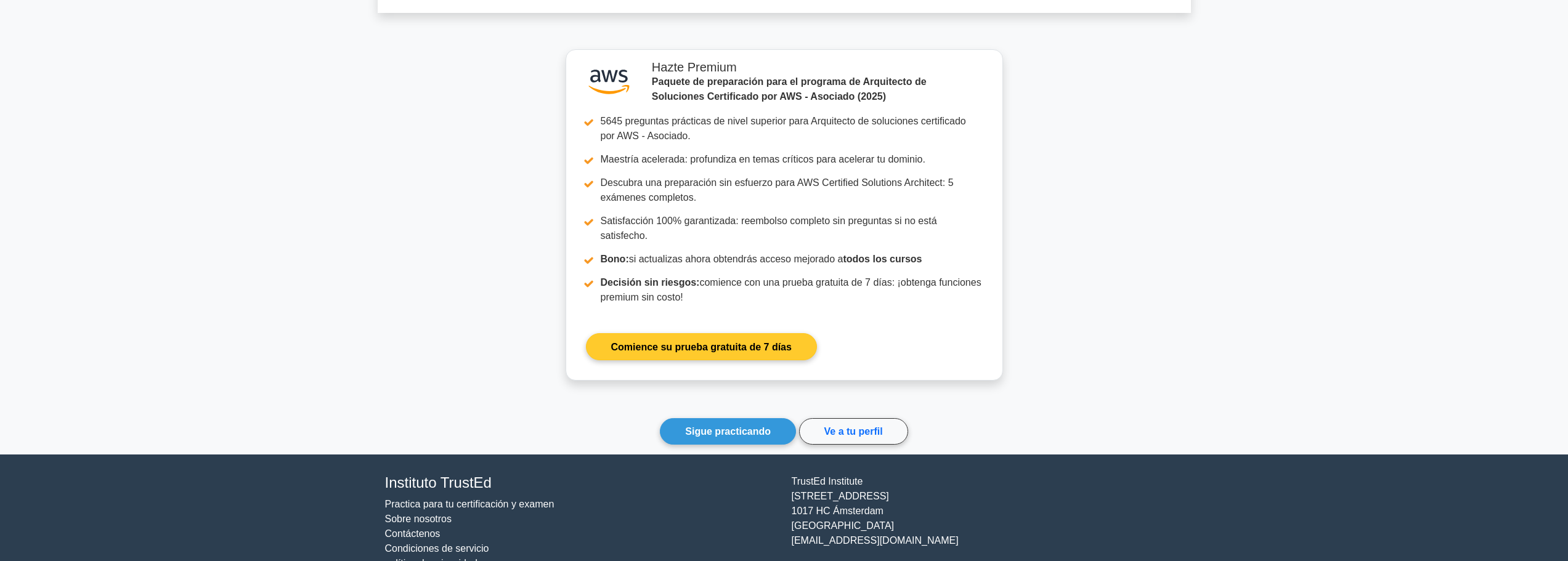
scroll to position [1412, 0]
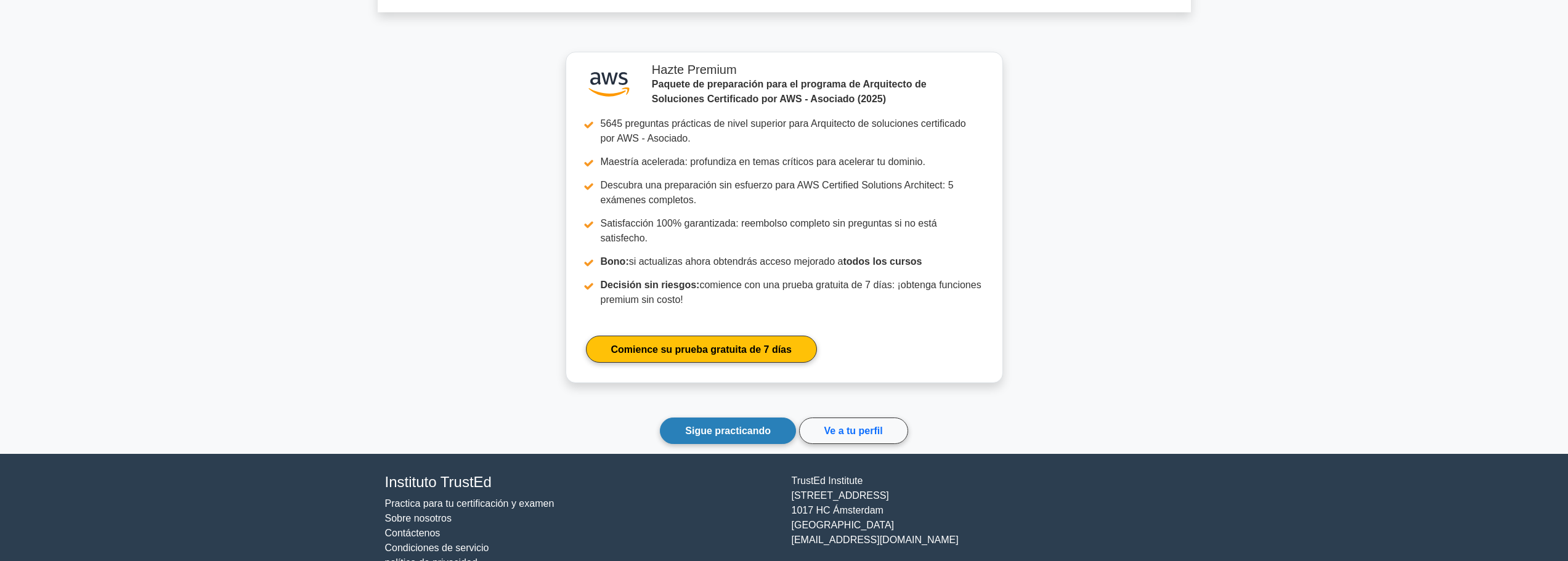
click at [765, 417] on link "Sigue practicando" at bounding box center [728, 430] width 136 height 26
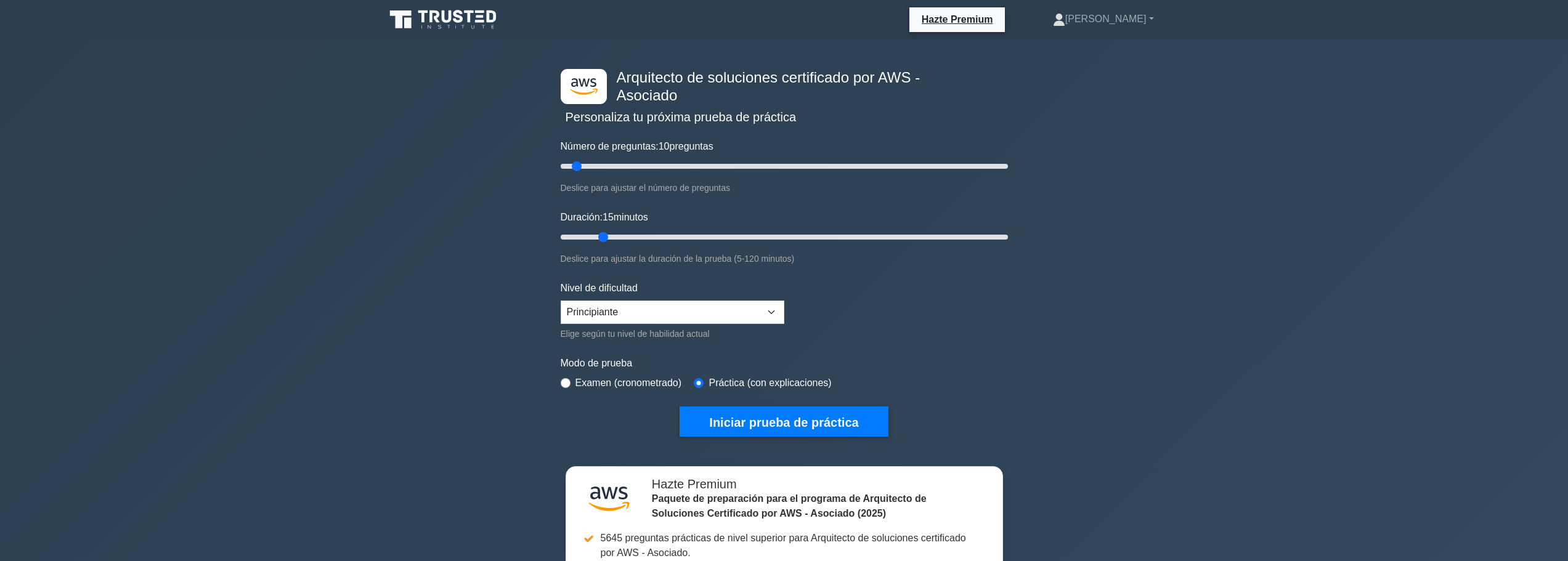
drag, startPoint x: 581, startPoint y: 236, endPoint x: 596, endPoint y: 239, distance: 15.3
type input "15"
click at [596, 239] on input "Duración: 15 minutos" at bounding box center [784, 237] width 447 height 15
click at [828, 415] on font "Iniciar prueba de práctica" at bounding box center [784, 422] width 149 height 13
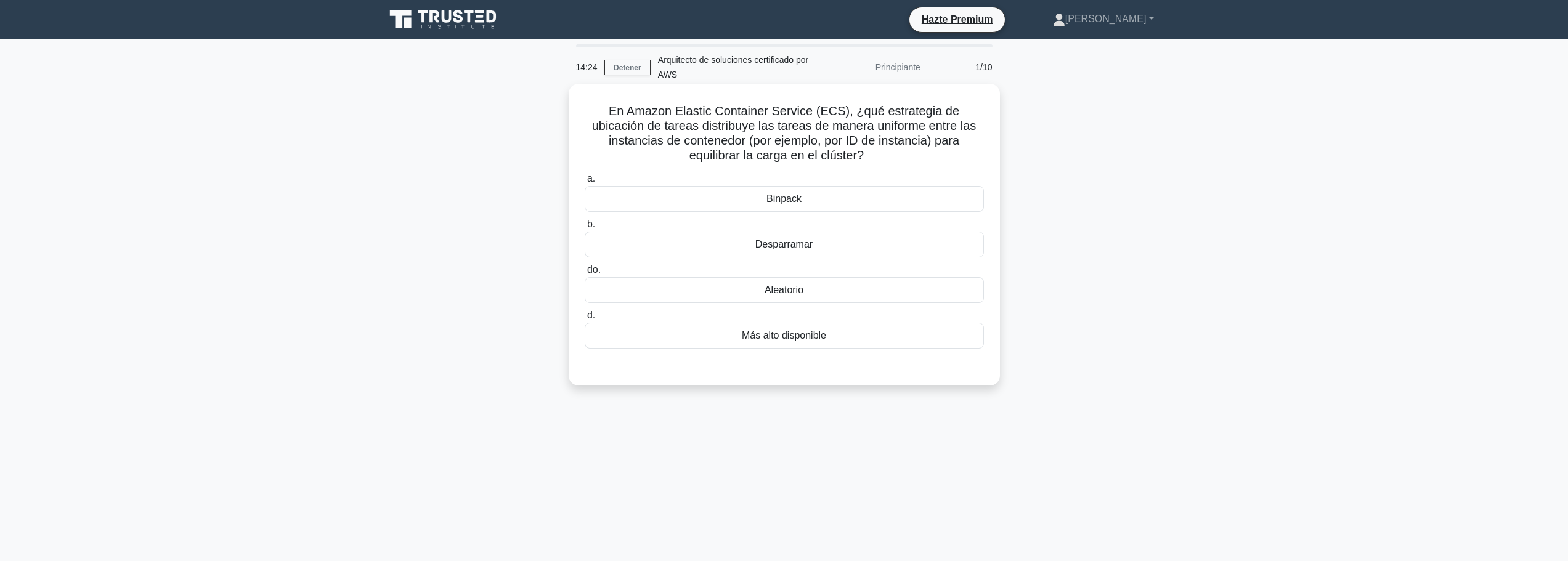
click at [796, 244] on font "Desparramar" at bounding box center [784, 244] width 57 height 10
click at [585, 228] on input "b. Desparramar" at bounding box center [585, 224] width 0 height 8
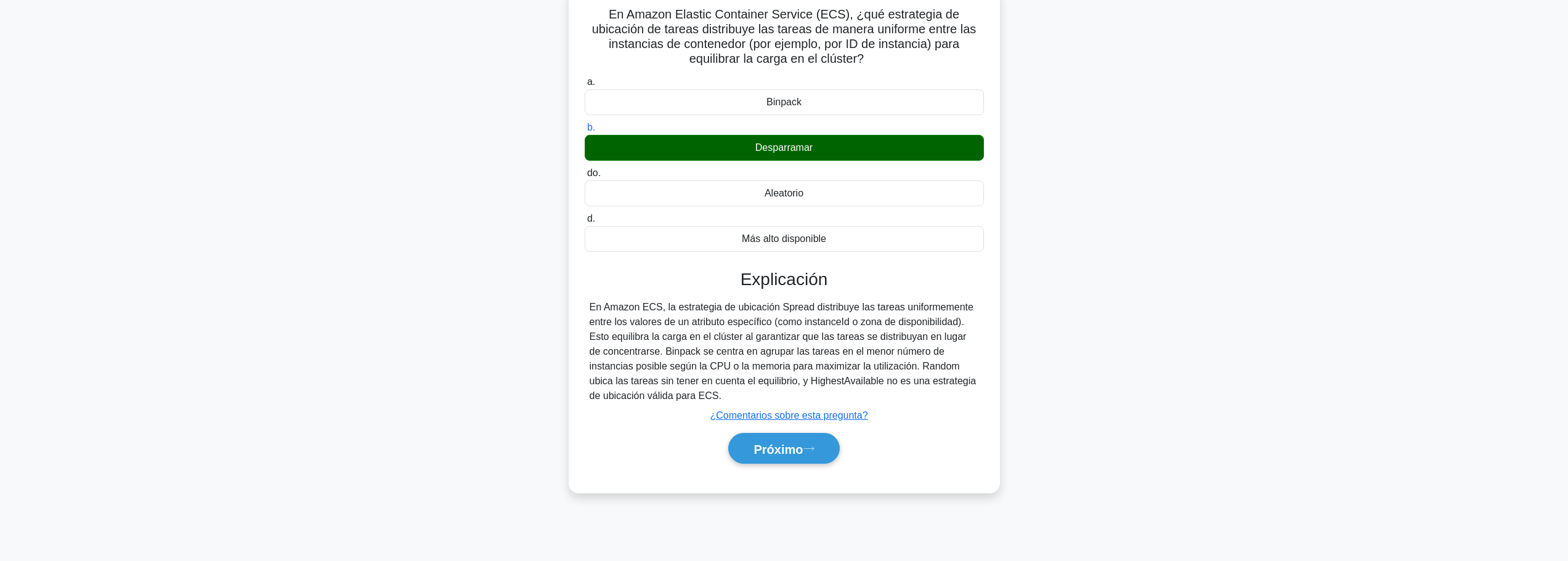
scroll to position [104, 0]
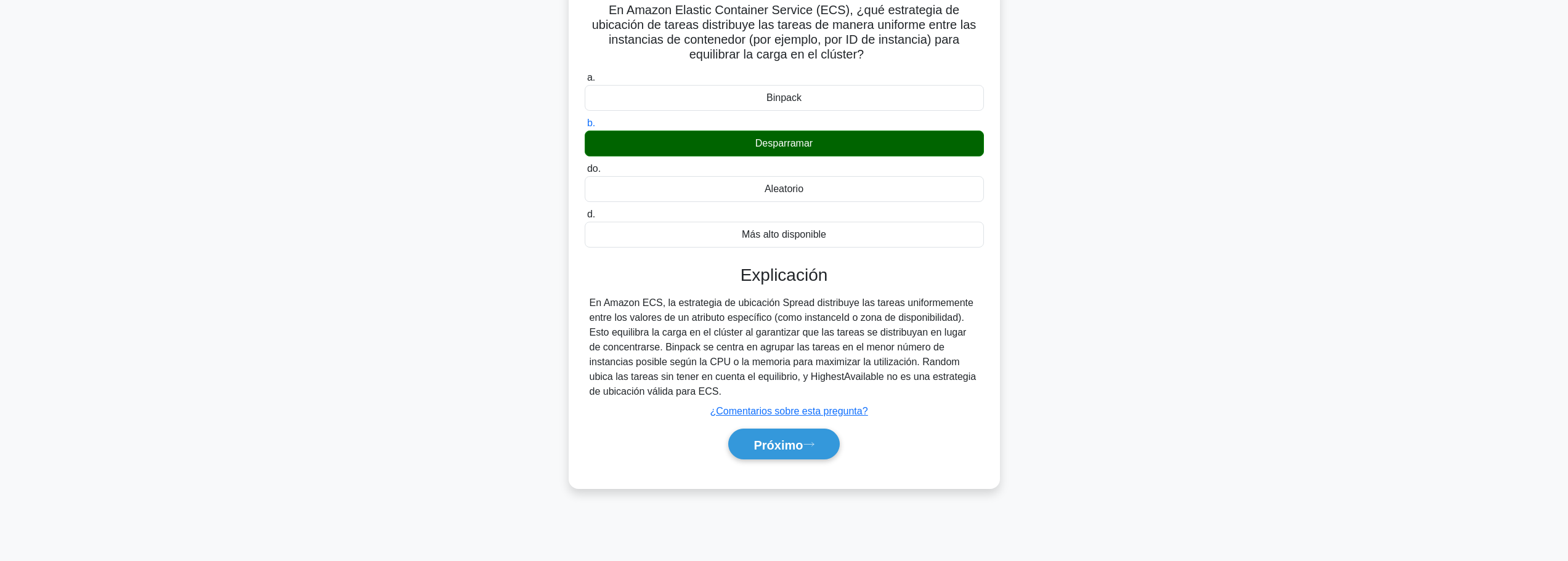
click at [1392, 50] on main "14:16 Detener Arquitecto de soluciones certificado por AWS Principiante 1/10 En…" at bounding box center [784, 248] width 1568 height 626
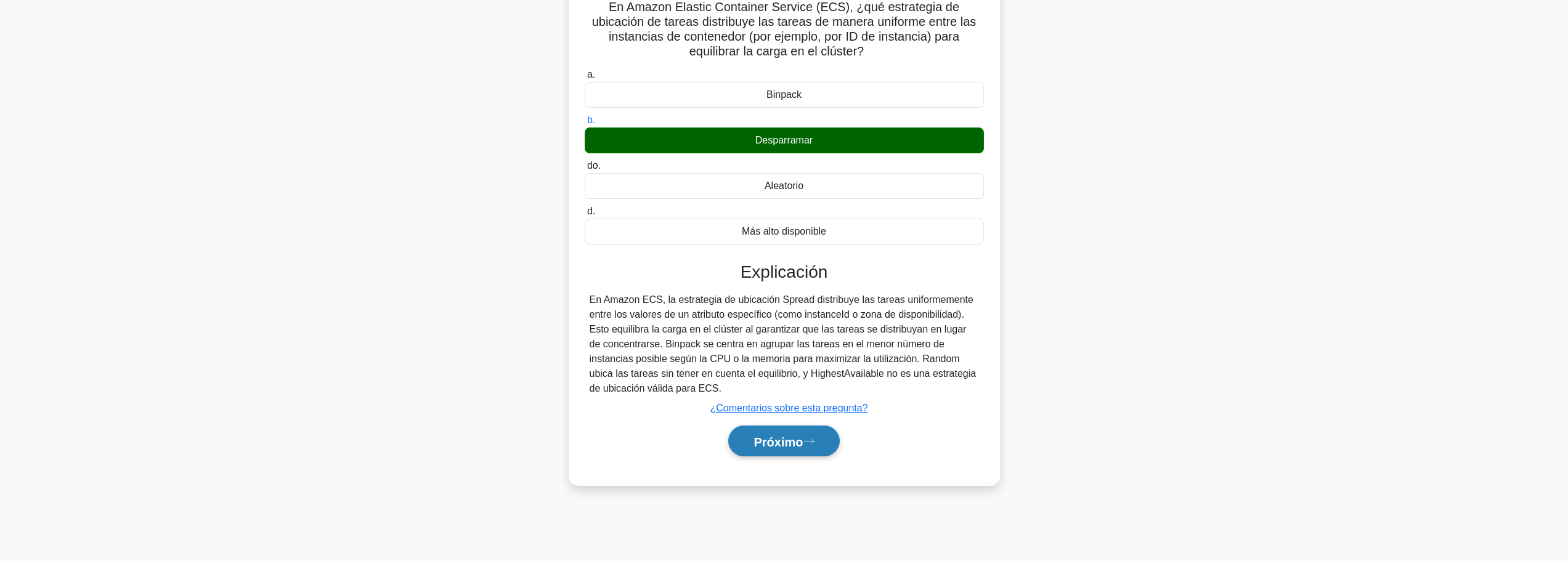
click at [804, 453] on button "Próximo" at bounding box center [783, 441] width 111 height 31
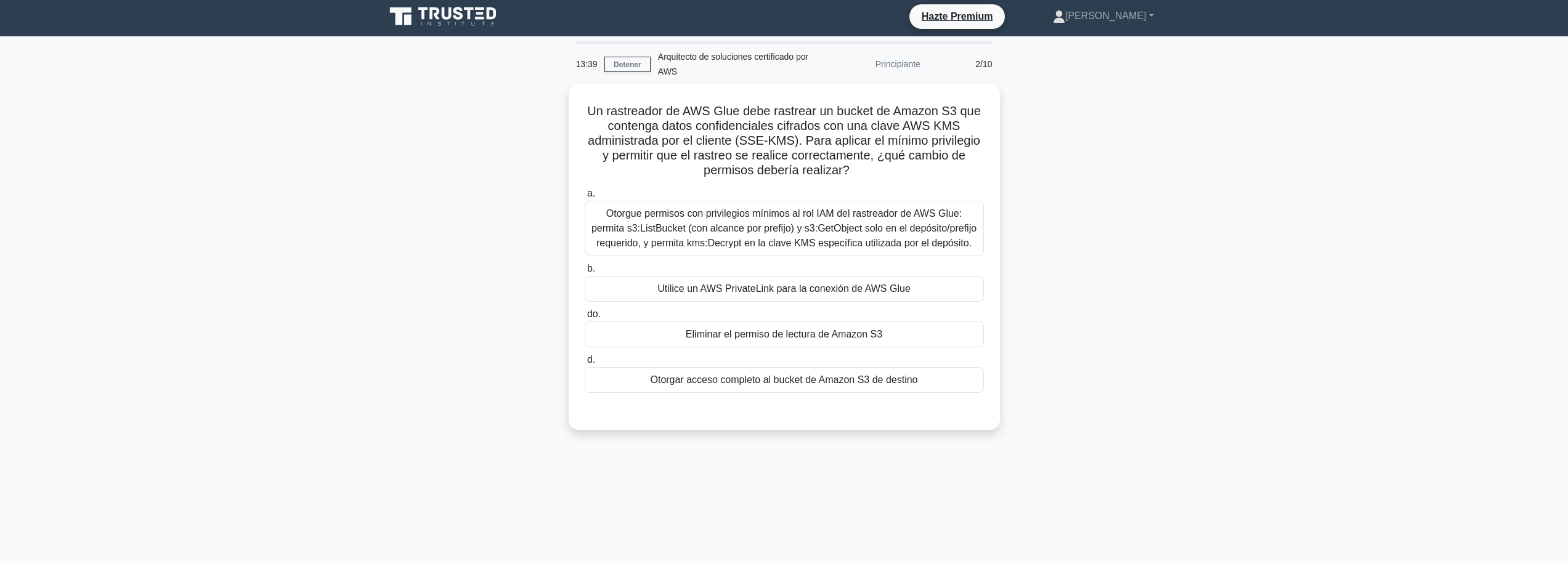
scroll to position [0, 0]
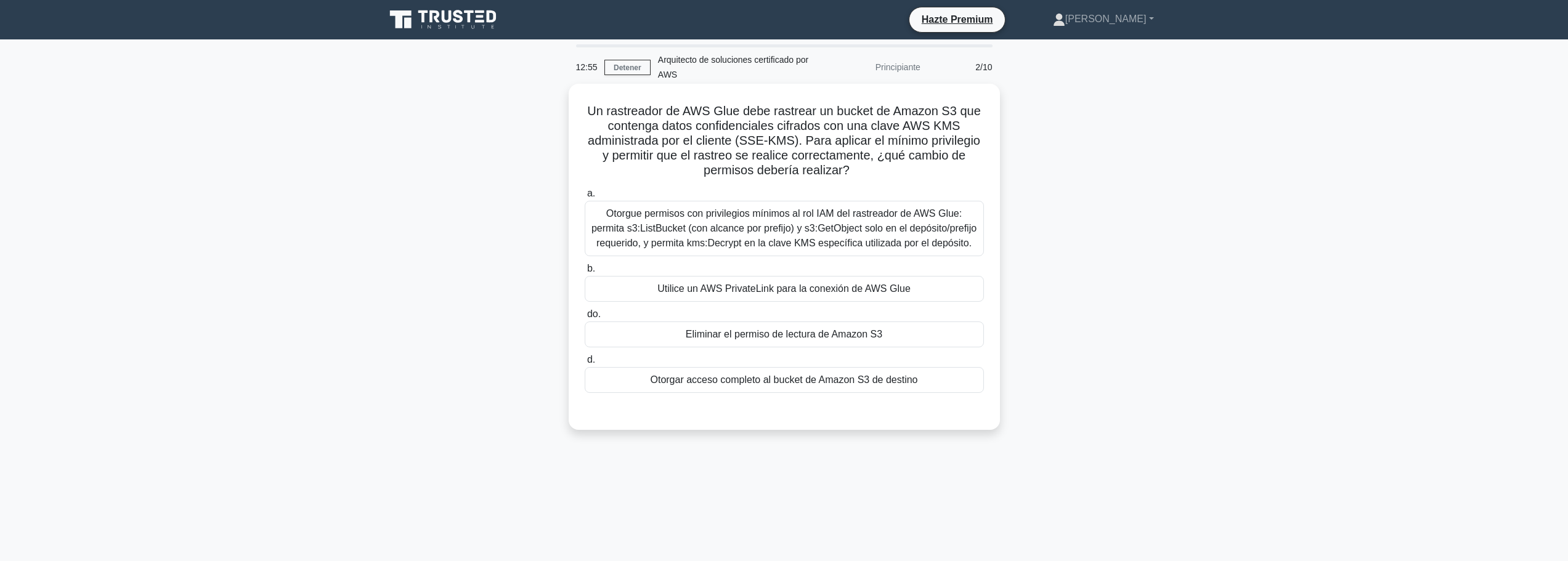
click at [854, 251] on font "Otorgue permisos con privilegios mínimos al rol IAM del rastreador de AWS Glue:…" at bounding box center [784, 228] width 388 height 44
click at [585, 197] on input "a. Otorgue permisos con privilegios mínimos al rol IAM del rastreador de AWS Gl…" at bounding box center [585, 194] width 0 height 8
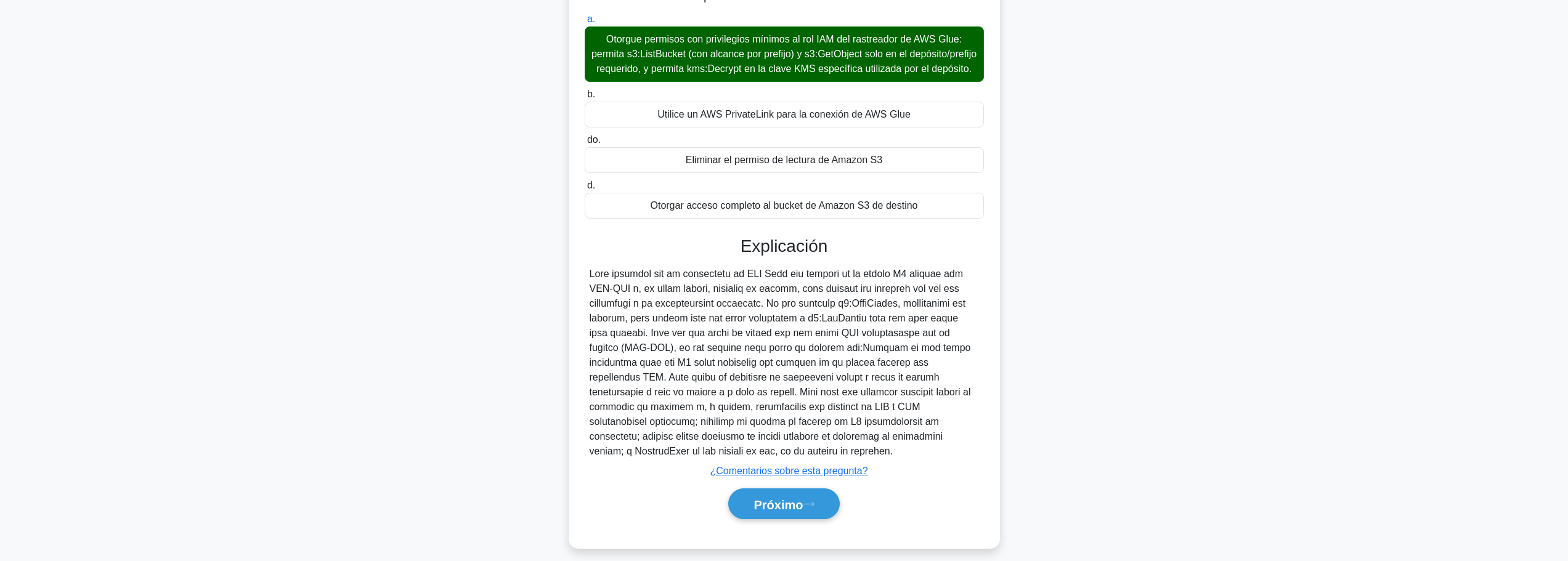
scroll to position [201, 0]
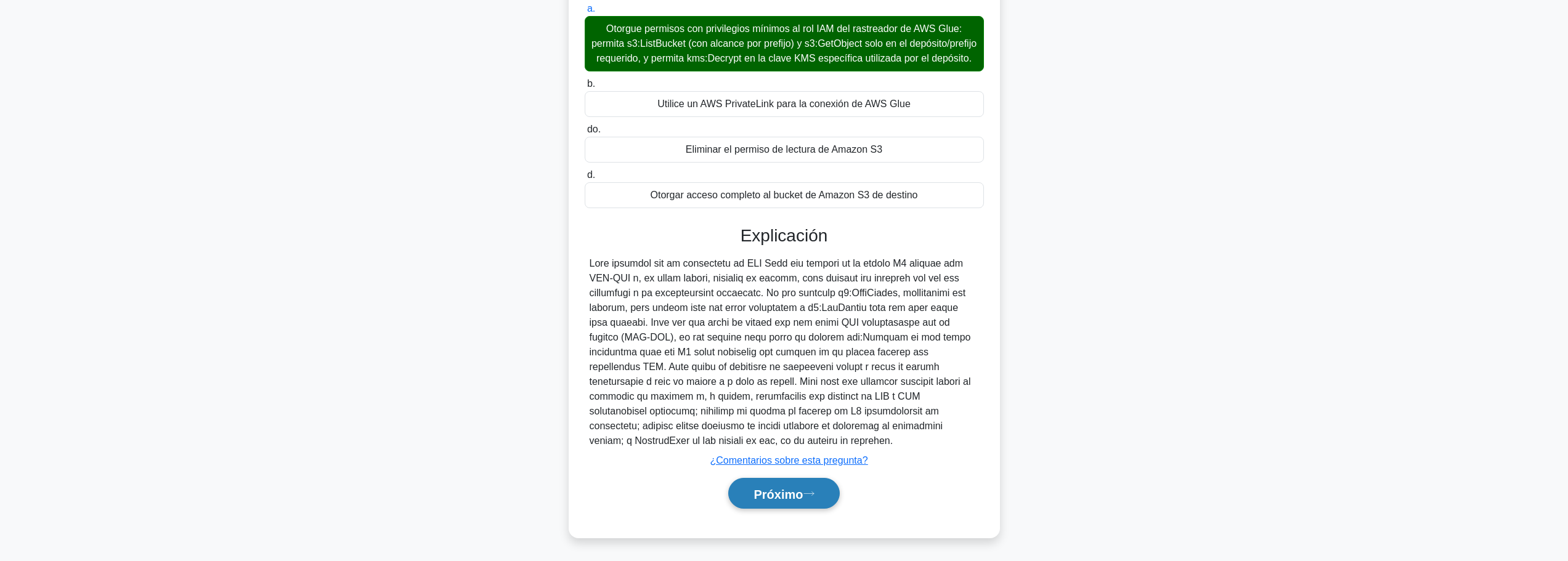
click at [795, 497] on font "Próximo" at bounding box center [778, 494] width 49 height 13
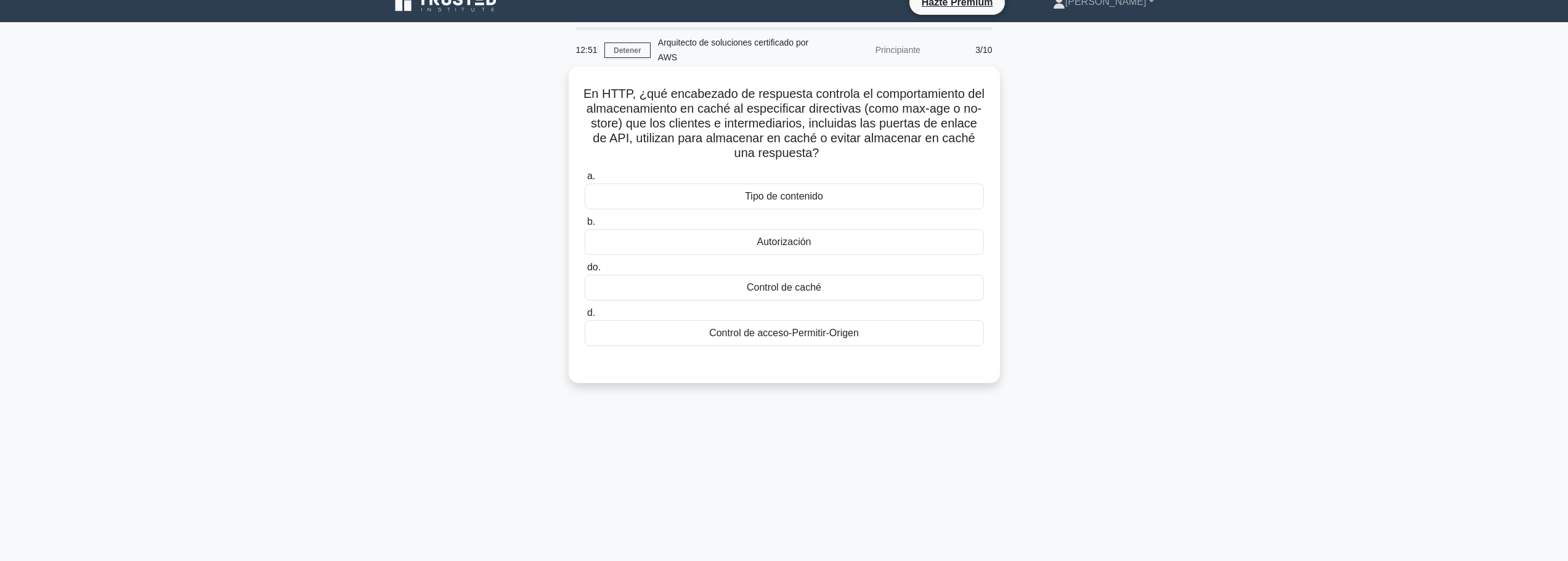
scroll to position [0, 0]
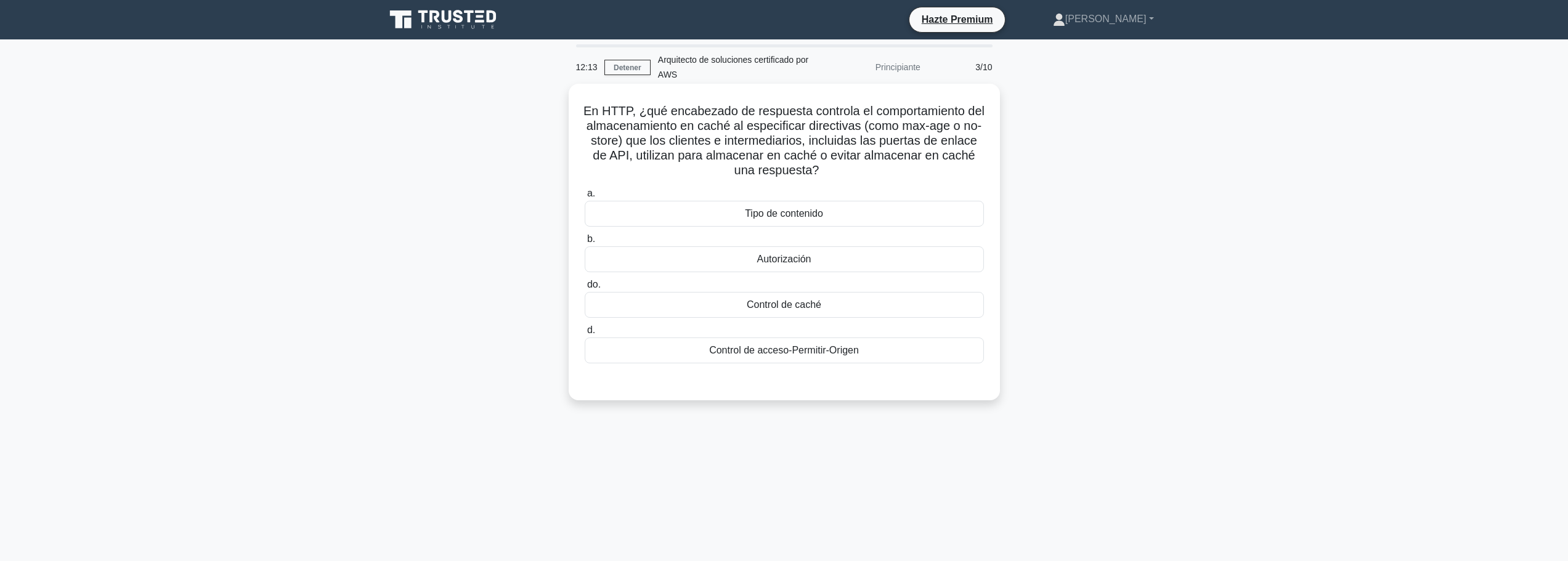
click at [707, 308] on div "Control de caché" at bounding box center [784, 305] width 399 height 26
click at [585, 289] on input "do. Control de caché" at bounding box center [585, 285] width 0 height 8
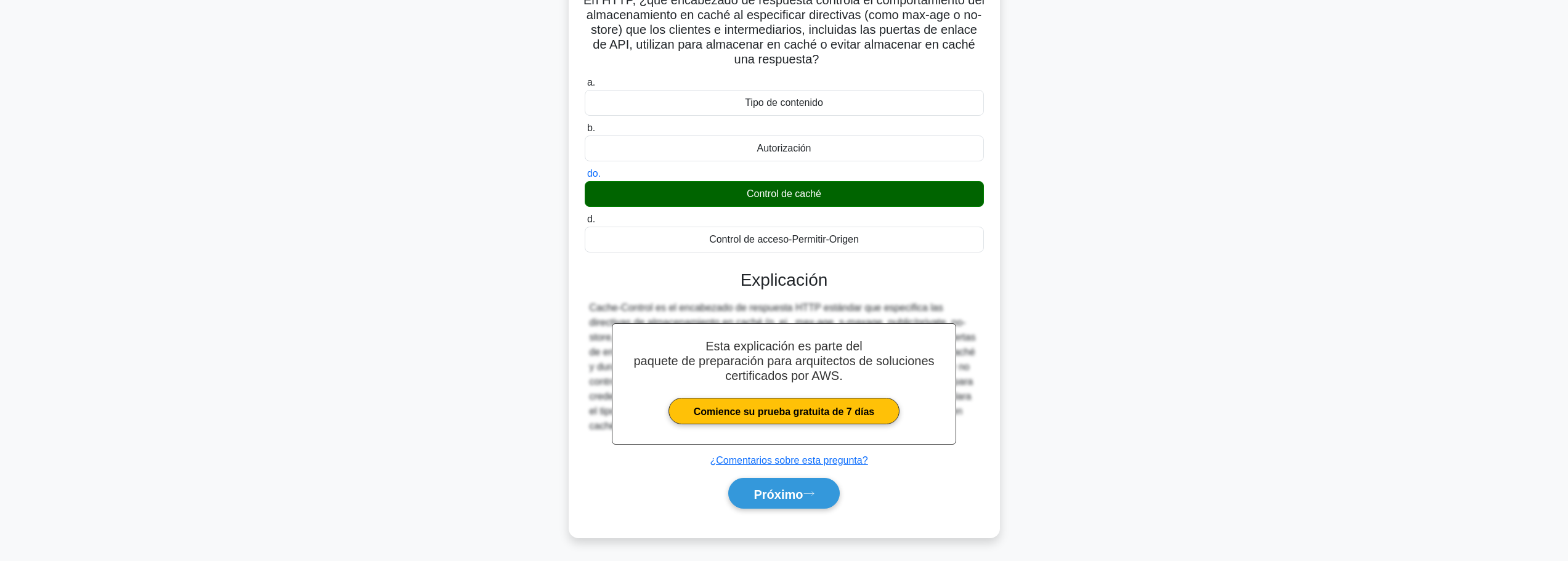
scroll to position [112, 0]
click at [798, 492] on font "Próximo" at bounding box center [778, 494] width 49 height 13
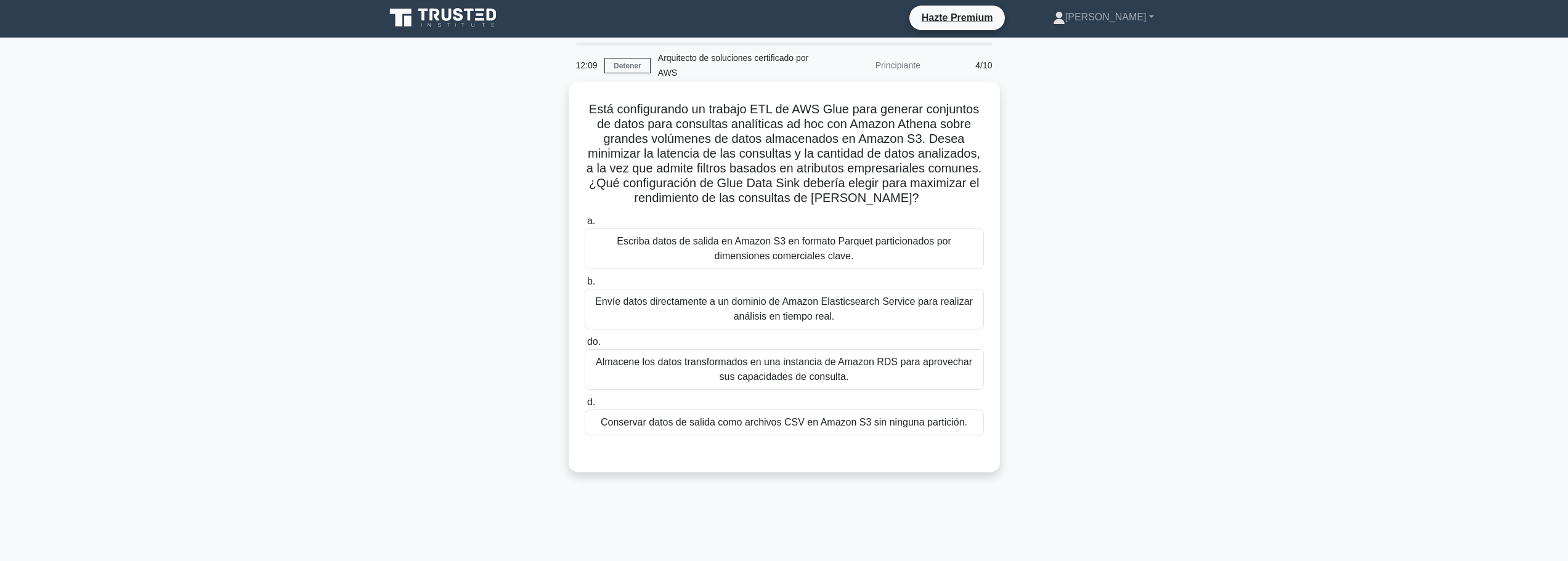
scroll to position [0, 0]
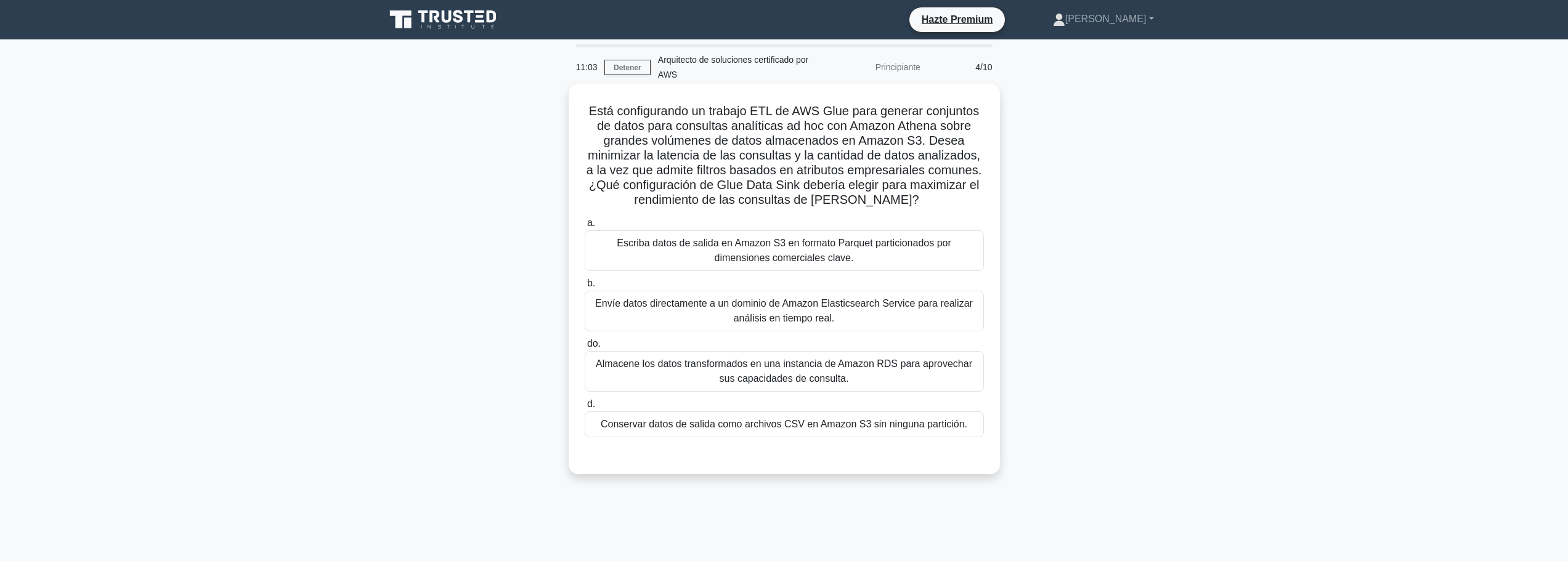
click at [897, 250] on font "Escriba datos de salida en Amazon S3 en formato Parquet particionados por dimen…" at bounding box center [784, 250] width 335 height 25
click at [585, 227] on input "a. Escriba datos de salida en Amazon S3 en formato Parquet particionados por di…" at bounding box center [585, 223] width 0 height 8
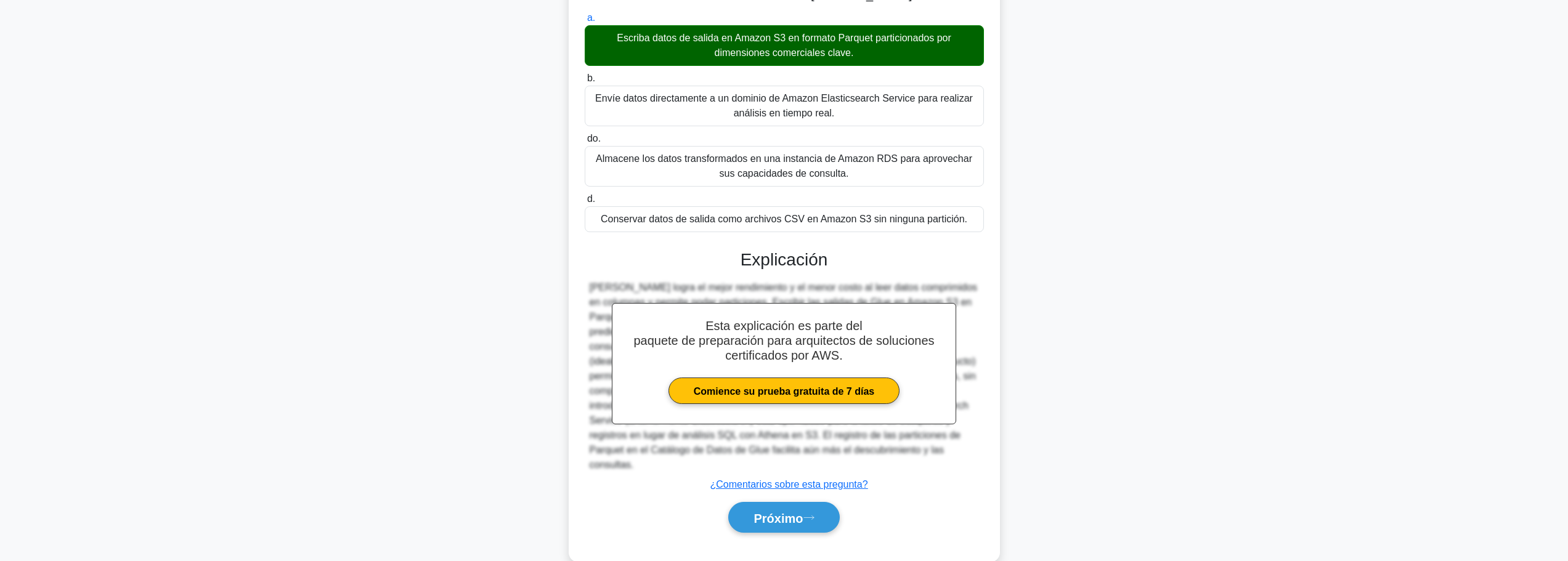
scroll to position [215, 0]
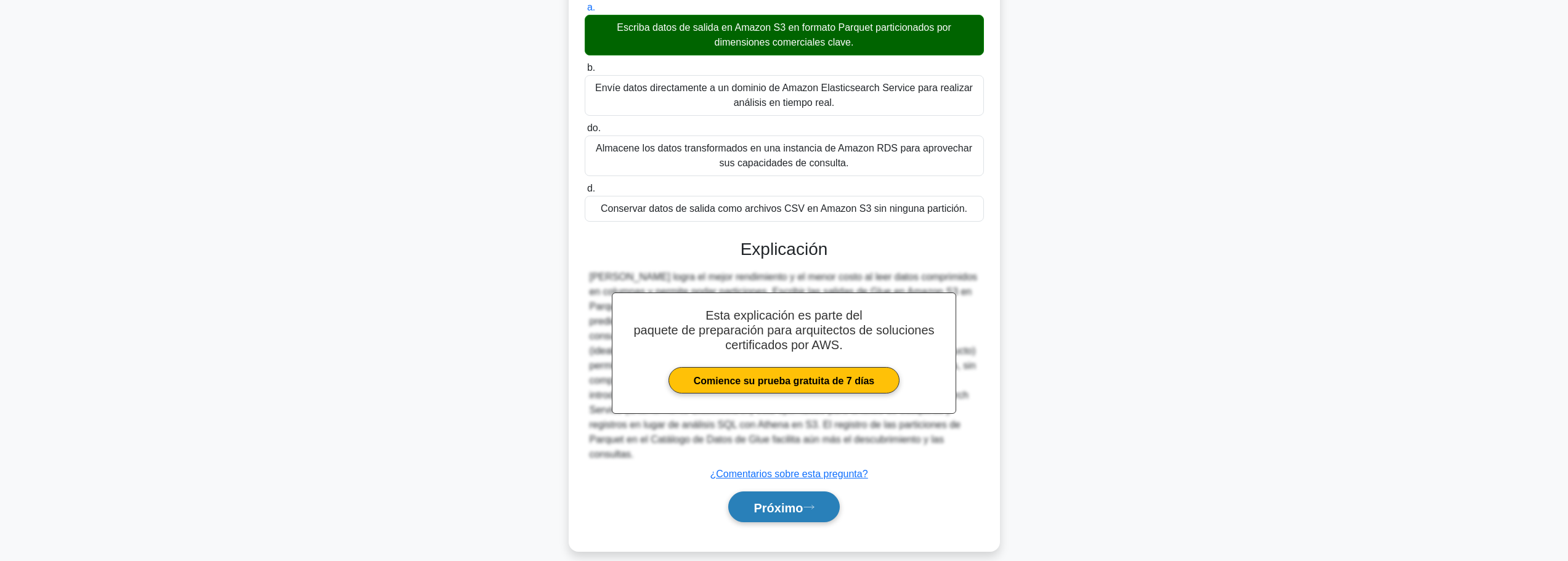
click at [829, 498] on button "Próximo" at bounding box center [783, 507] width 111 height 31
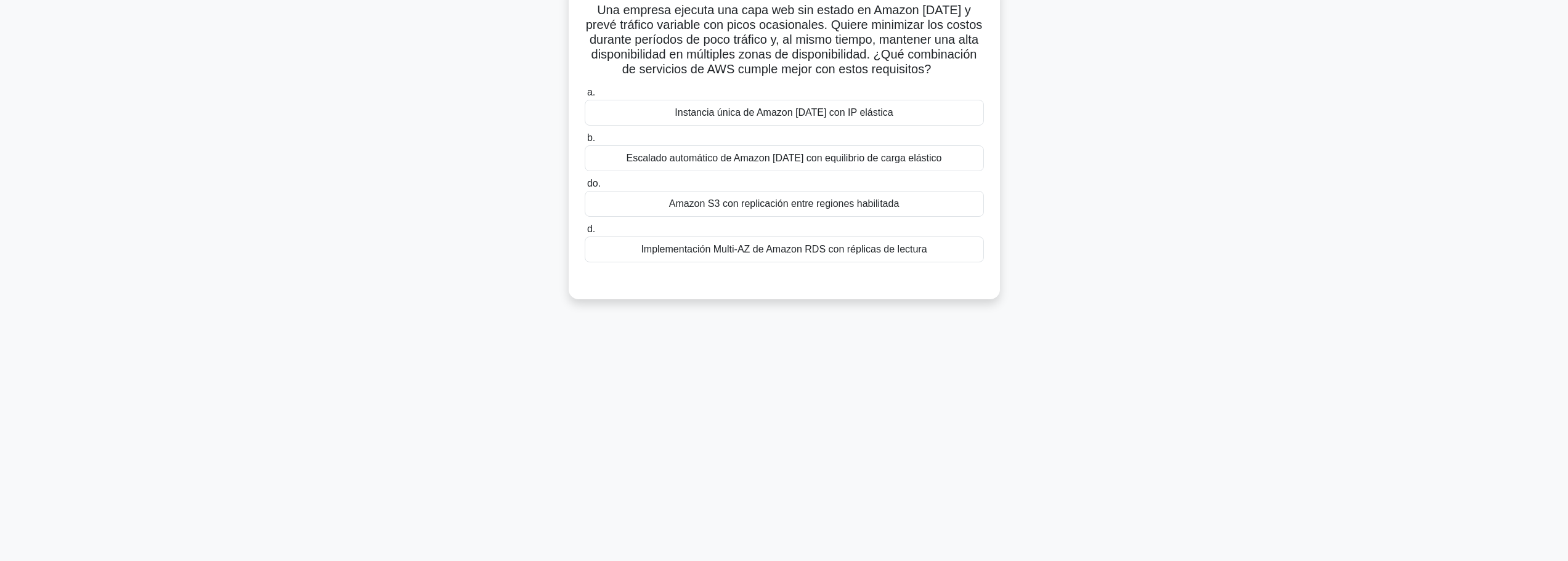
scroll to position [0, 0]
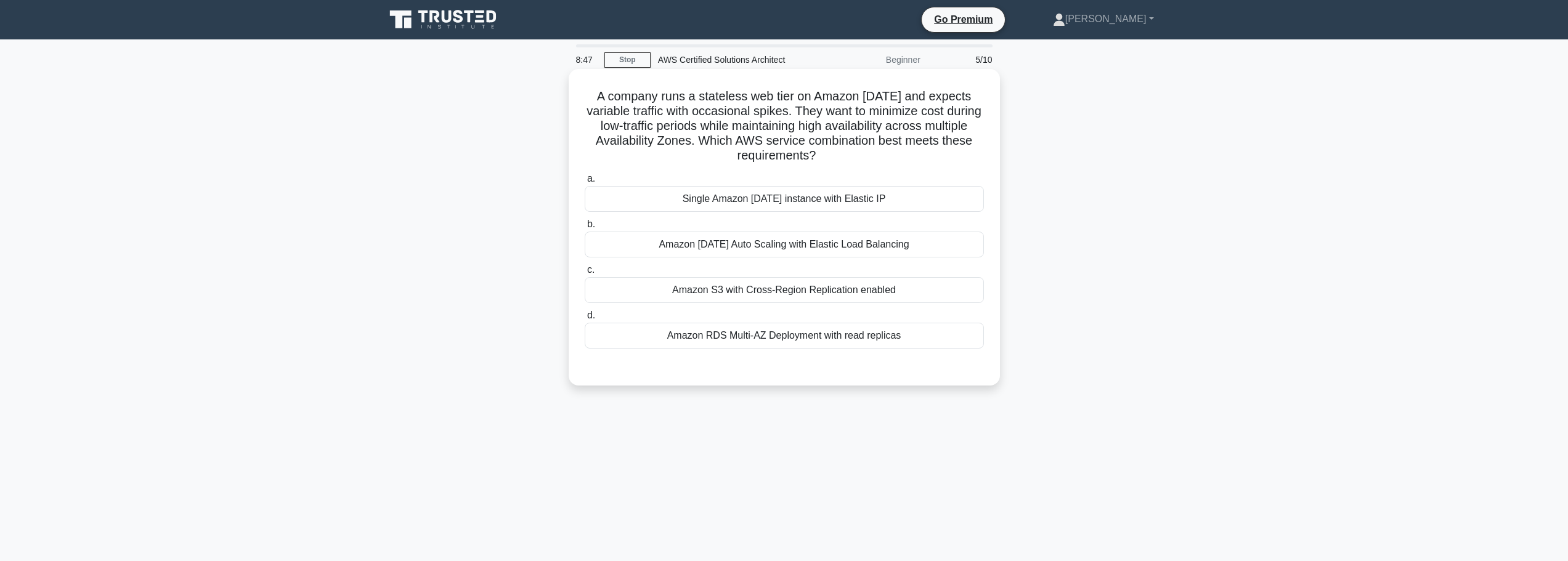
click at [893, 253] on div "Amazon EC2 Auto Scaling with Elastic Load Balancing" at bounding box center [784, 244] width 399 height 26
click at [585, 228] on input "b. Amazon EC2 Auto Scaling with Elastic Load Balancing" at bounding box center [585, 224] width 0 height 8
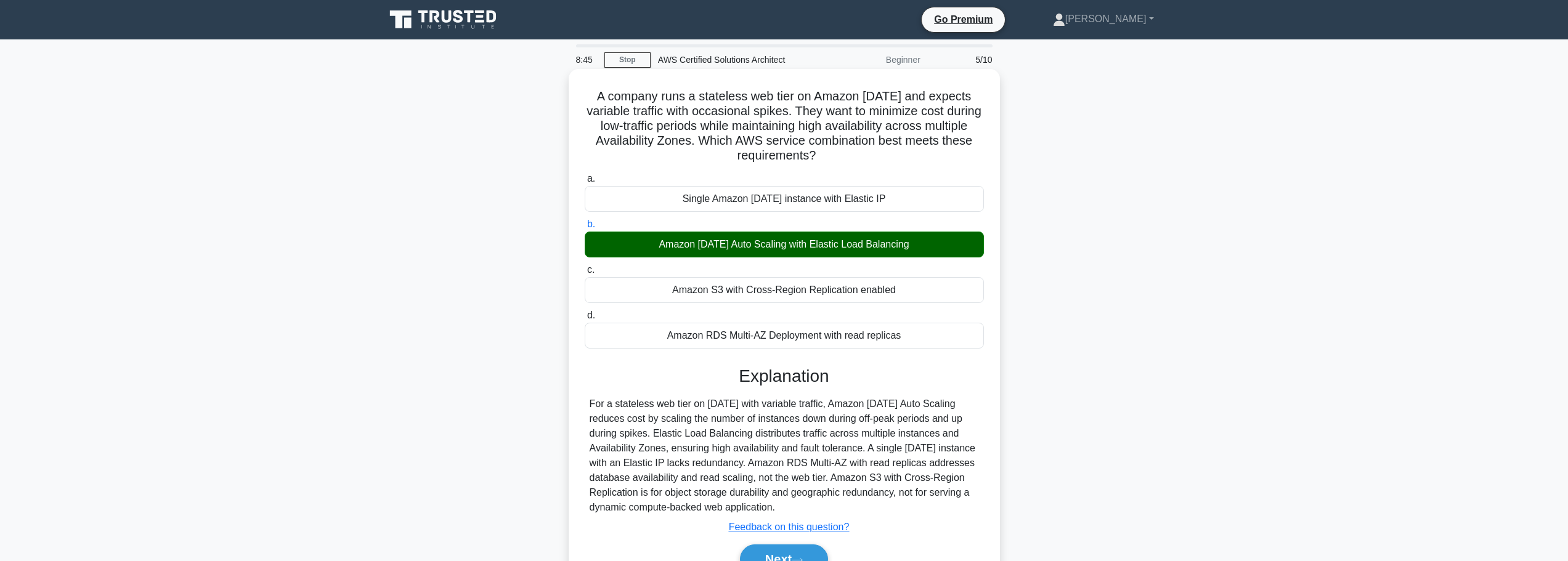
scroll to position [104, 0]
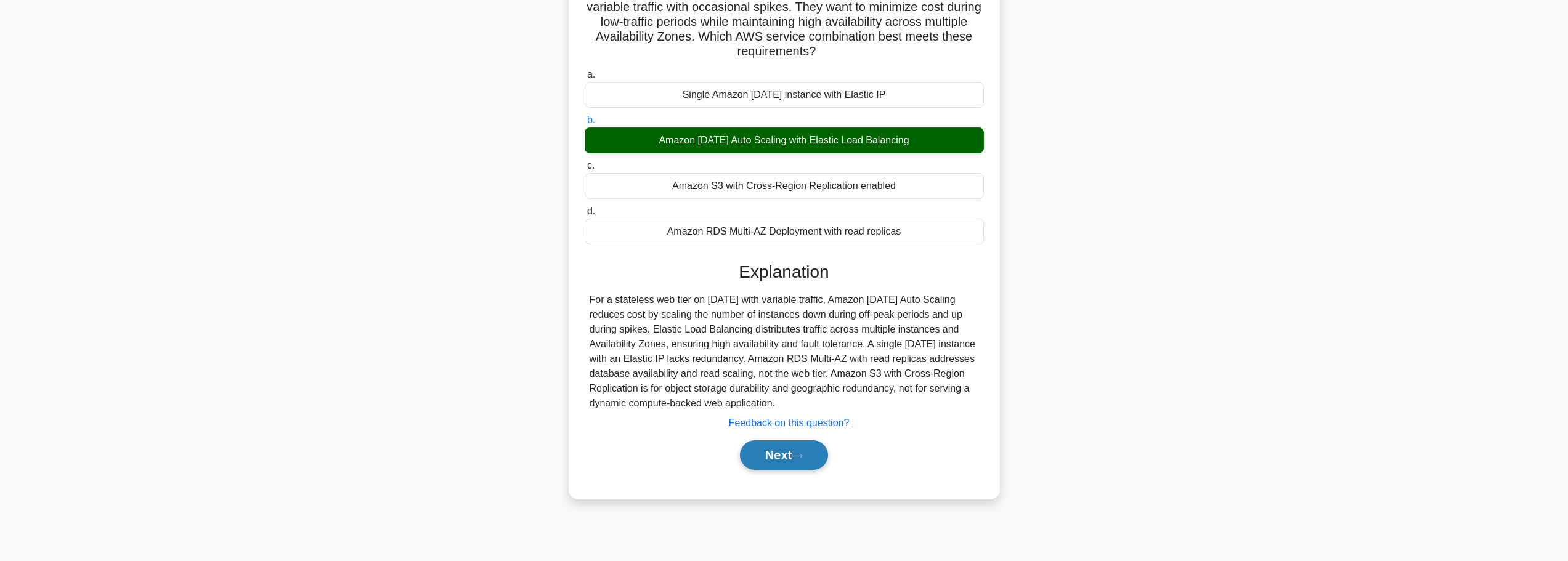
click at [807, 466] on button "Next" at bounding box center [784, 455] width 88 height 29
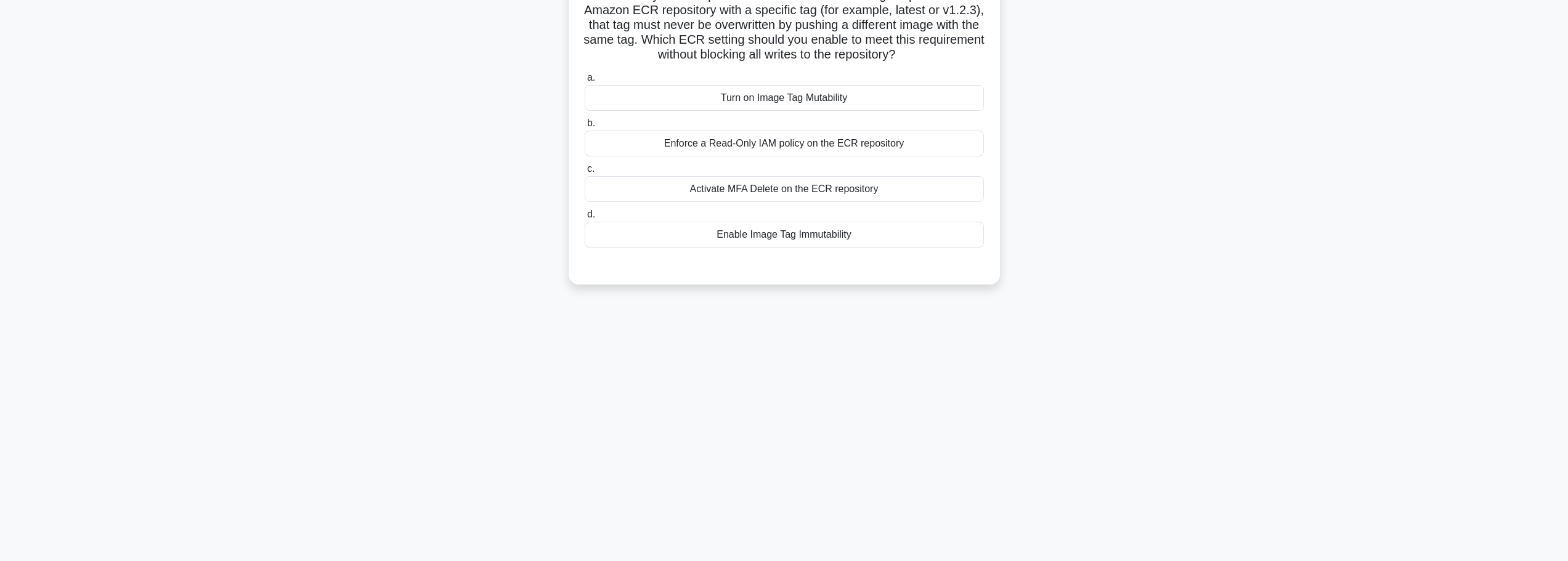
scroll to position [42, 0]
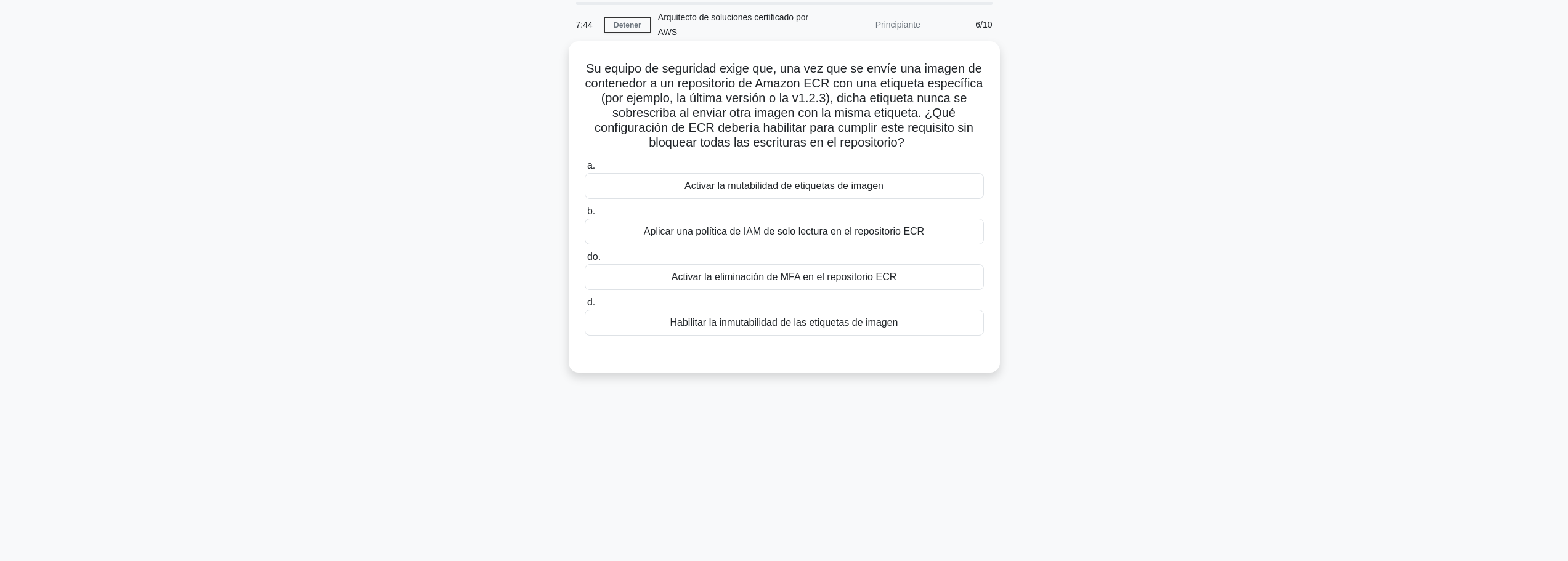
click at [865, 326] on font "Habilitar la inmutabilidad de las etiquetas de imagen" at bounding box center [784, 322] width 228 height 10
click at [585, 306] on input "d. Habilitar la inmutabilidad de las etiquetas de imagen" at bounding box center [585, 303] width 0 height 8
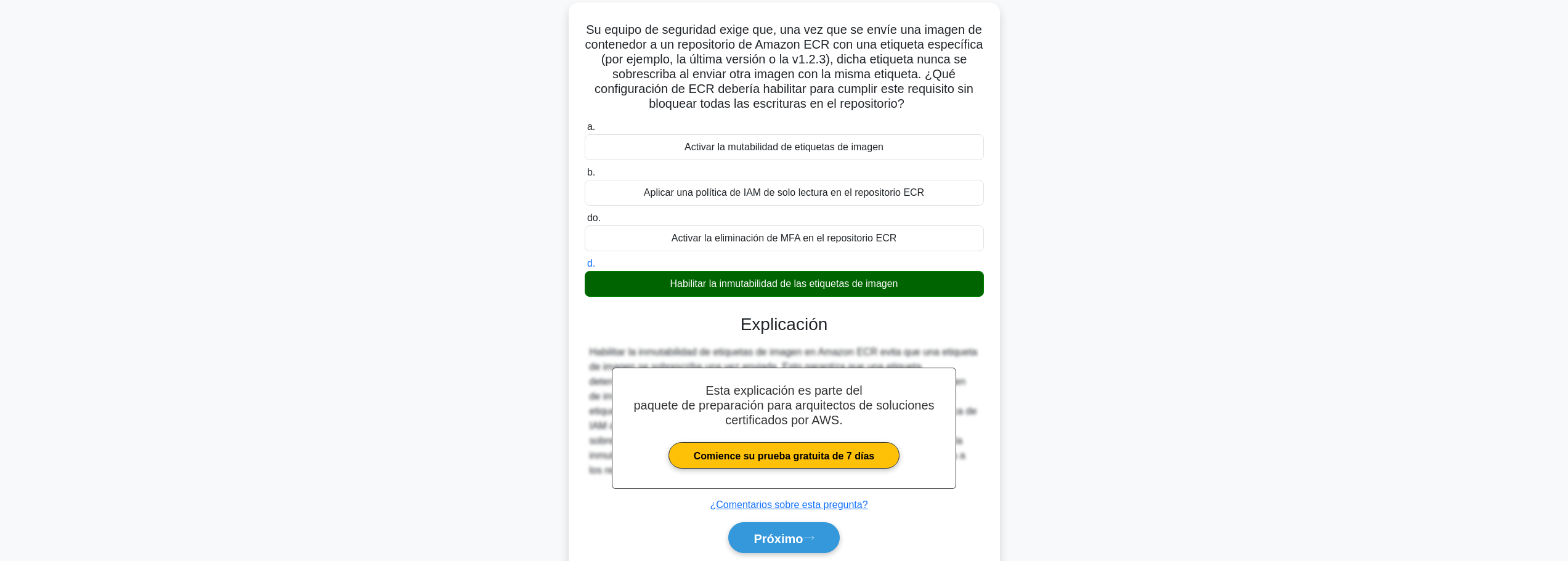
scroll to position [127, 0]
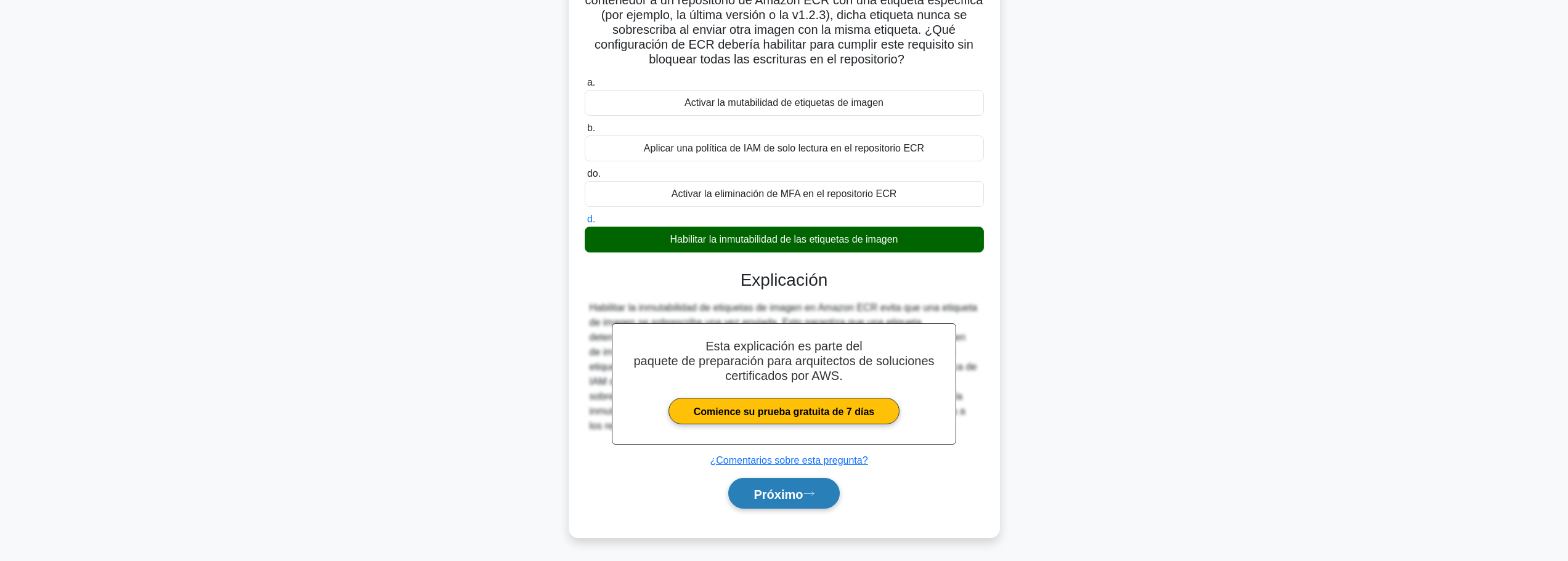
click at [822, 499] on button "Próximo" at bounding box center [783, 493] width 111 height 31
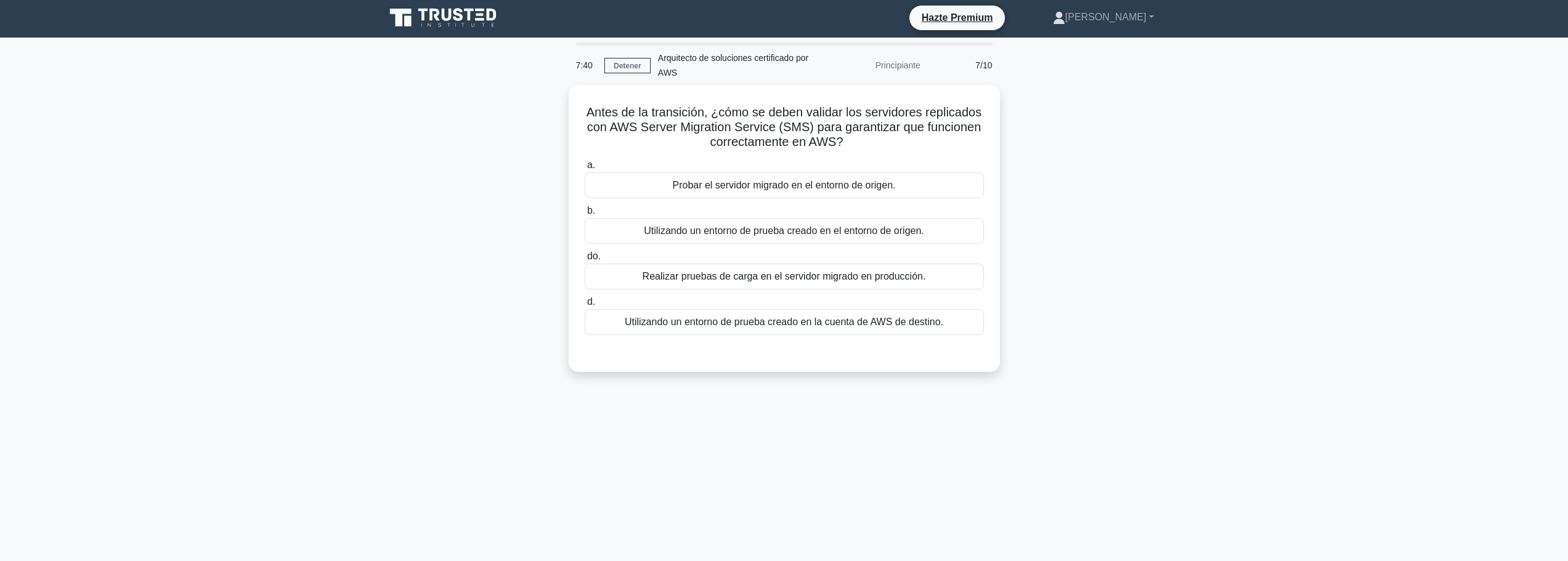
scroll to position [0, 0]
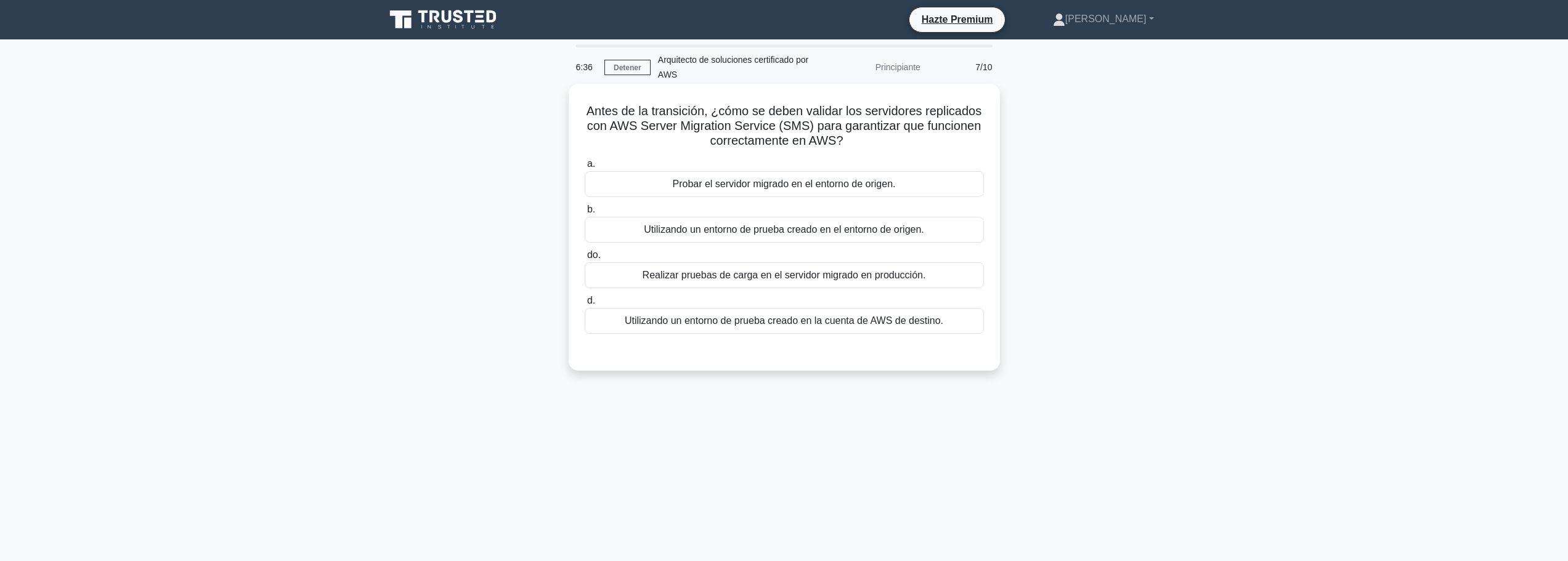
click at [920, 232] on font "Utilizando un entorno de prueba creado en el entorno de origen." at bounding box center [784, 230] width 280 height 10
click at [585, 214] on input "b. Utilizando un entorno de prueba creado en el entorno de origen." at bounding box center [585, 210] width 0 height 8
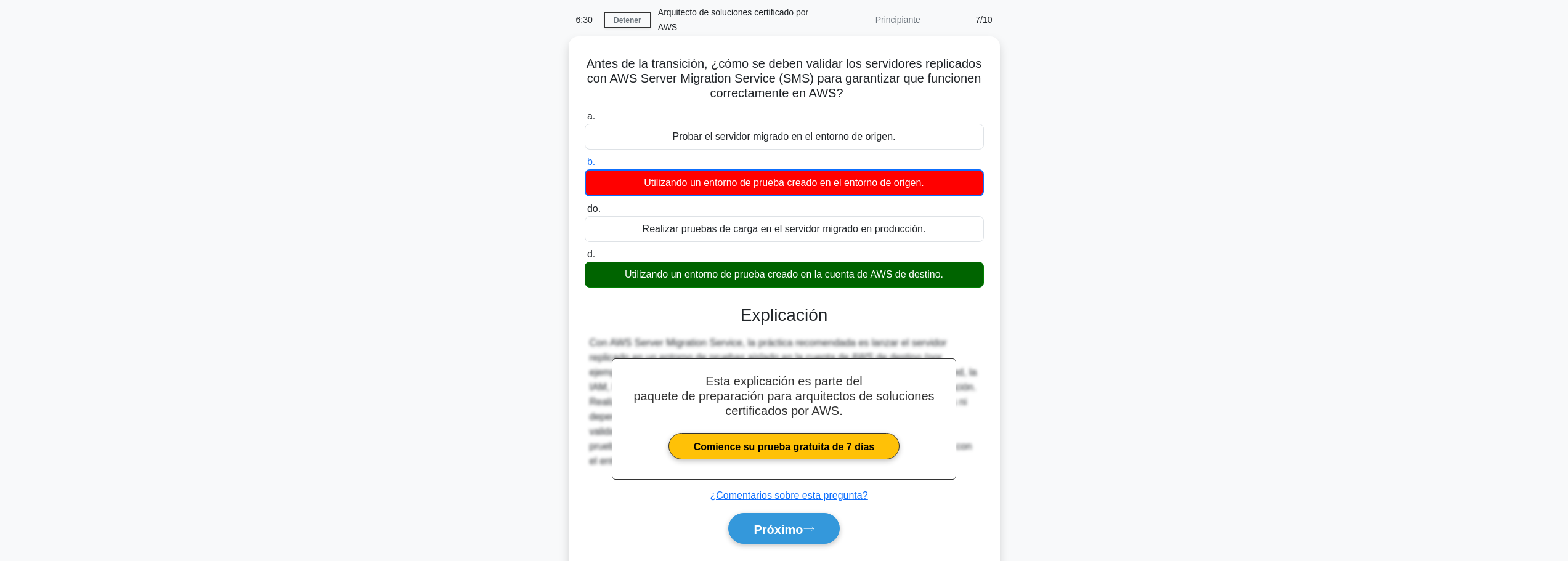
scroll to position [104, 0]
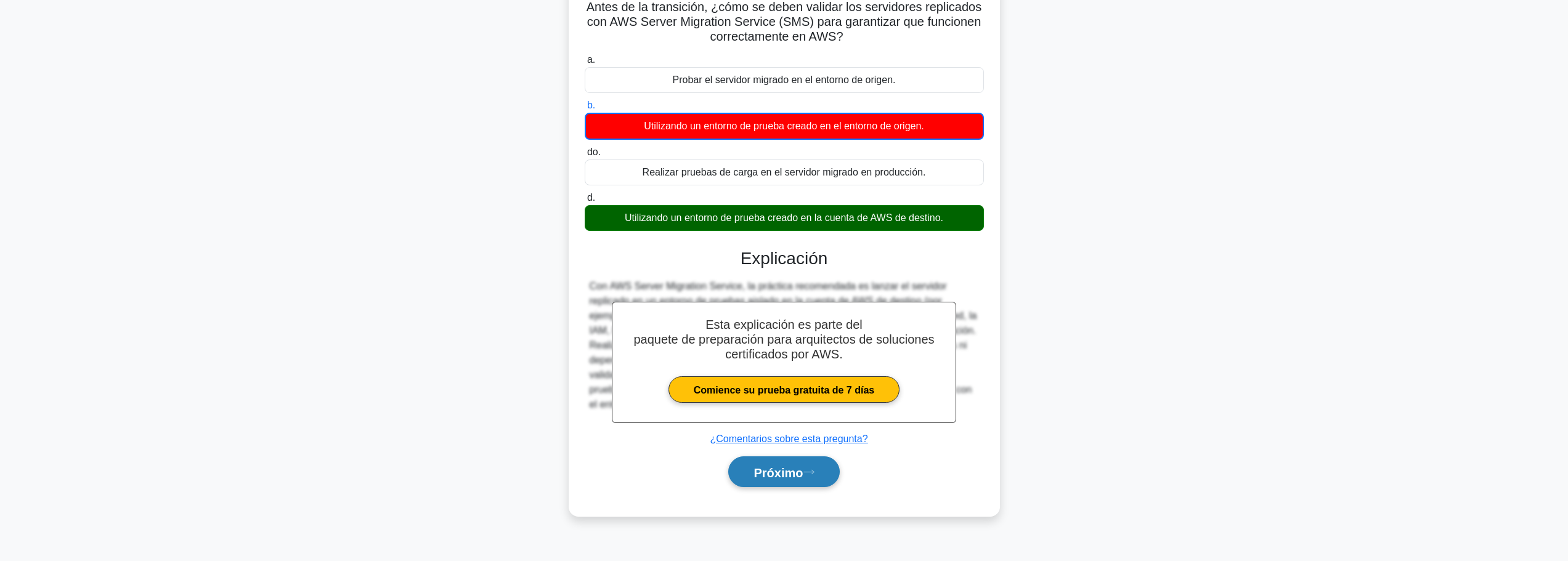
click at [823, 468] on button "Próximo" at bounding box center [783, 472] width 111 height 31
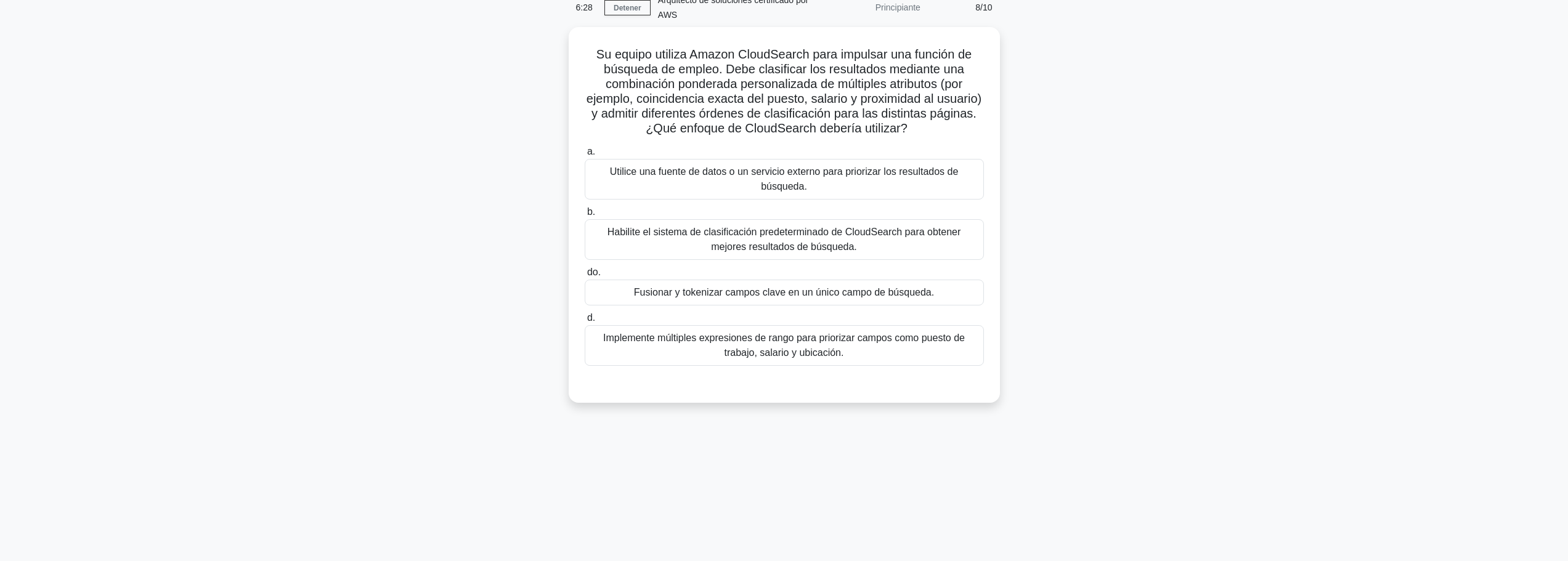
scroll to position [0, 0]
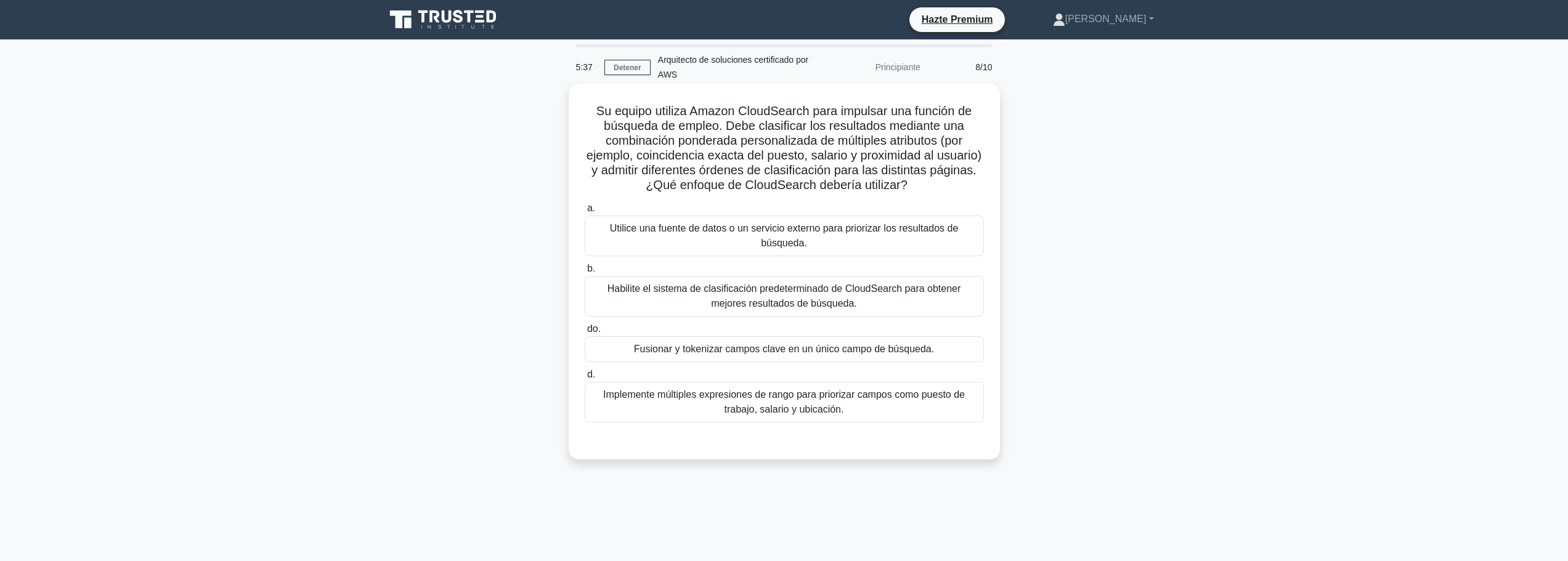
click at [920, 398] on font "Implemente múltiples expresiones de rango para priorizar campos como puesto de …" at bounding box center [784, 401] width 362 height 25
click at [585, 379] on input "d. Implemente múltiples expresiones de rango para priorizar campos como puesto …" at bounding box center [585, 374] width 0 height 8
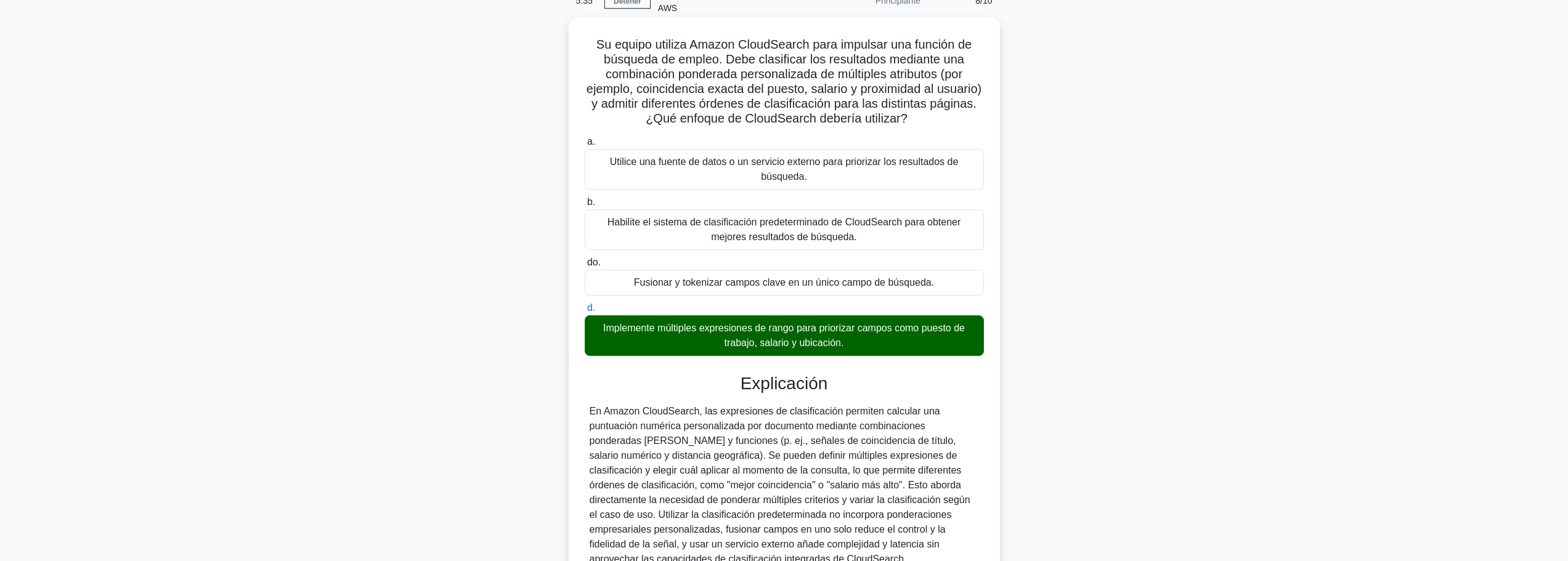
scroll to position [186, 0]
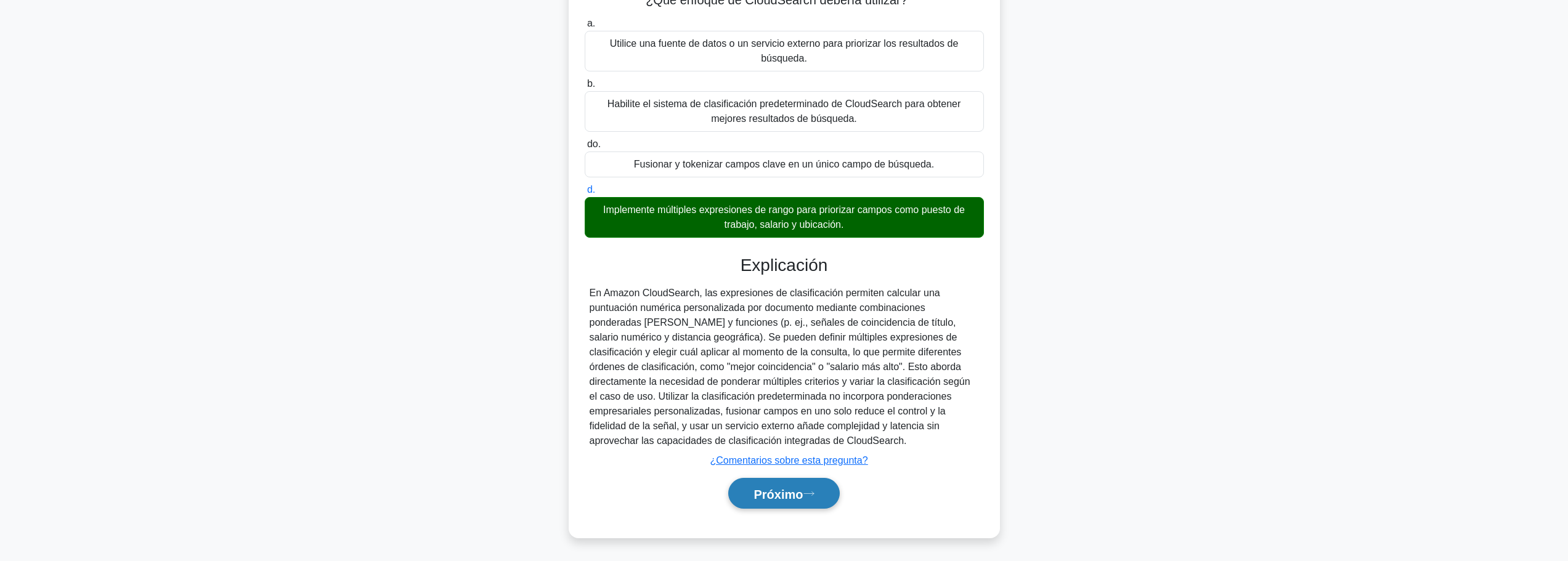
click at [803, 490] on font "Próximo" at bounding box center [778, 494] width 49 height 13
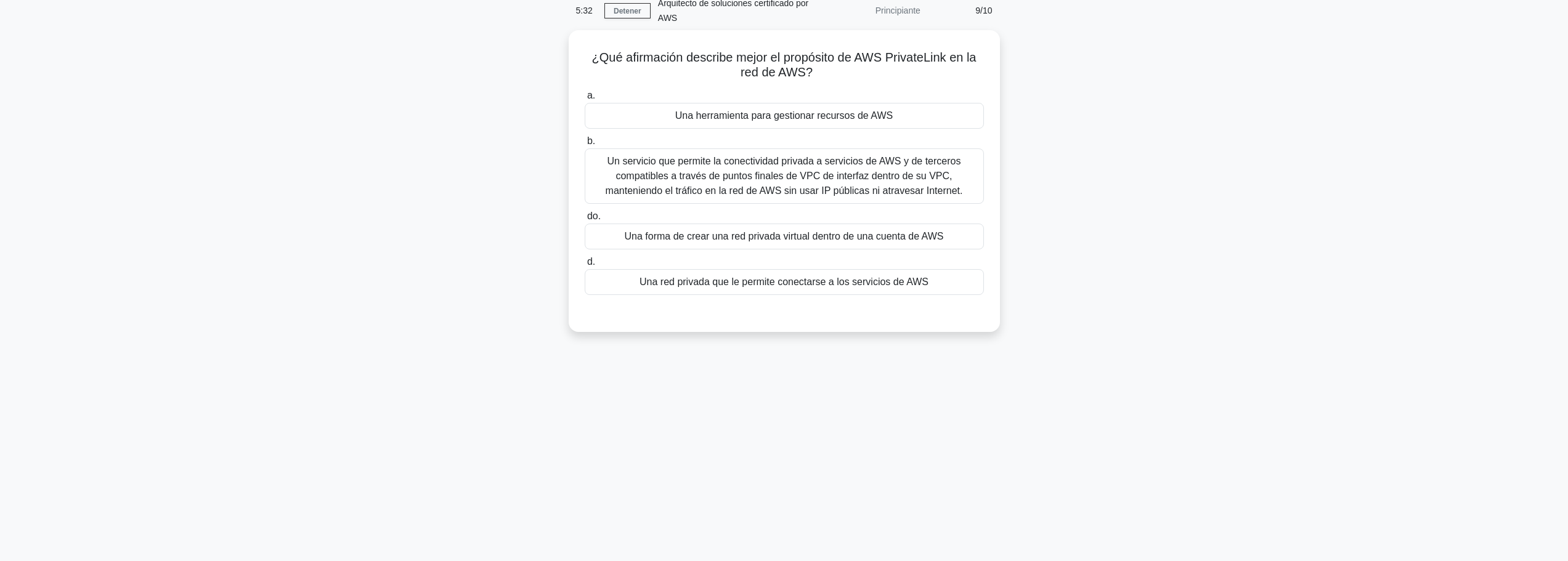
scroll to position [0, 0]
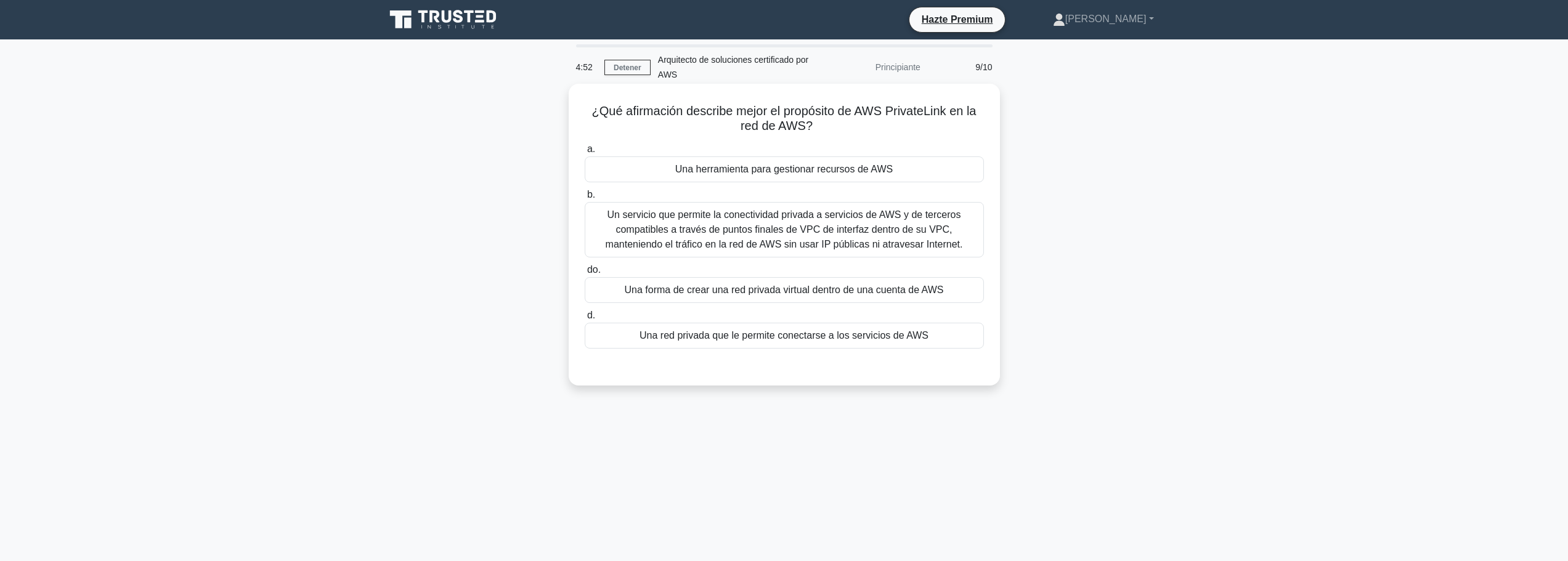
click at [869, 238] on font "Un servicio que permite la conectividad privada a servicios de AWS y de tercero…" at bounding box center [784, 230] width 388 height 44
click at [585, 199] on input "b. Un servicio que permite la conectividad privada a servicios de AWS y de terc…" at bounding box center [585, 195] width 0 height 8
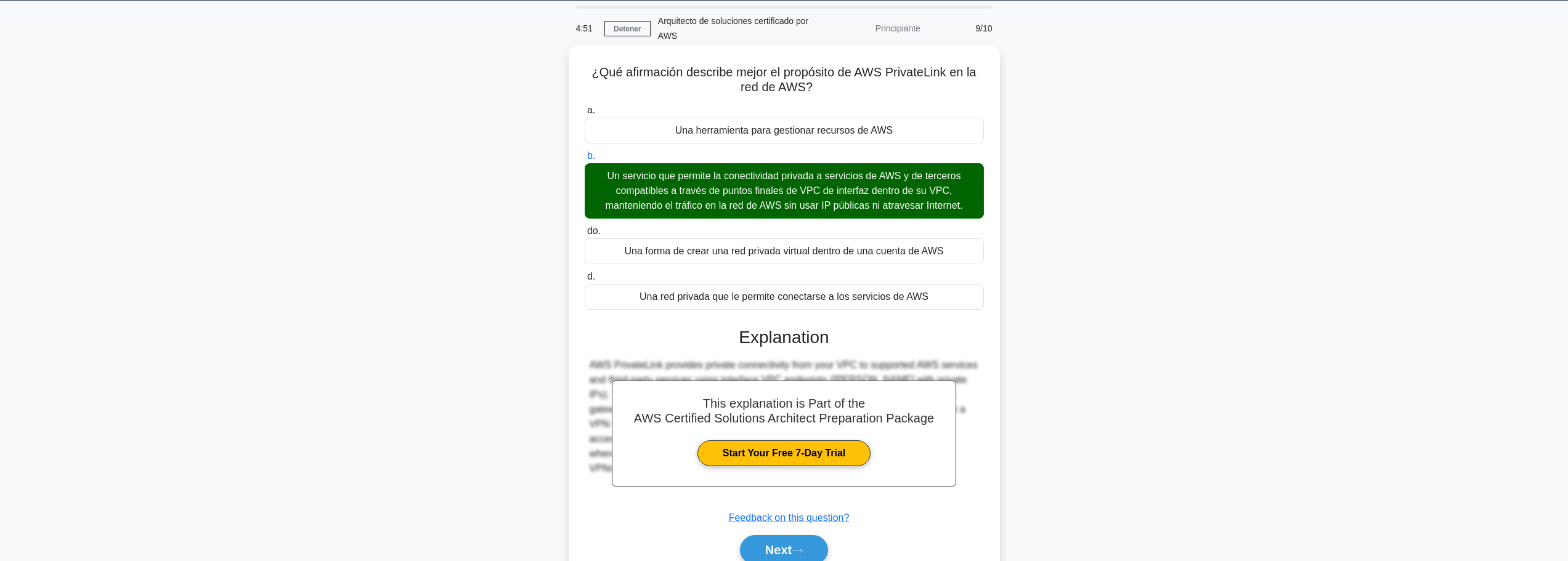
scroll to position [104, 0]
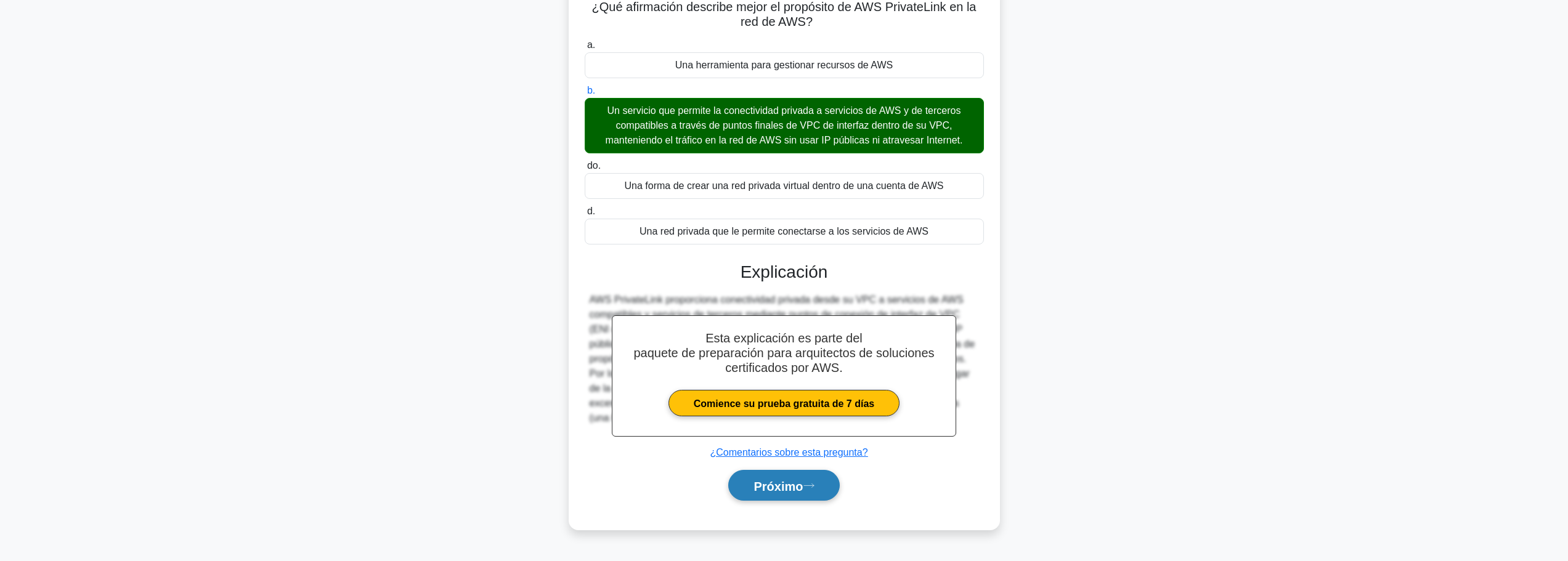
click at [768, 486] on font "Próximo" at bounding box center [778, 485] width 49 height 13
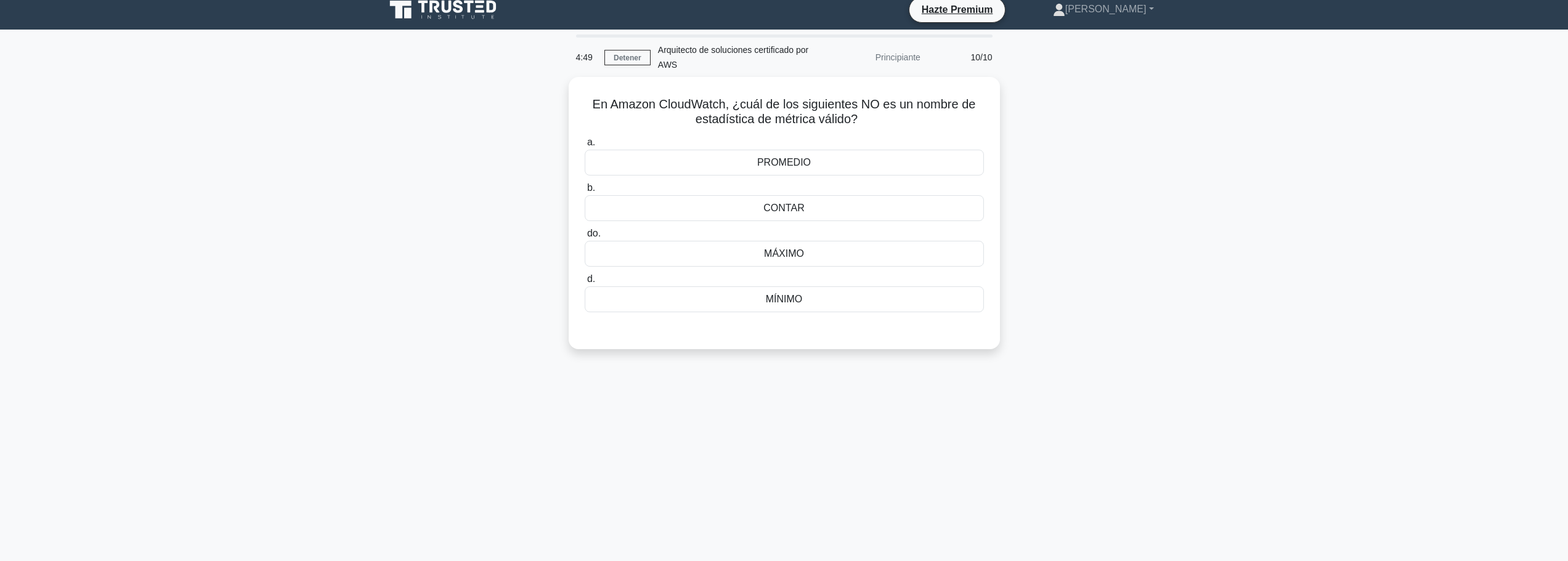
scroll to position [0, 0]
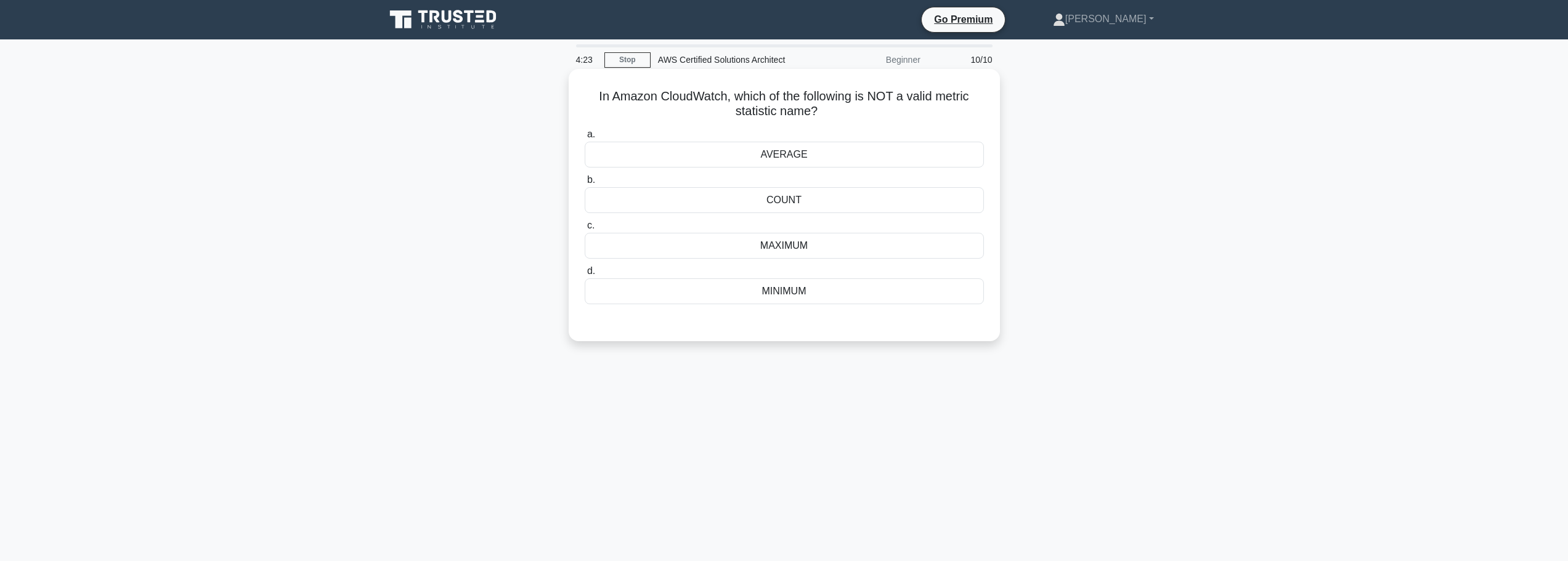
click at [792, 162] on div "AVERAGE" at bounding box center [784, 155] width 399 height 26
click at [585, 138] on input "a. AVERAGE" at bounding box center [585, 135] width 0 height 8
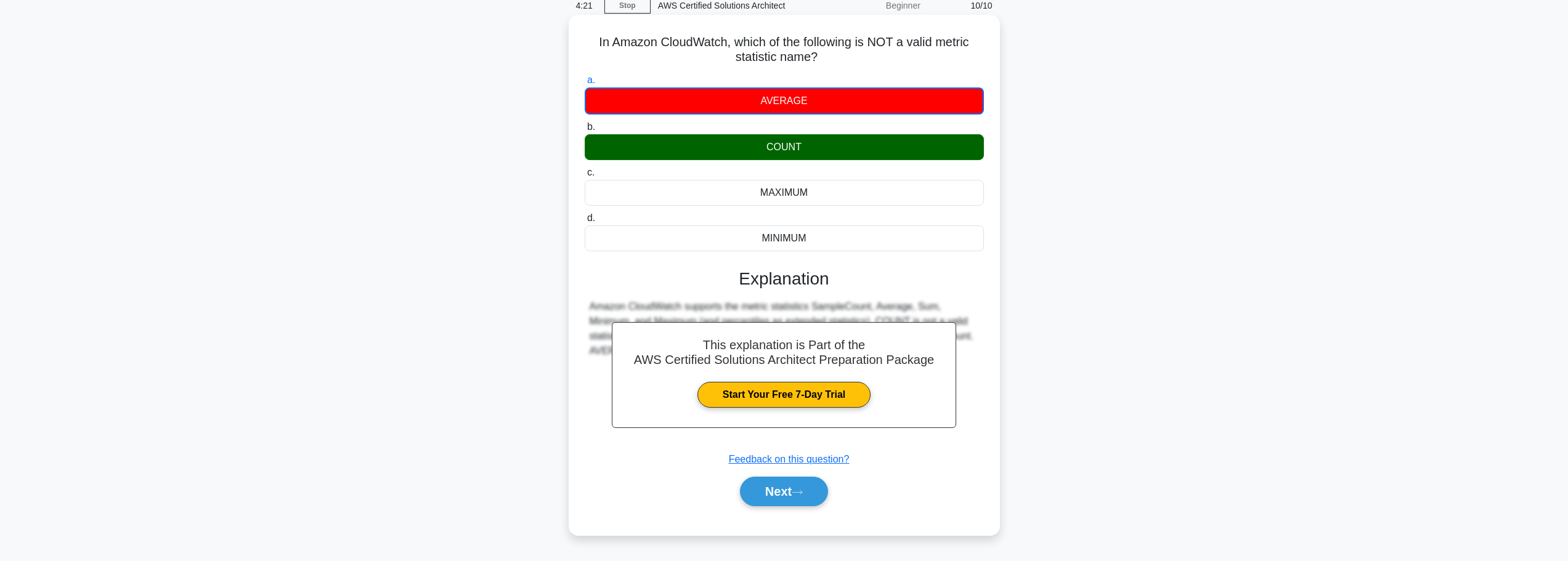
scroll to position [104, 0]
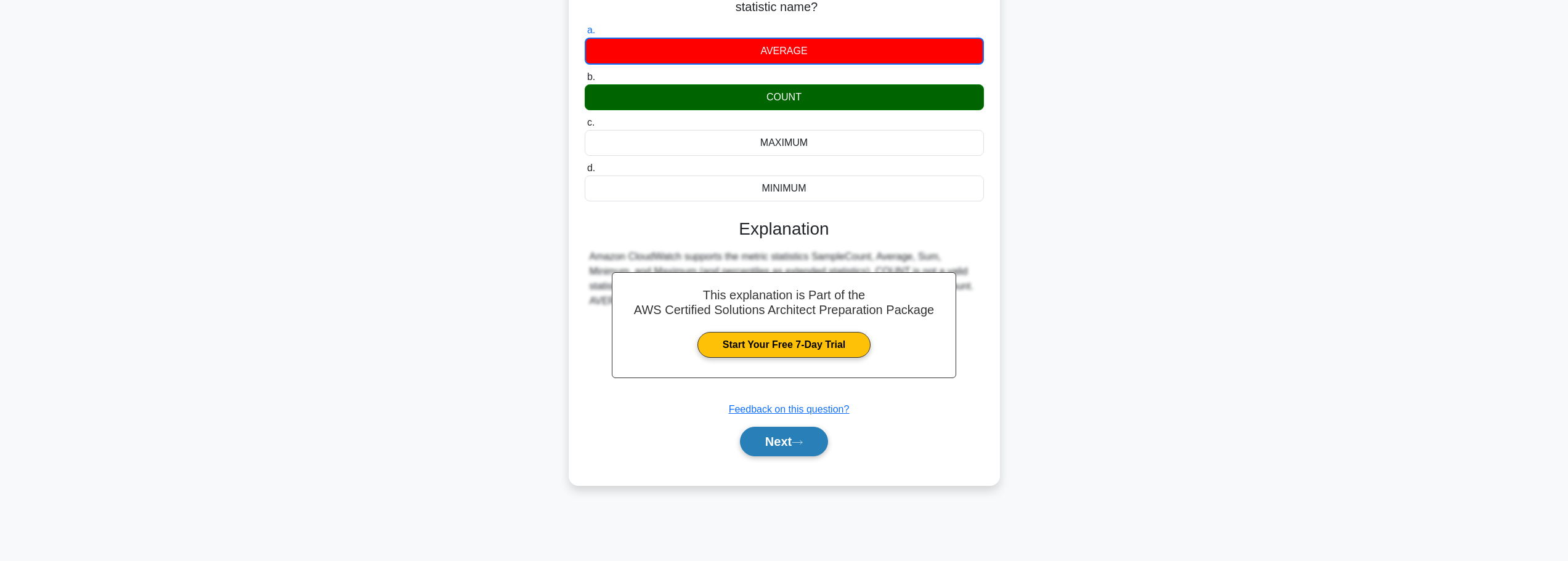
click at [782, 447] on button "Next" at bounding box center [784, 442] width 88 height 29
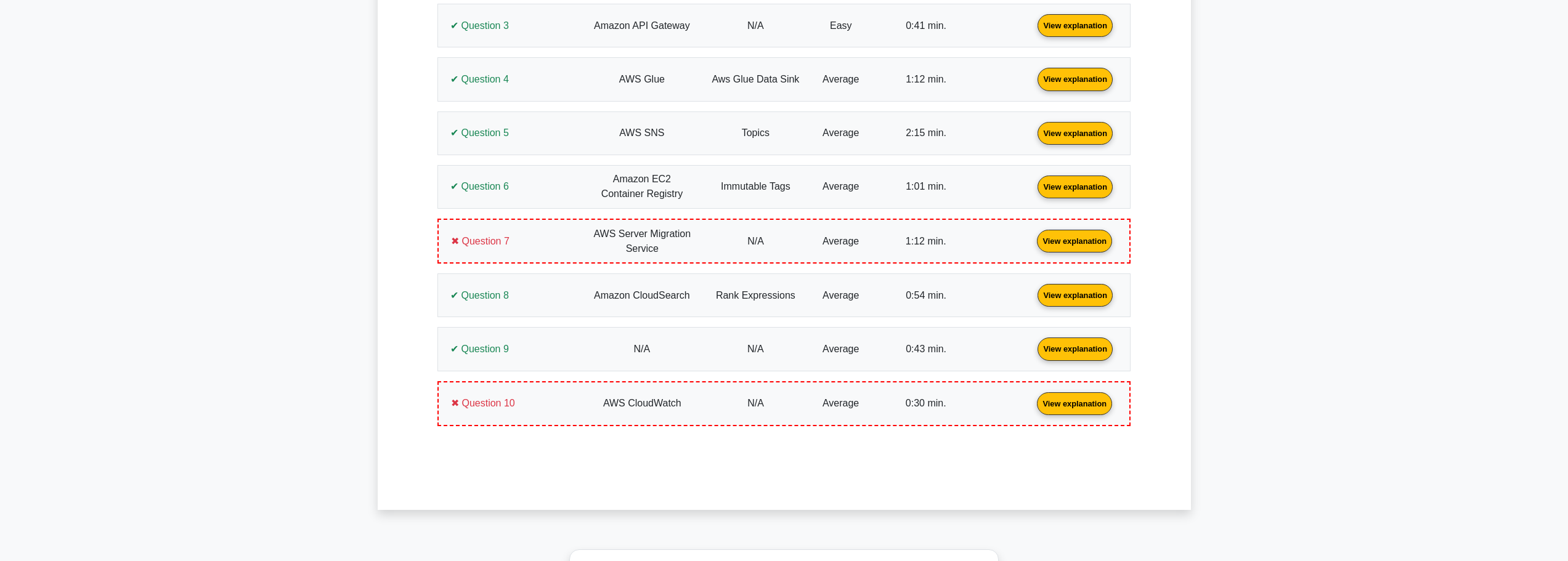
scroll to position [308, 0]
